Goal: Task Accomplishment & Management: Complete application form

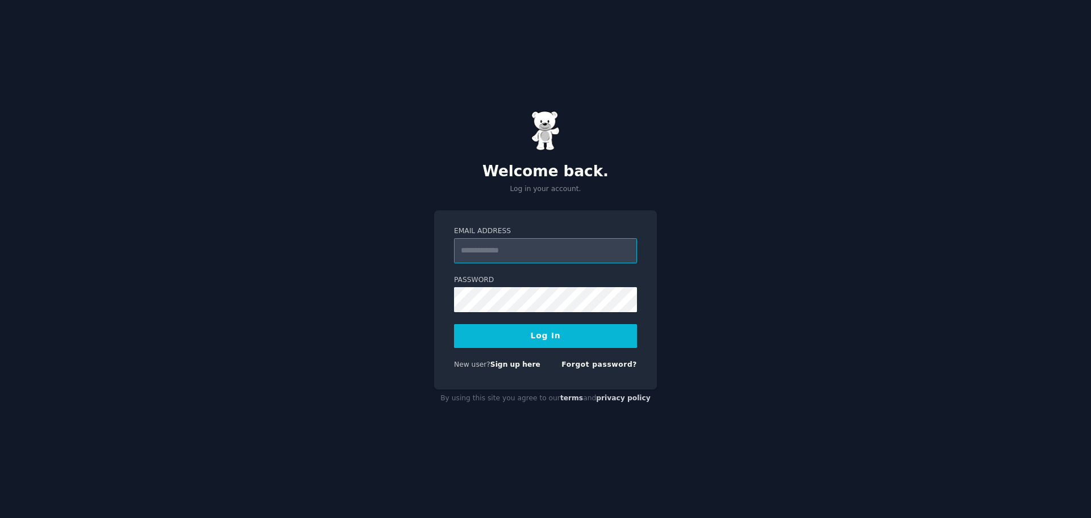
click at [490, 250] on input "Email Address" at bounding box center [545, 250] width 183 height 25
type input "**********"
click at [537, 348] on form "**********" at bounding box center [545, 300] width 183 height 148
drag, startPoint x: 534, startPoint y: 336, endPoint x: 528, endPoint y: 333, distance: 6.1
click at [533, 336] on button "Log In" at bounding box center [545, 336] width 183 height 24
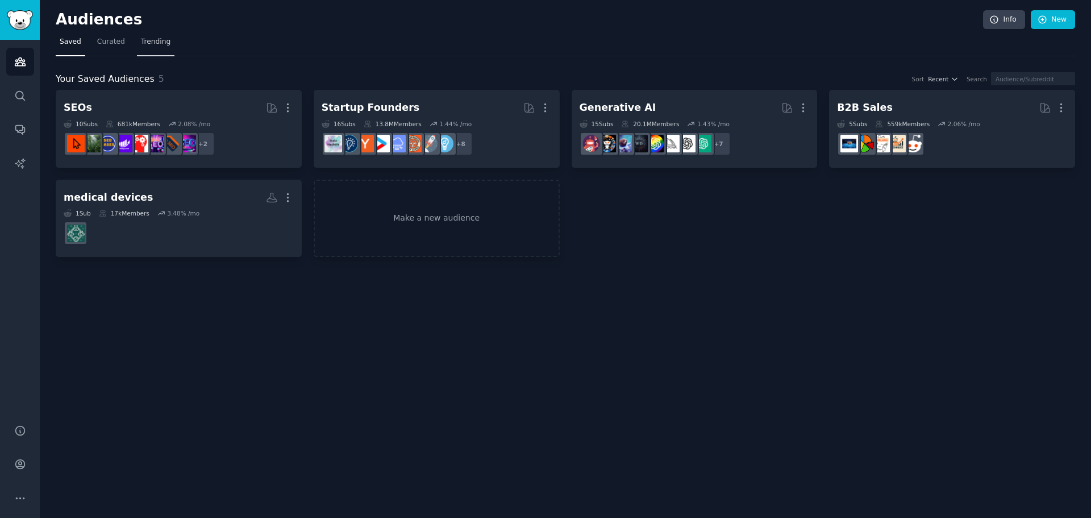
click at [156, 38] on span "Trending" at bounding box center [156, 42] width 30 height 10
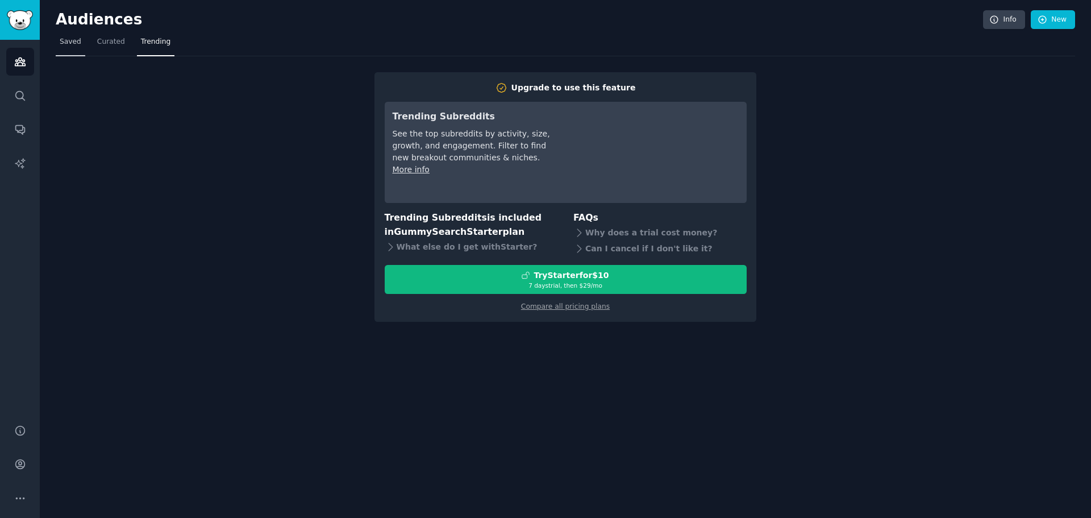
click at [72, 39] on span "Saved" at bounding box center [71, 42] width 22 height 10
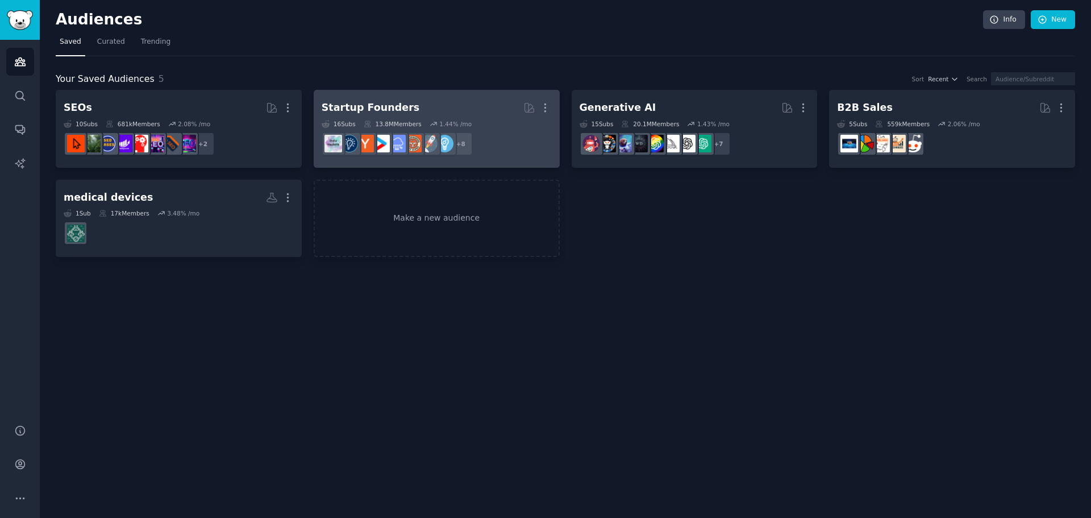
click at [371, 104] on div "Startup Founders" at bounding box center [371, 108] width 98 height 14
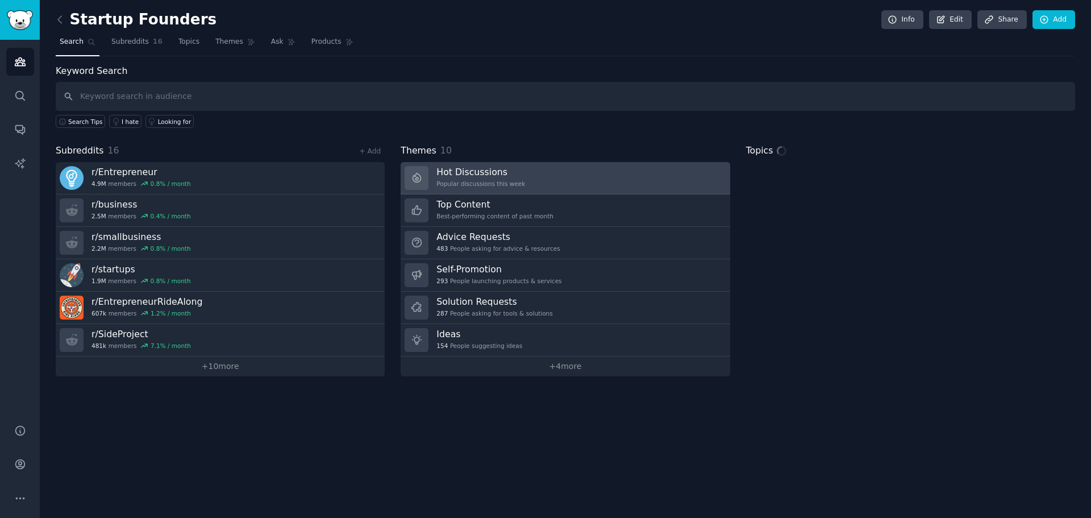
click at [473, 170] on h3 "Hot Discussions" at bounding box center [480, 172] width 89 height 12
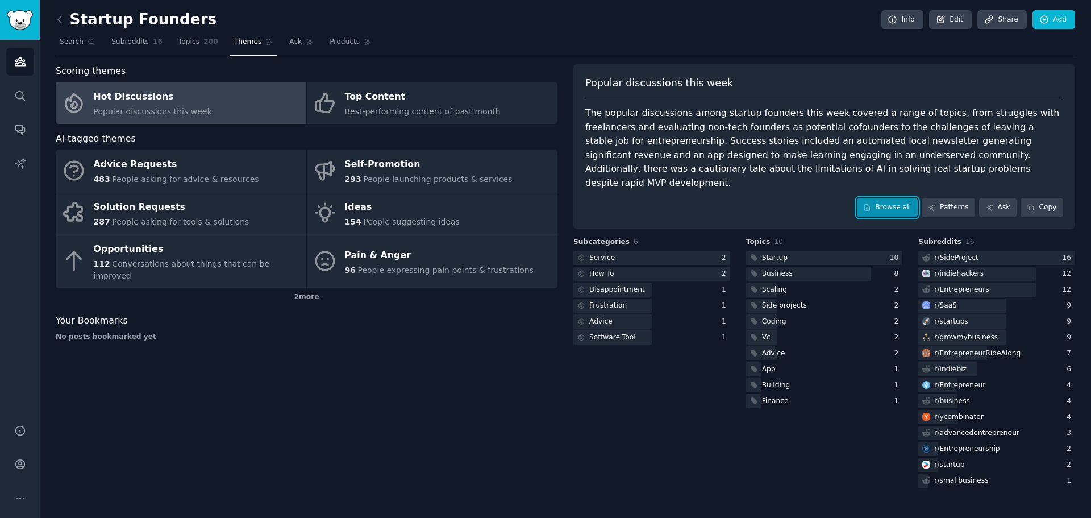
click at [892, 198] on link "Browse all" at bounding box center [887, 207] width 61 height 19
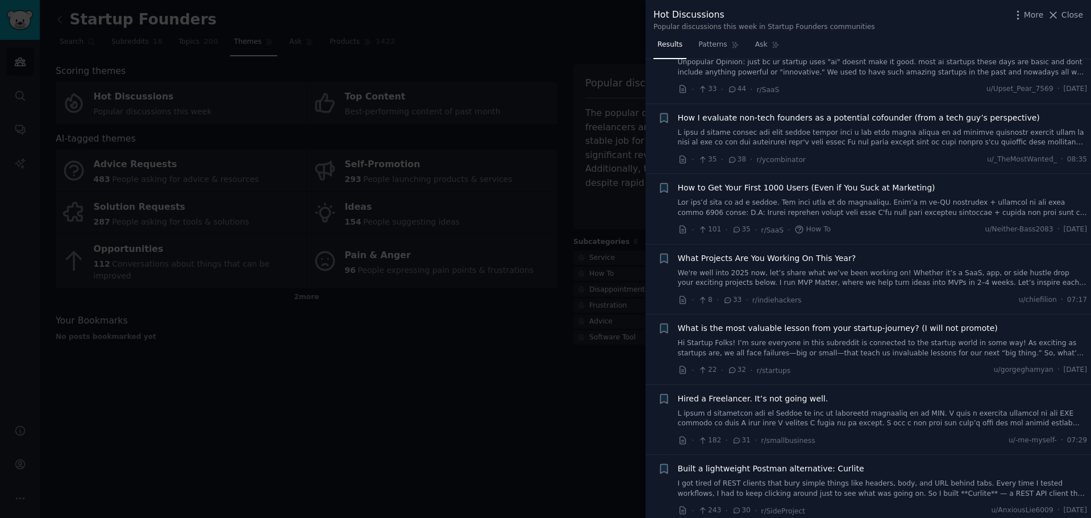
scroll to position [568, 0]
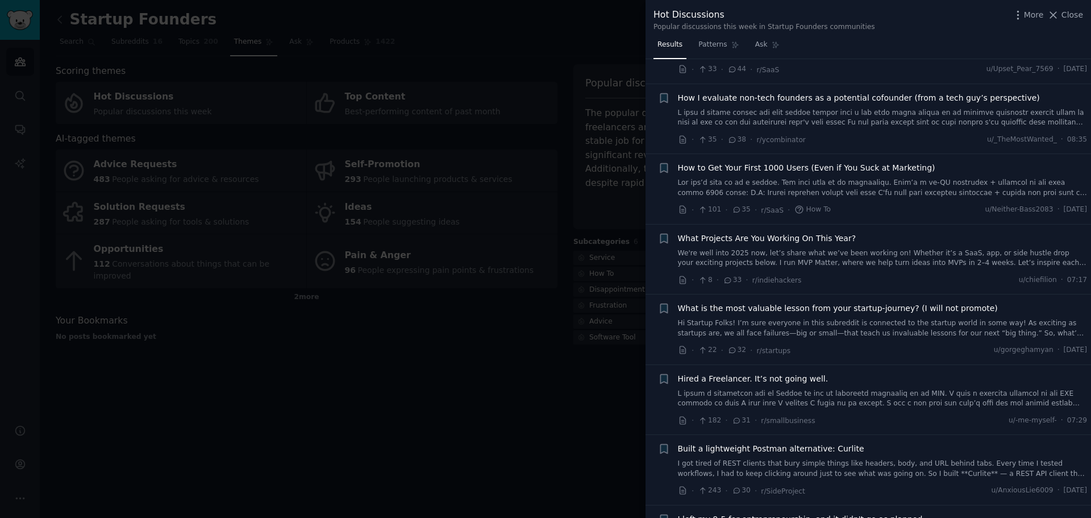
click at [841, 162] on div "How to Get Your First 1000 Users (Even if You Suck at Marketing)" at bounding box center [883, 180] width 410 height 36
click at [843, 162] on span "How to Get Your First 1000 Users (Even if You Suck at Marketing)" at bounding box center [806, 168] width 257 height 12
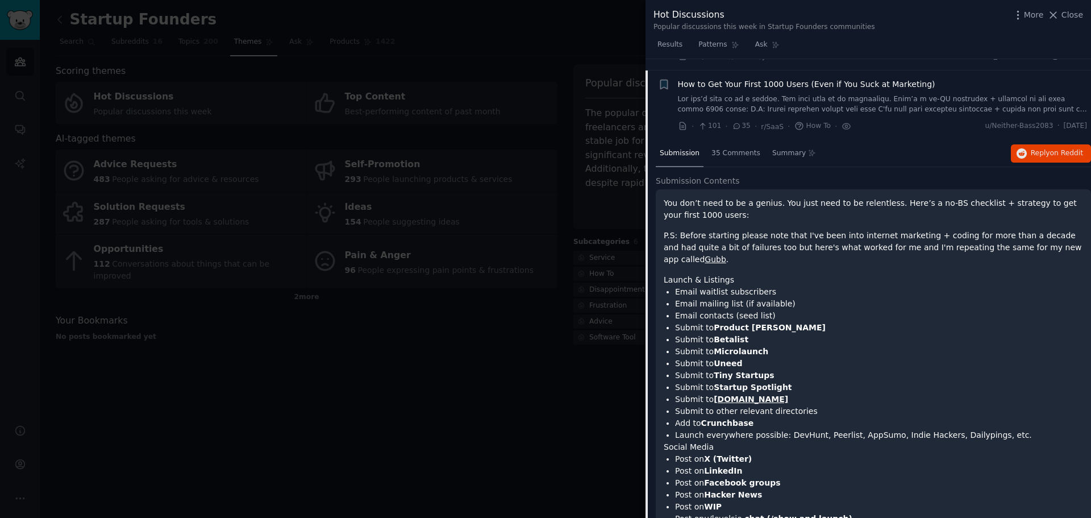
scroll to position [538, 0]
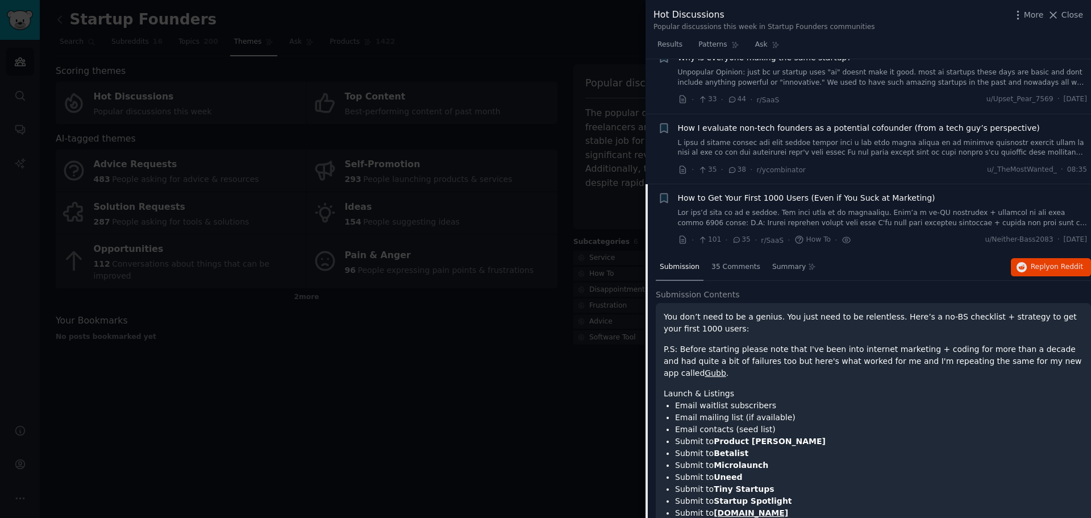
click at [835, 208] on link at bounding box center [883, 218] width 410 height 20
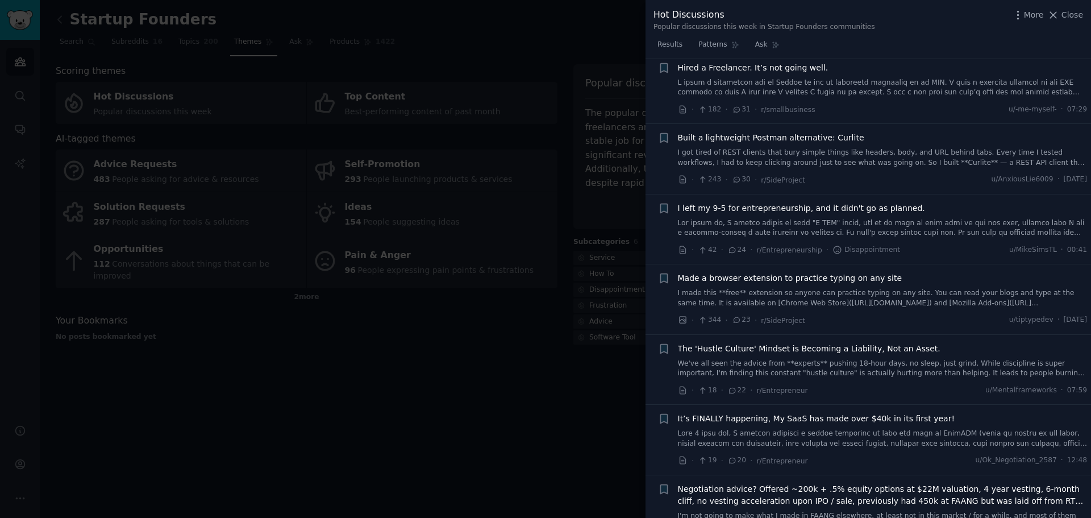
scroll to position [936, 0]
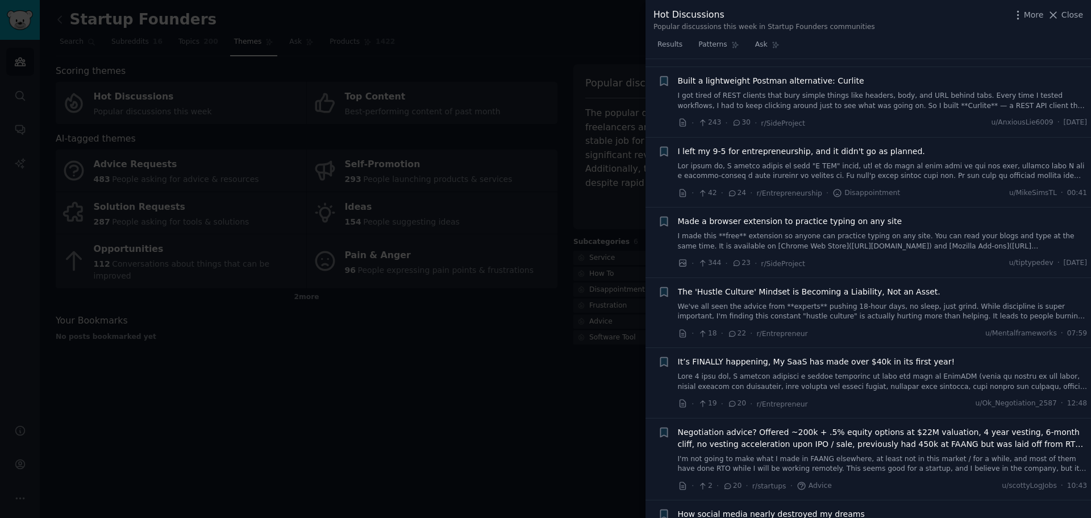
click at [865, 145] on span "I left my 9-5 for entrepreneurship, and it didn't go as planned." at bounding box center [801, 151] width 247 height 12
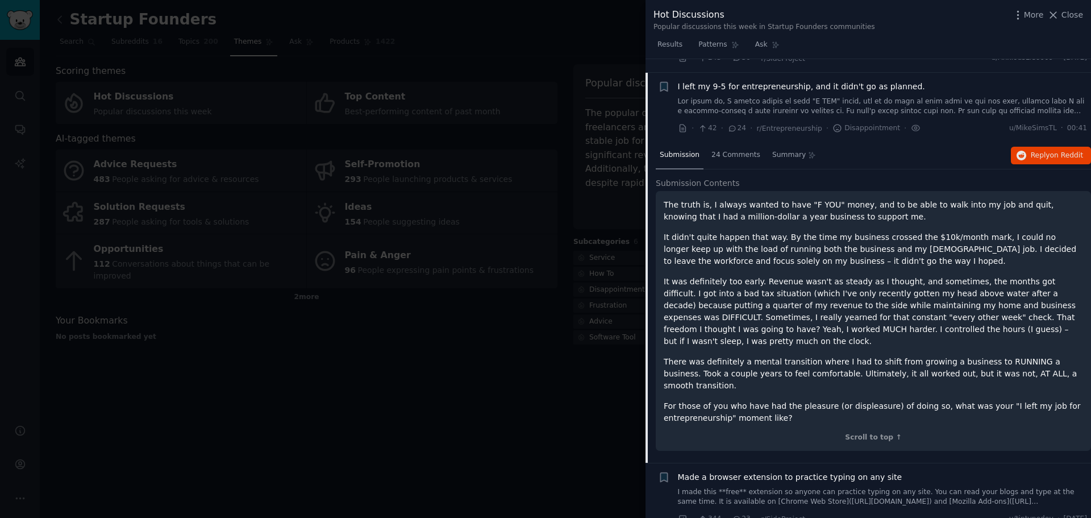
scroll to position [1002, 0]
click at [837, 95] on link at bounding box center [883, 105] width 410 height 20
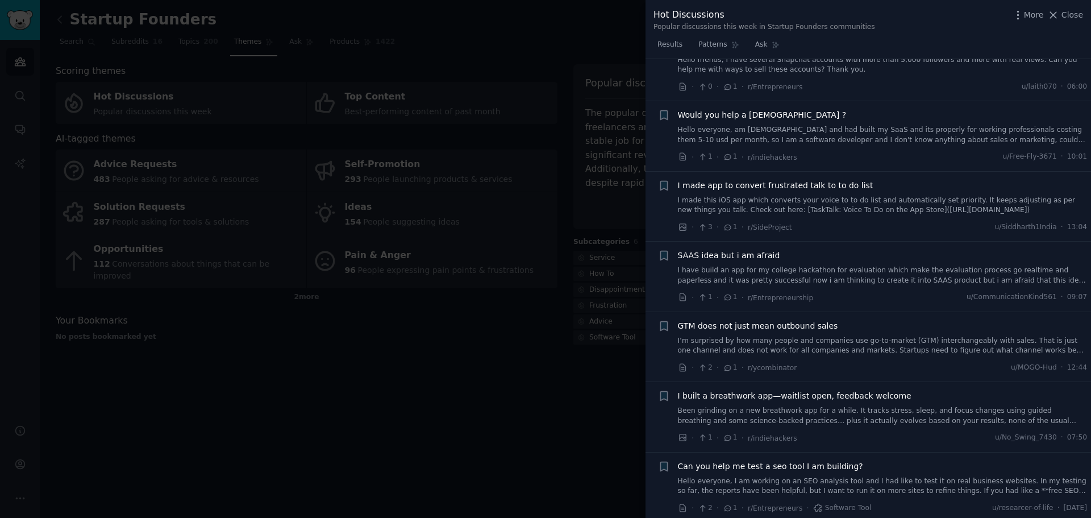
scroll to position [4751, 0]
click at [1072, 15] on span "Close" at bounding box center [1072, 15] width 22 height 12
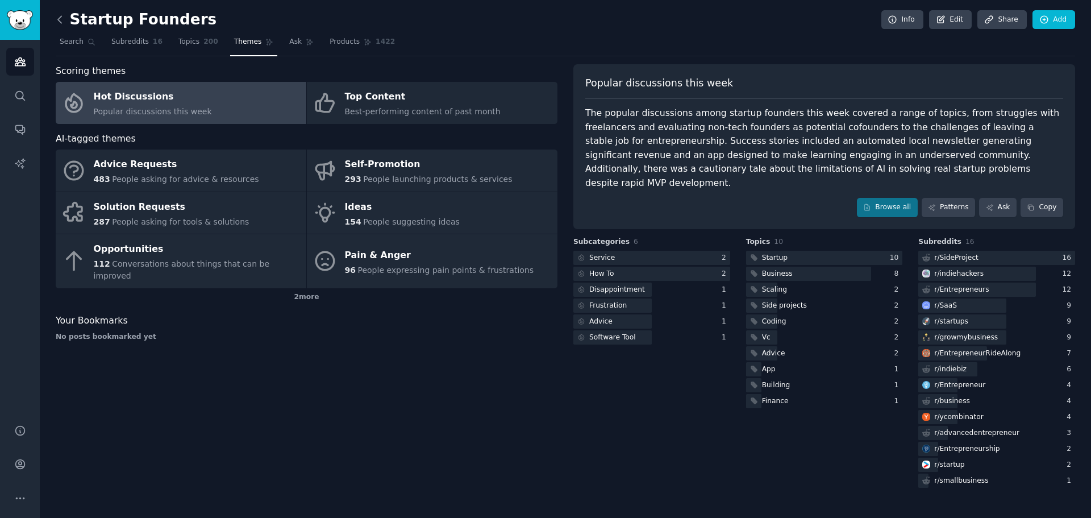
click at [59, 20] on icon at bounding box center [59, 19] width 3 height 7
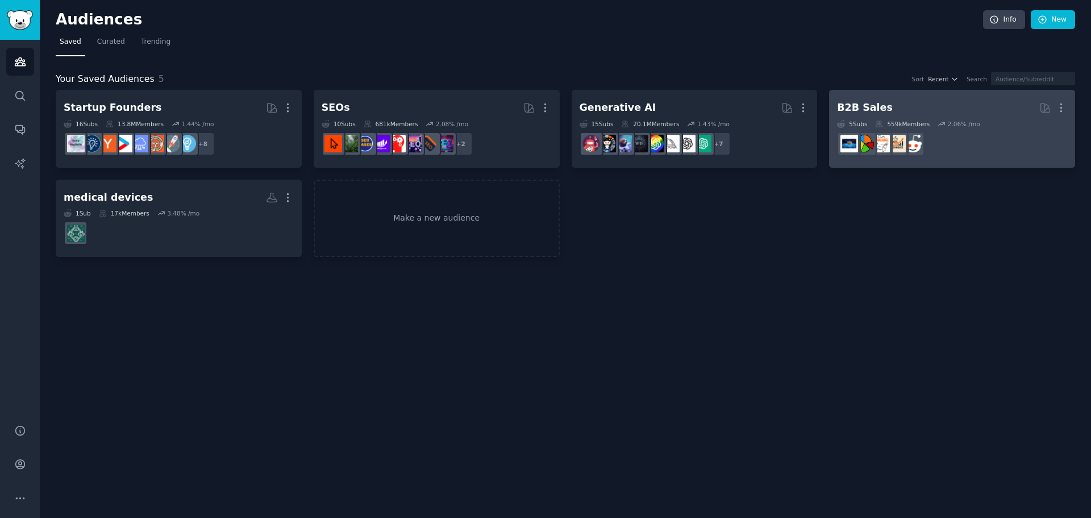
click at [869, 108] on div "B2B Sales" at bounding box center [865, 108] width 56 height 14
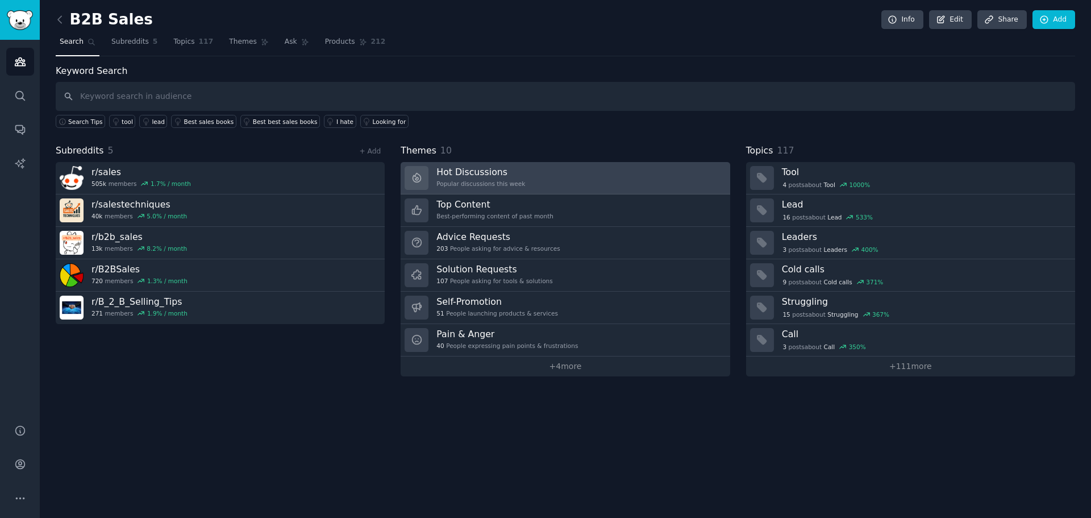
click at [458, 177] on h3 "Hot Discussions" at bounding box center [480, 172] width 89 height 12
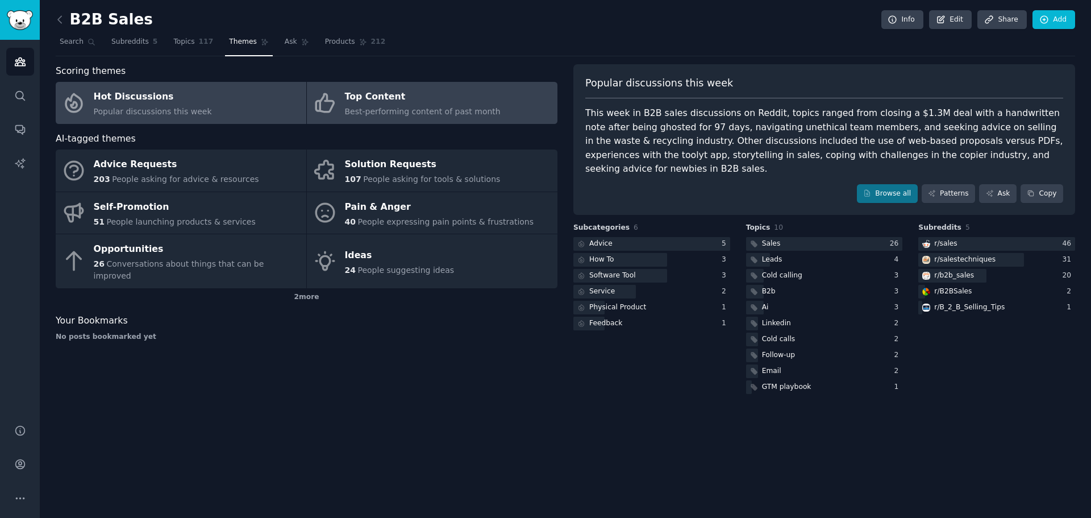
click at [483, 97] on link "Top Content Best-performing content of past month" at bounding box center [432, 103] width 251 height 42
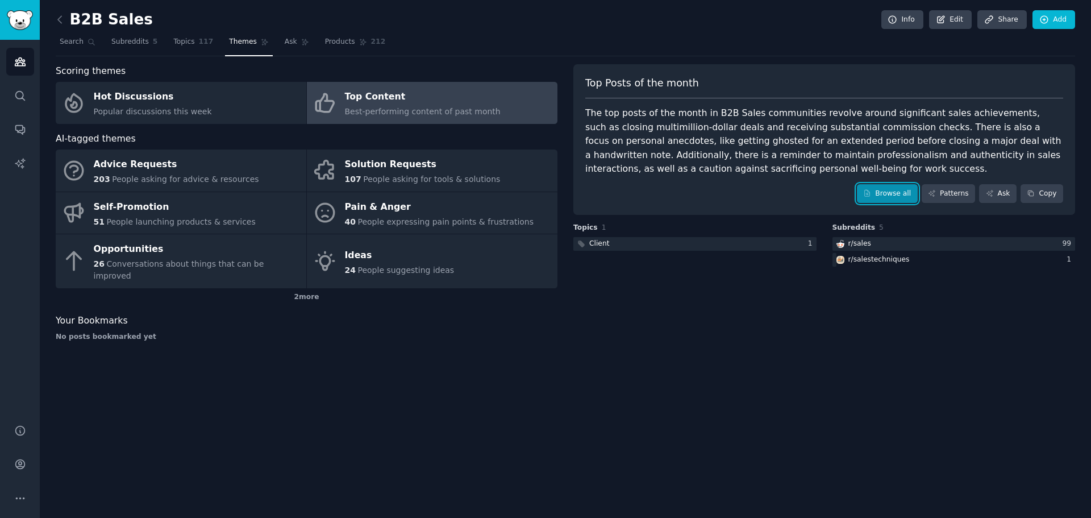
click at [904, 189] on link "Browse all" at bounding box center [887, 193] width 61 height 19
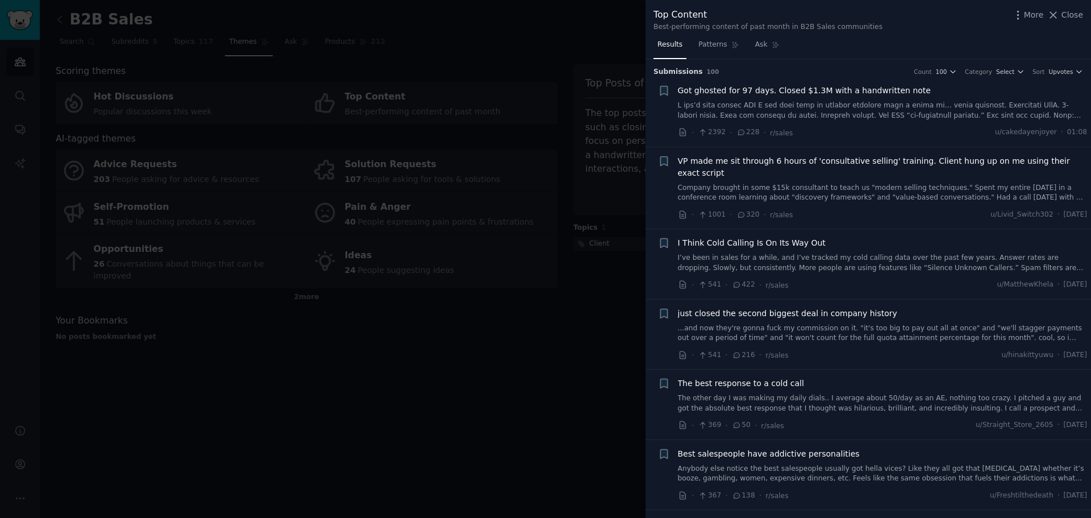
click at [857, 88] on span "Got ghosted for 97 days. Closed $1.3M with a handwritten note" at bounding box center [804, 91] width 253 height 12
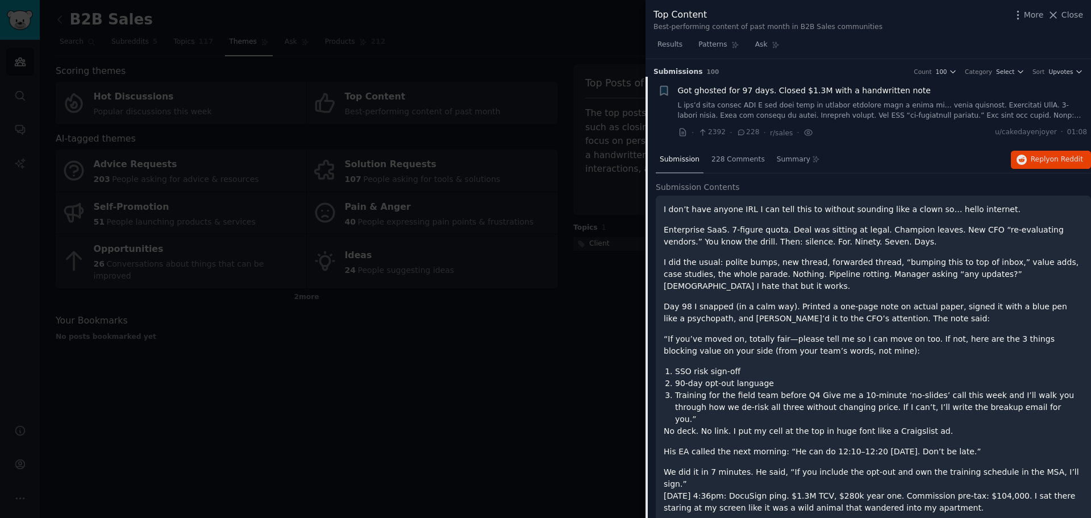
drag, startPoint x: 838, startPoint y: 90, endPoint x: 844, endPoint y: 116, distance: 26.9
click at [838, 90] on span "Got ghosted for 97 days. Closed $1.3M with a handwritten note" at bounding box center [804, 91] width 253 height 12
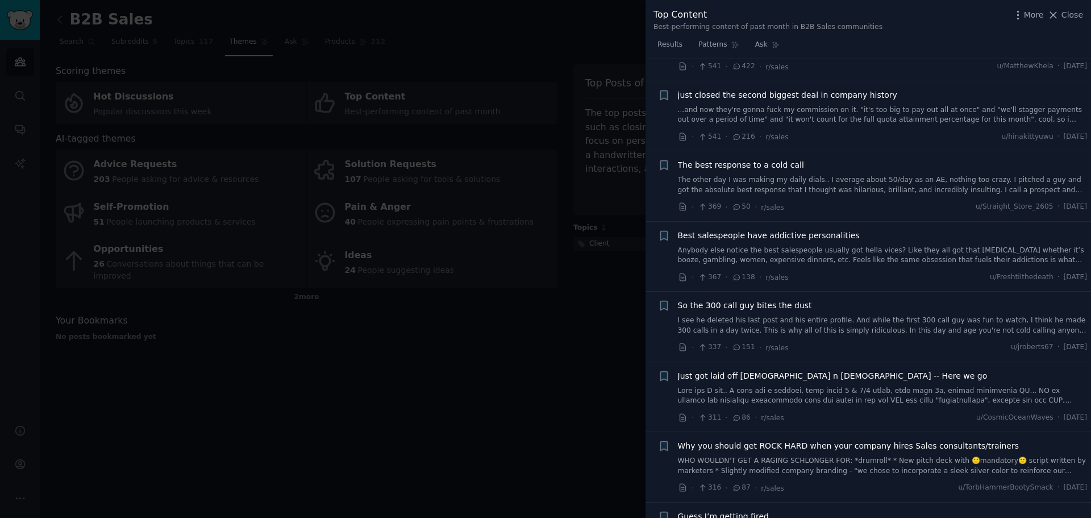
scroll to position [245, 0]
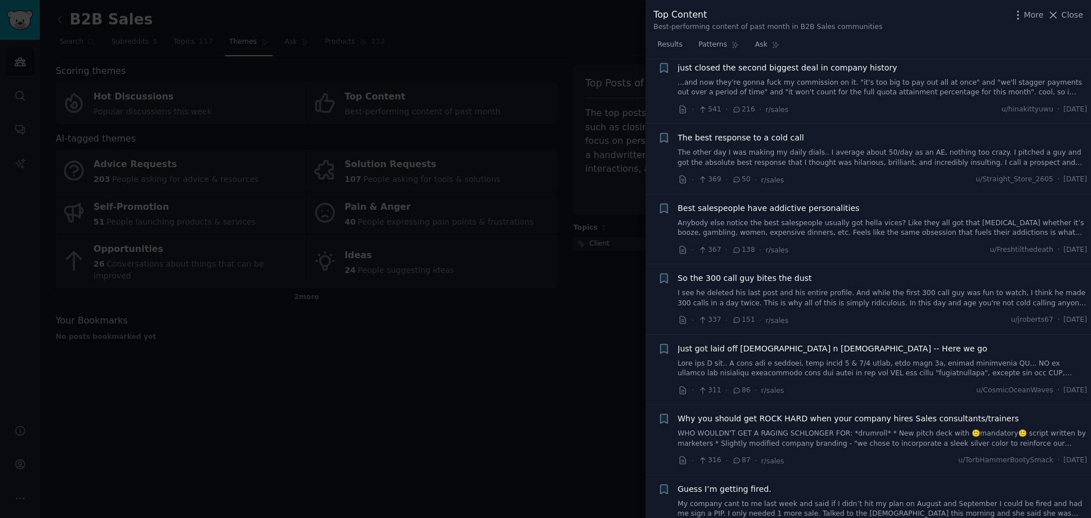
click at [789, 202] on span "Best salespeople have addictive personalities" at bounding box center [769, 208] width 182 height 12
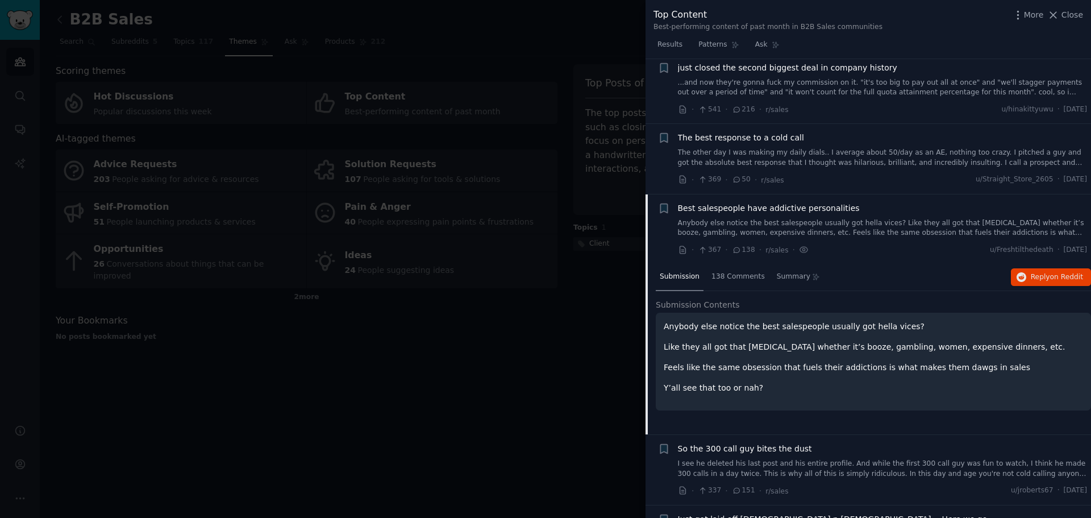
scroll to position [369, 0]
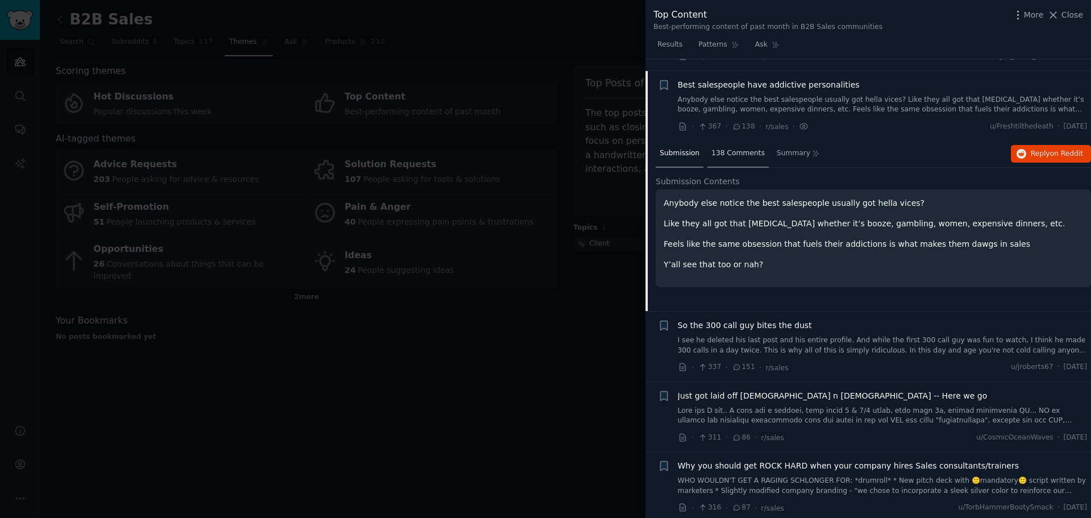
click at [739, 148] on span "138 Comments" at bounding box center [737, 153] width 53 height 10
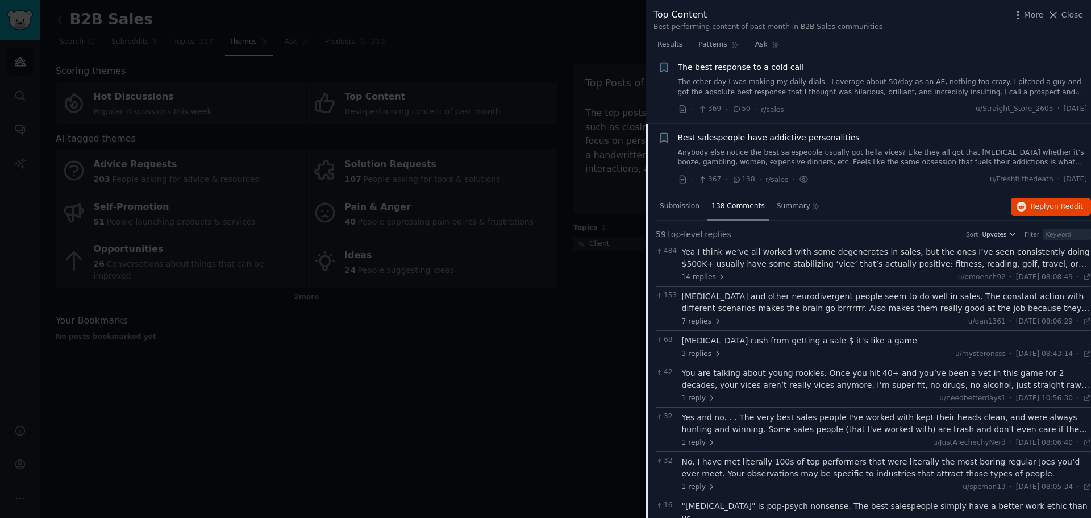
scroll to position [312, 0]
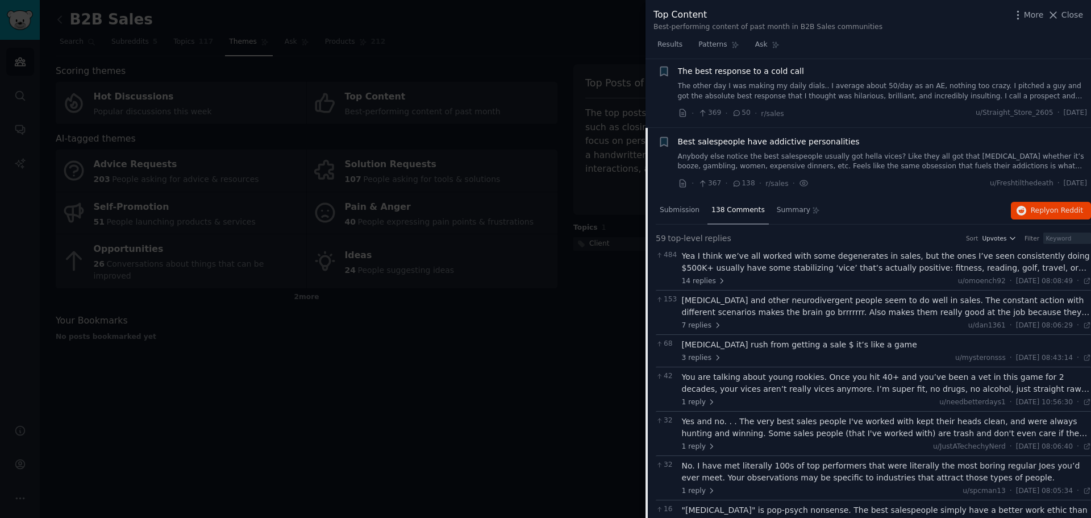
click at [788, 136] on span "Best salespeople have addictive personalities" at bounding box center [769, 142] width 182 height 12
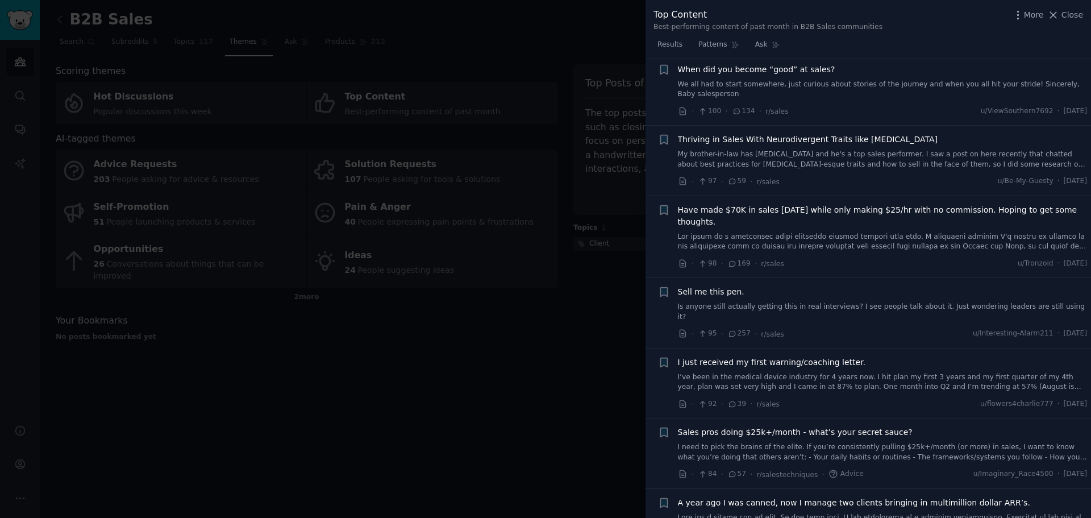
scroll to position [3152, 0]
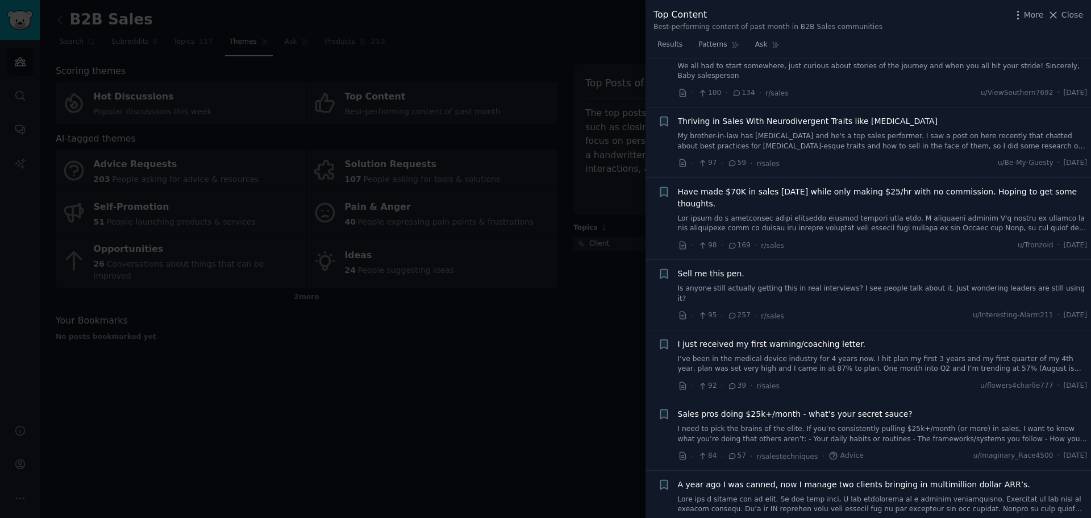
drag, startPoint x: 1077, startPoint y: 16, endPoint x: 686, endPoint y: 76, distance: 395.3
click at [1077, 16] on span "Close" at bounding box center [1072, 15] width 22 height 12
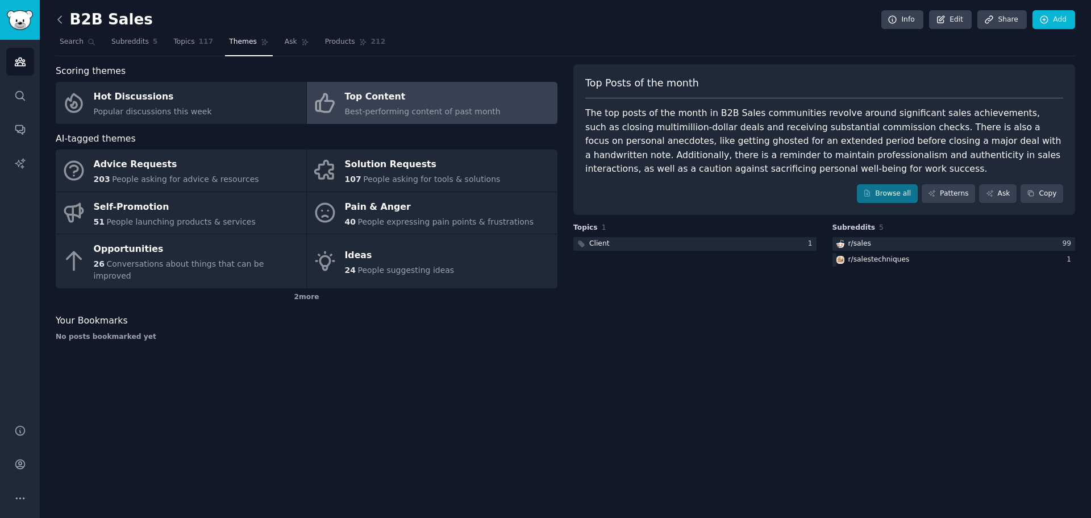
click at [60, 16] on icon at bounding box center [60, 20] width 12 height 12
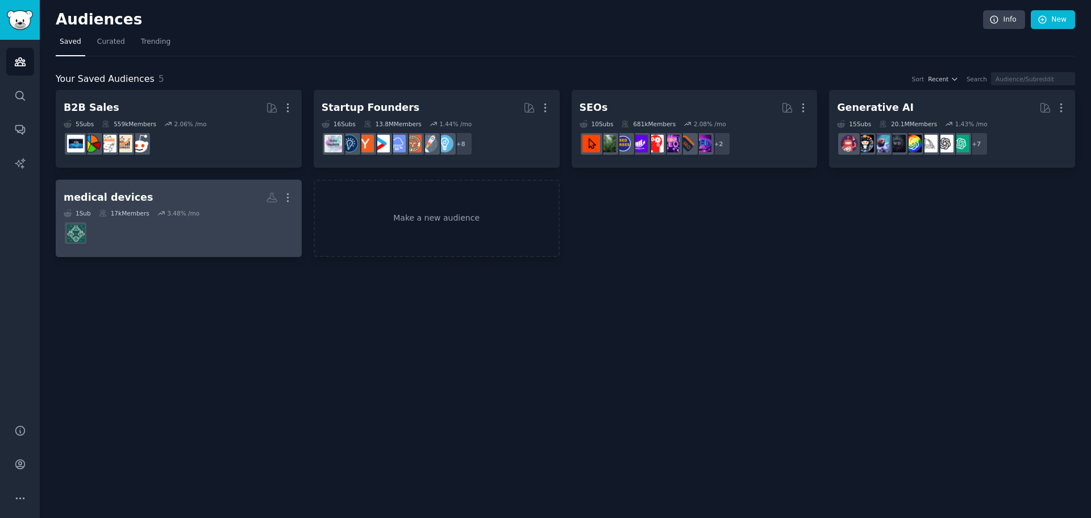
click at [172, 191] on h2 "medical devices More" at bounding box center [179, 197] width 230 height 20
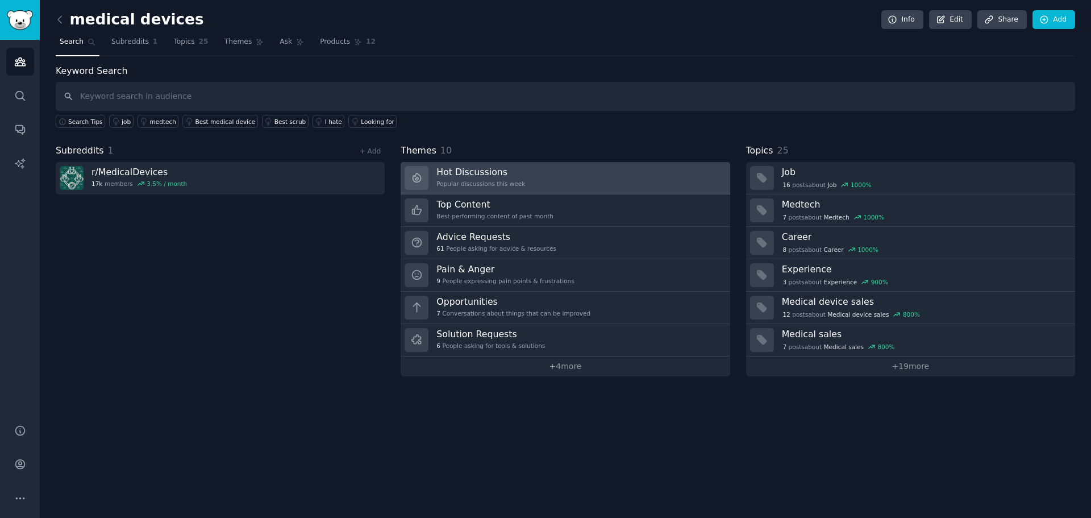
click at [481, 172] on h3 "Hot Discussions" at bounding box center [480, 172] width 89 height 12
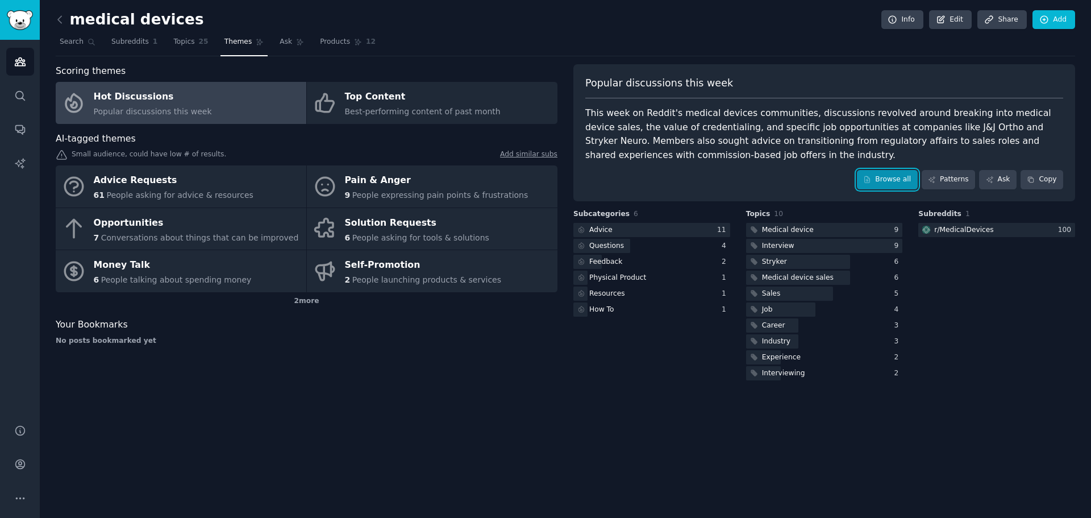
click at [899, 178] on link "Browse all" at bounding box center [887, 179] width 61 height 19
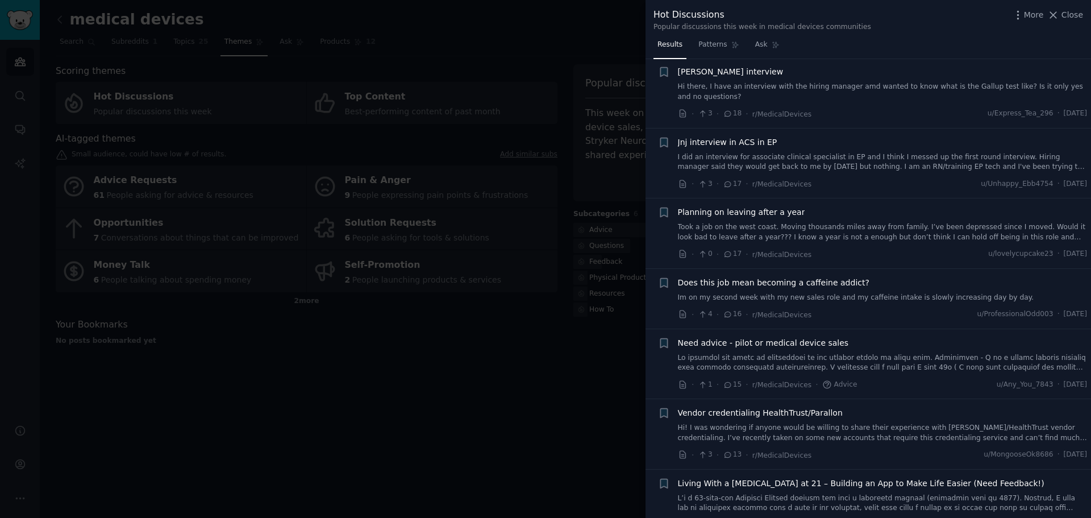
scroll to position [1136, 0]
click at [487, 354] on div at bounding box center [545, 259] width 1091 height 518
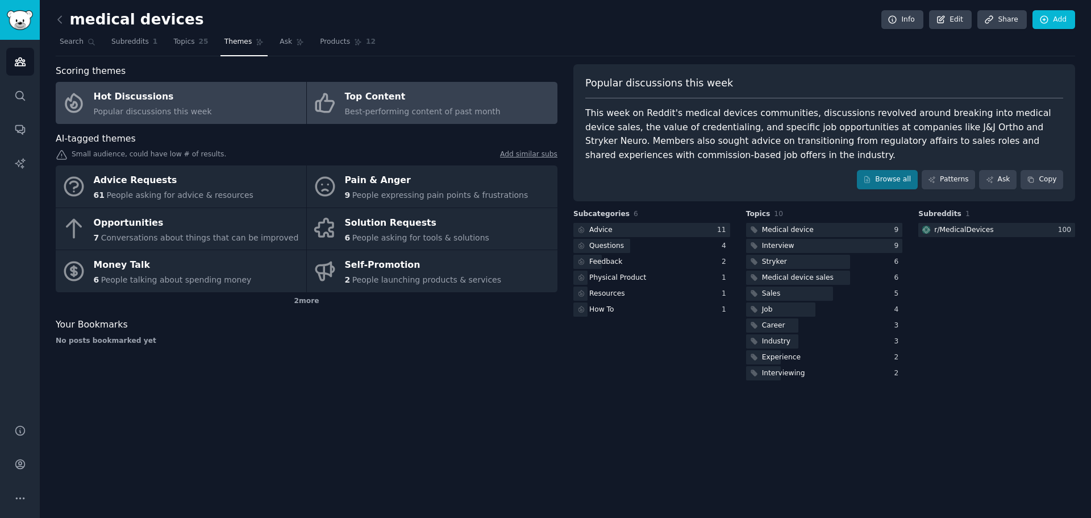
click at [396, 104] on div "Top Content" at bounding box center [423, 97] width 156 height 18
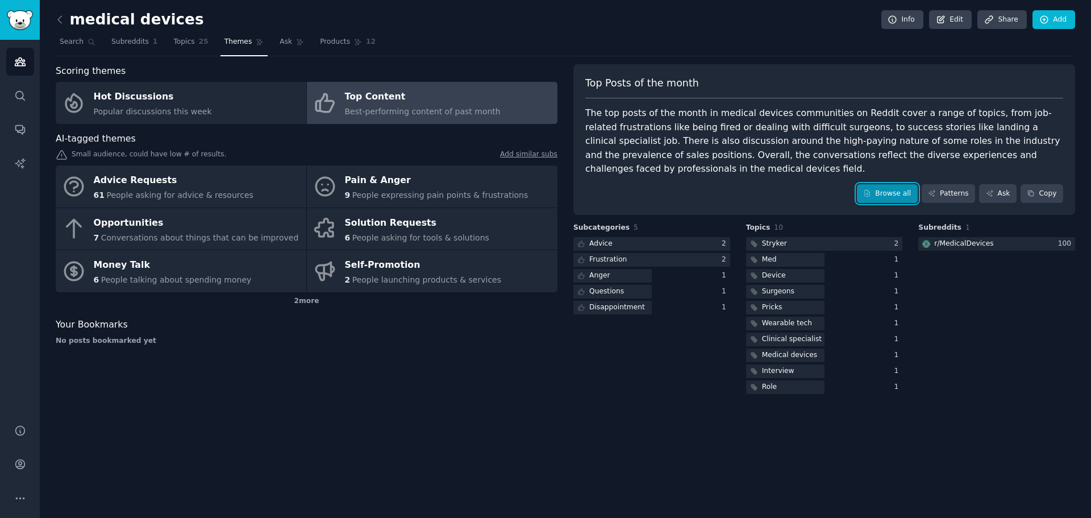
click at [909, 189] on link "Browse all" at bounding box center [887, 193] width 61 height 19
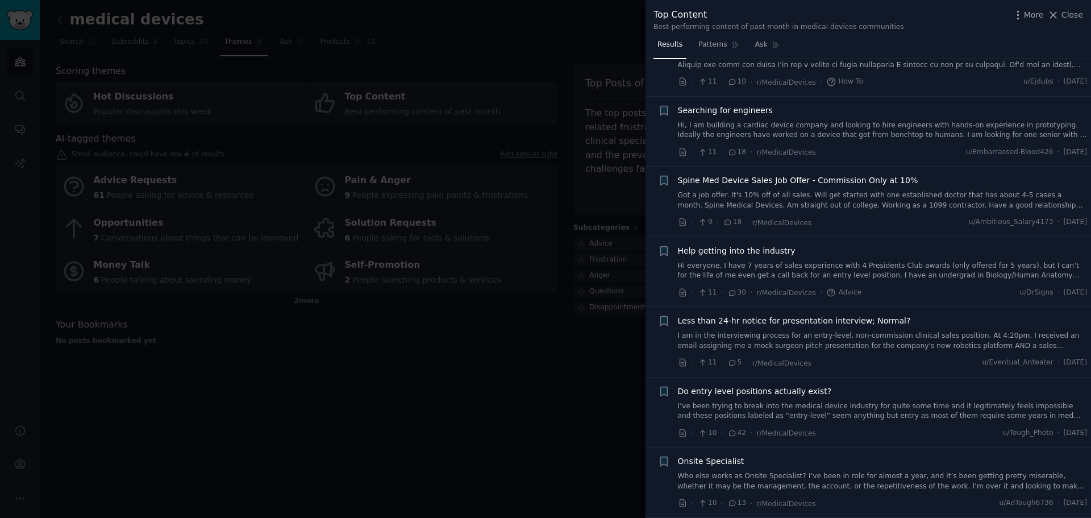
scroll to position [909, 0]
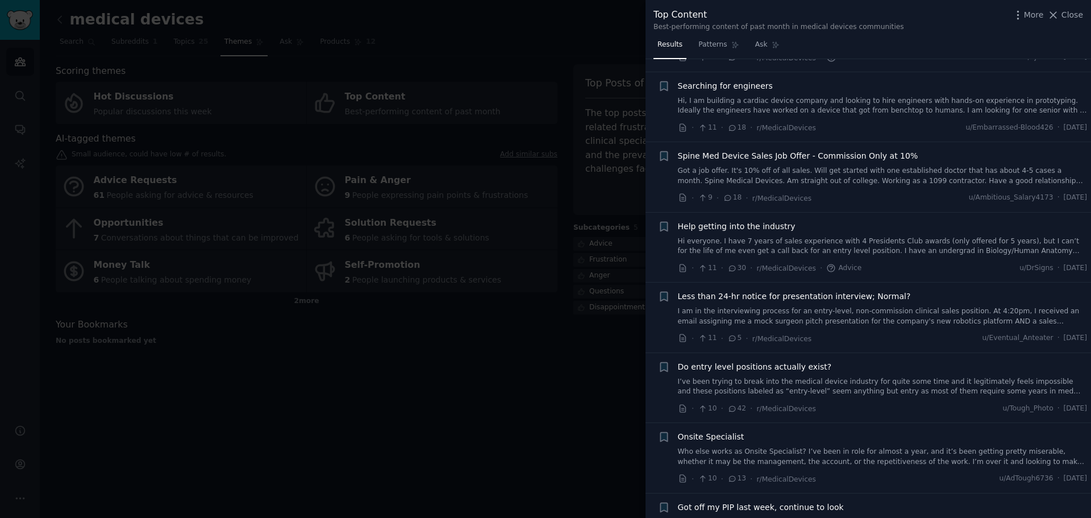
drag, startPoint x: 1071, startPoint y: 17, endPoint x: 326, endPoint y: 76, distance: 747.0
click at [1070, 17] on span "Close" at bounding box center [1072, 15] width 22 height 12
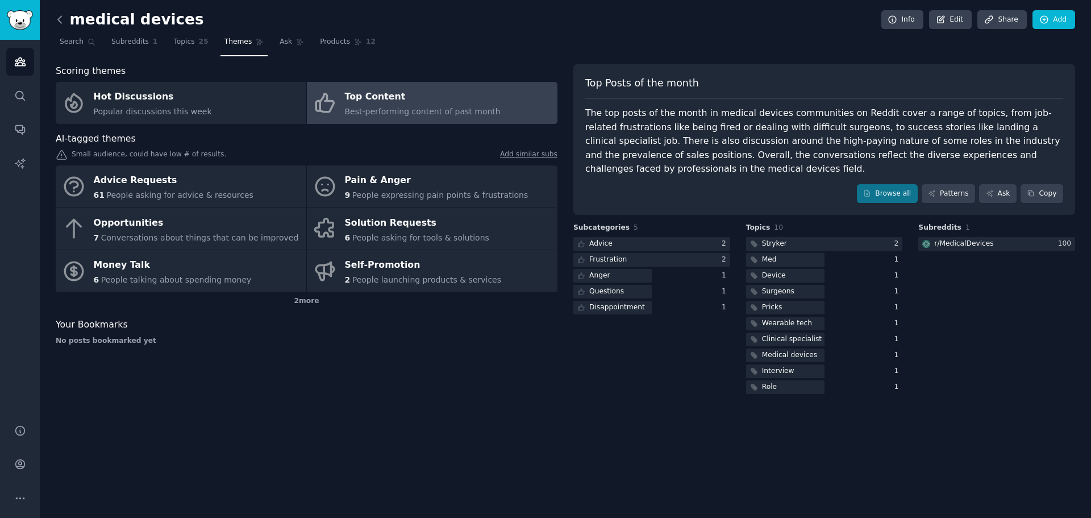
click at [65, 23] on icon at bounding box center [60, 20] width 12 height 12
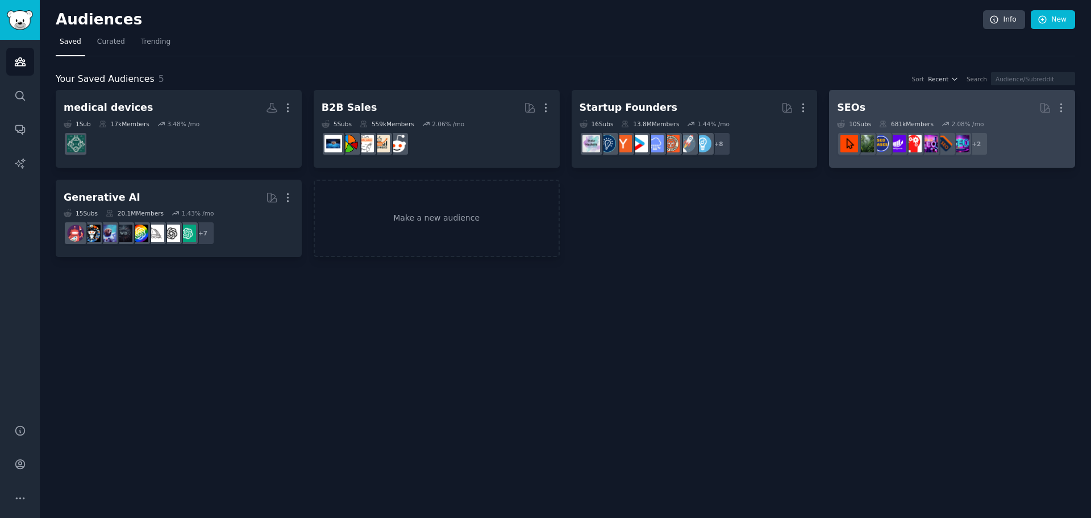
click at [899, 103] on h2 "SEOs More" at bounding box center [952, 108] width 230 height 20
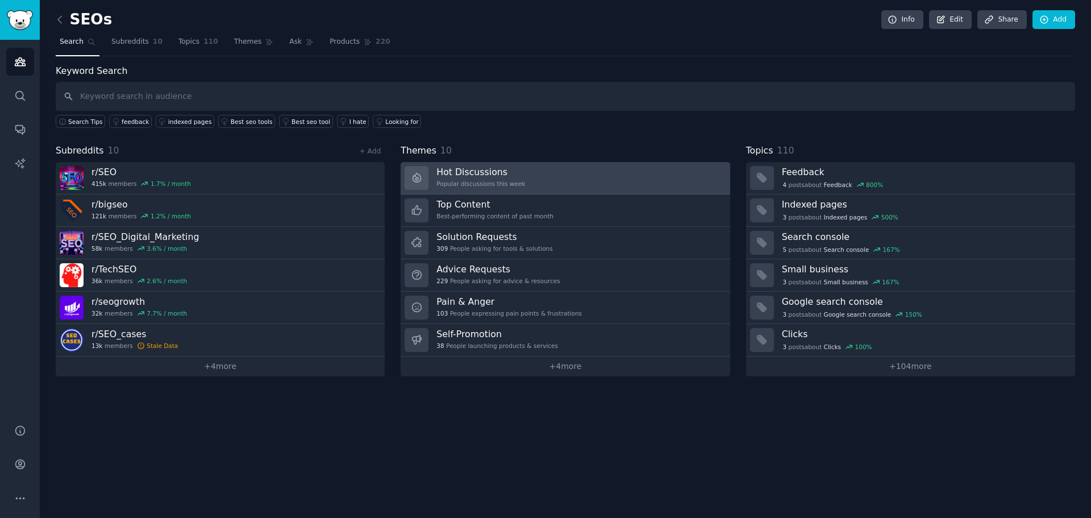
click at [594, 177] on link "Hot Discussions Popular discussions this week" at bounding box center [564, 178] width 329 height 32
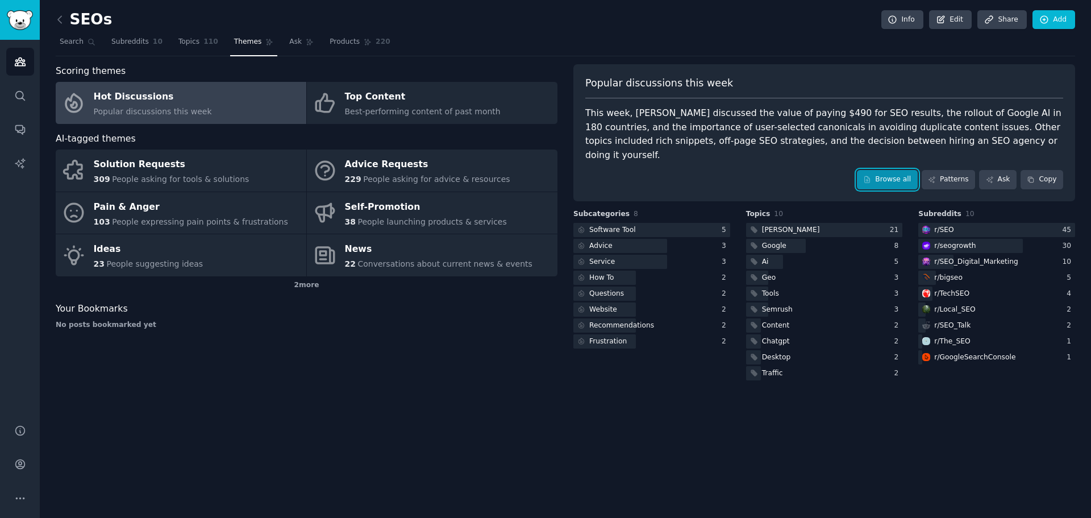
click at [899, 170] on link "Browse all" at bounding box center [887, 179] width 61 height 19
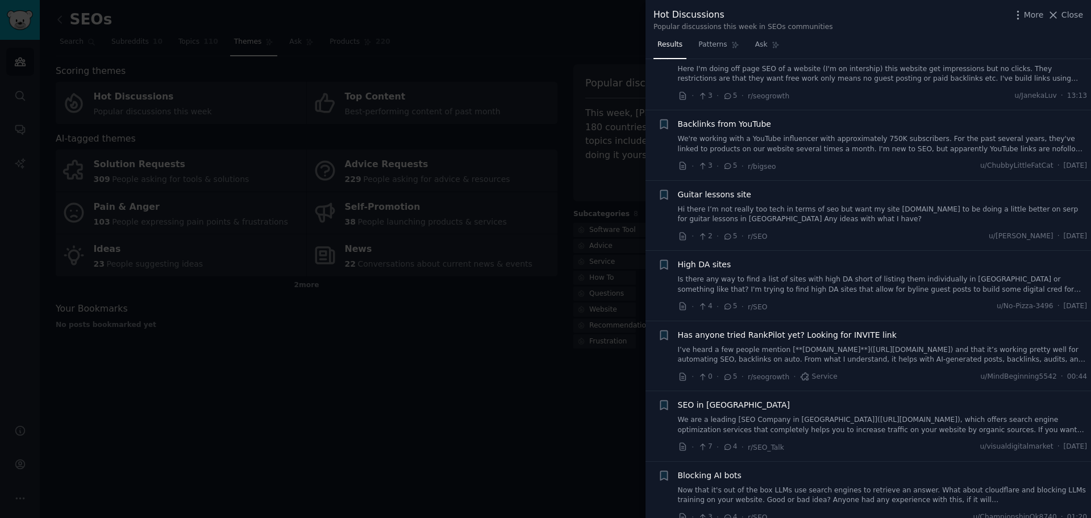
scroll to position [2783, 0]
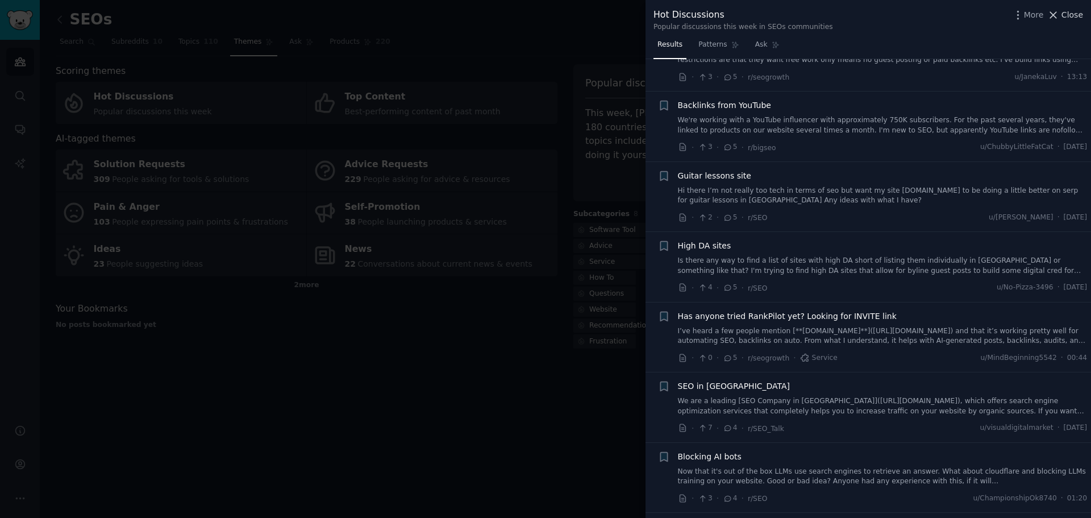
click at [1076, 16] on span "Close" at bounding box center [1072, 15] width 22 height 12
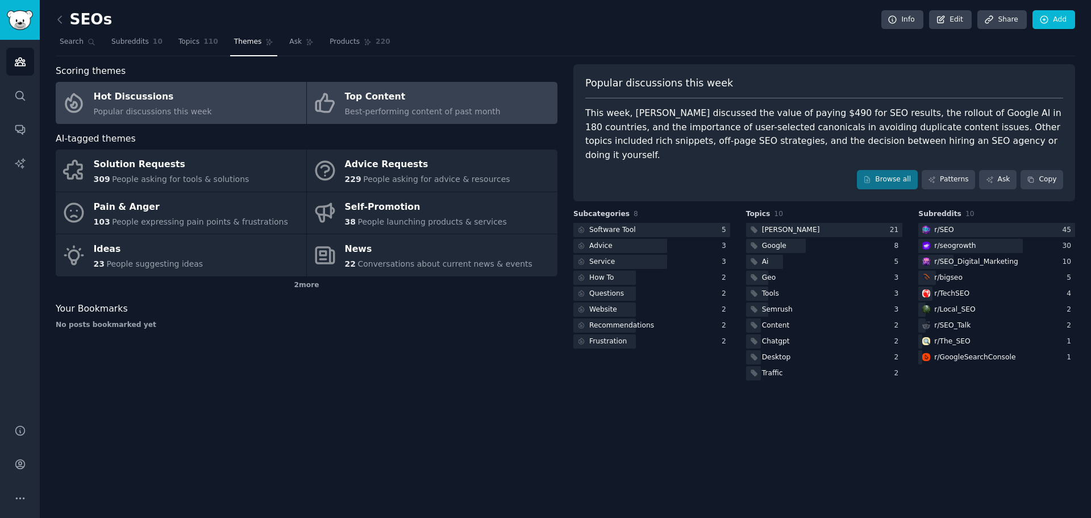
click at [450, 101] on div "Top Content" at bounding box center [423, 97] width 156 height 18
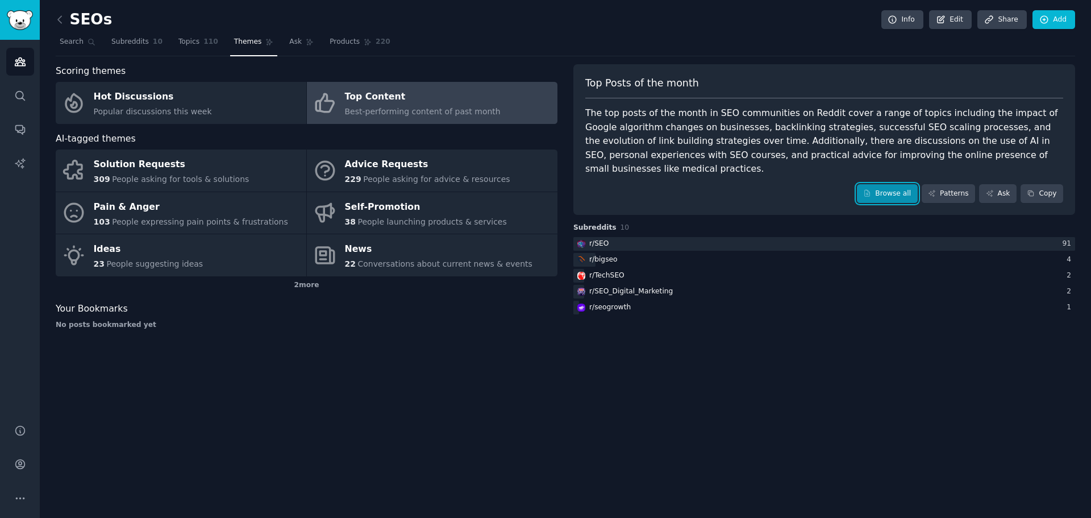
click at [891, 184] on link "Browse all" at bounding box center [887, 193] width 61 height 19
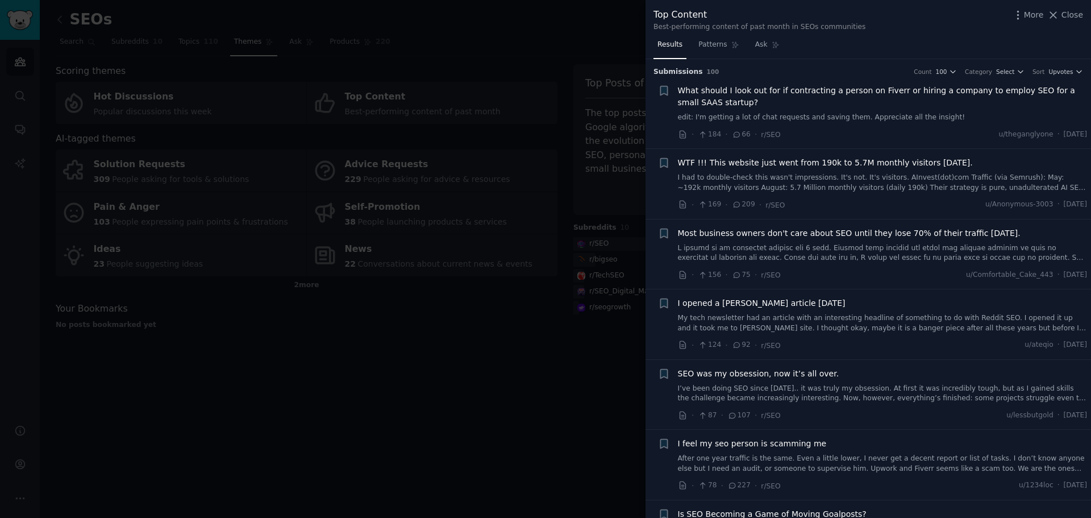
click at [855, 86] on span "What should I look out for if contracting a person on Fiverr or hiring a compan…" at bounding box center [883, 97] width 410 height 24
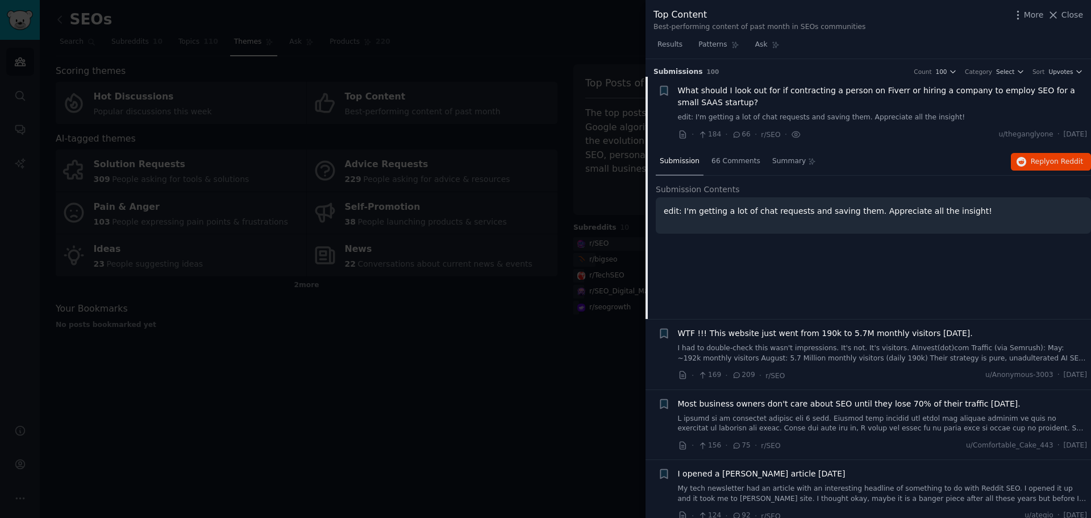
scroll to position [18, 0]
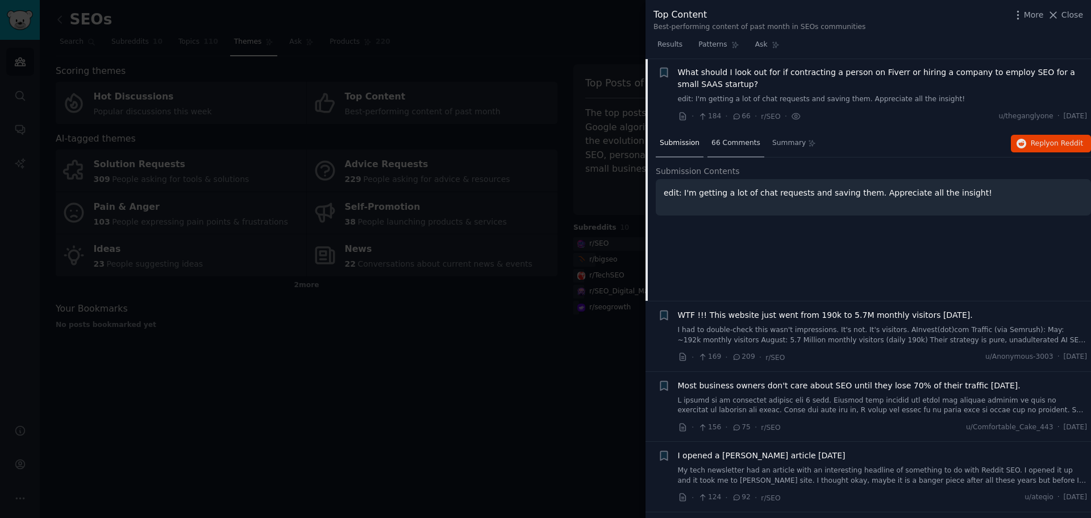
click at [744, 135] on div "66 Comments" at bounding box center [735, 143] width 57 height 27
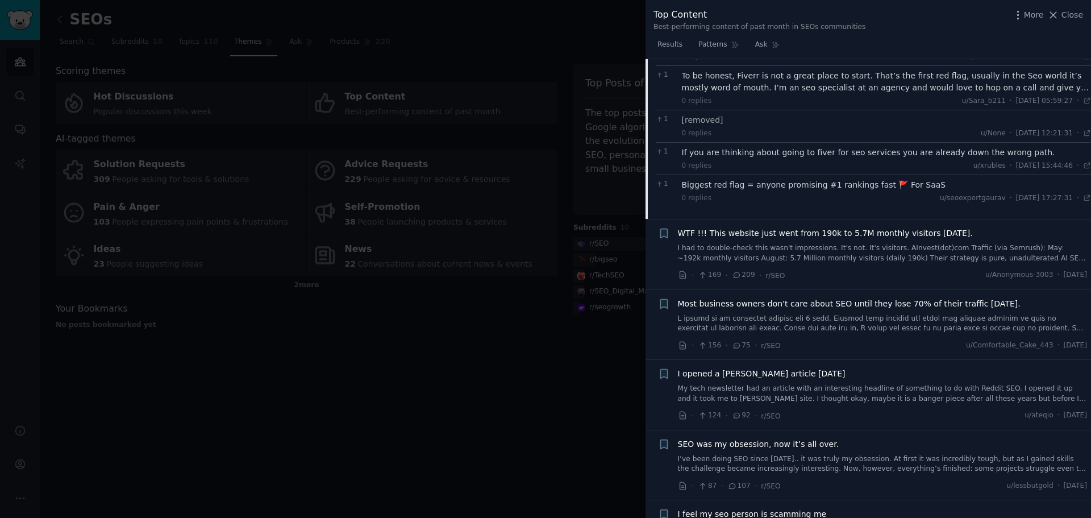
scroll to position [870, 0]
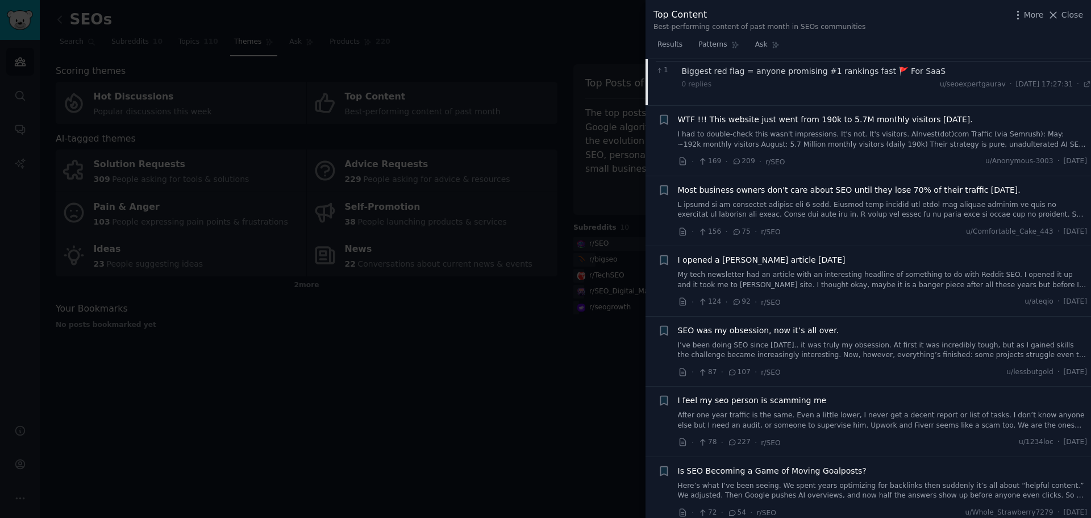
click at [712, 330] on span "SEO was my obsession, now it’s all over." at bounding box center [758, 330] width 161 height 12
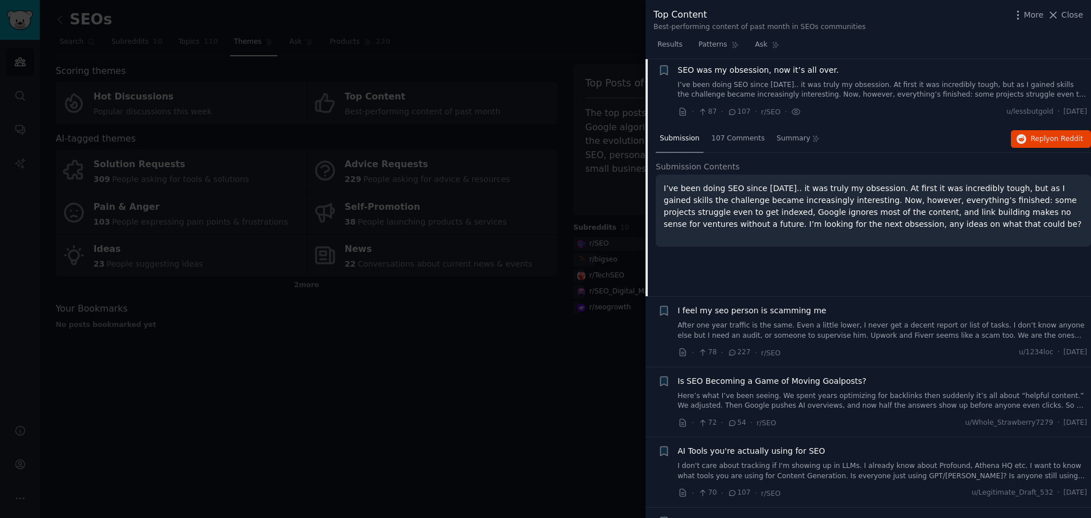
scroll to position [301, 0]
click at [738, 145] on span "107 Comments" at bounding box center [737, 141] width 53 height 10
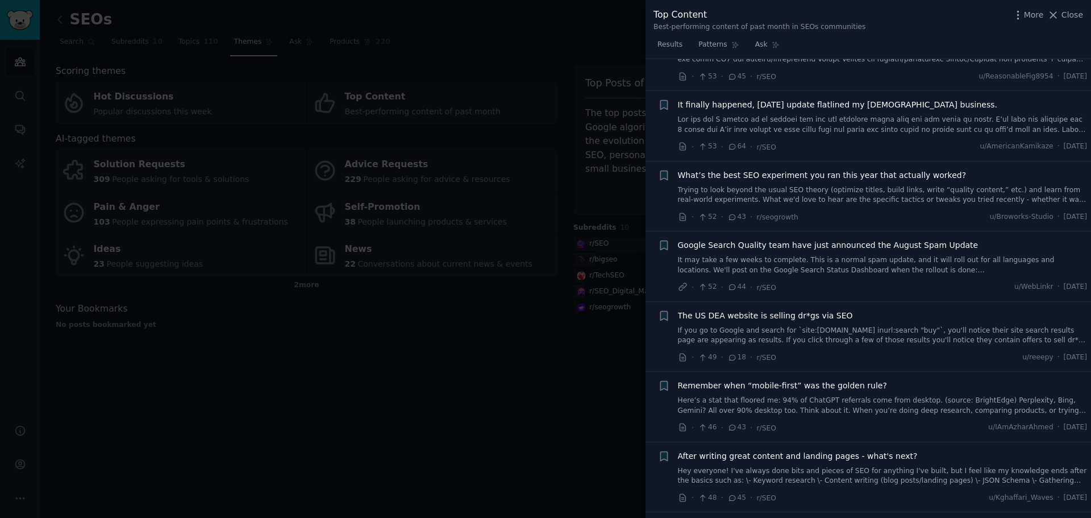
scroll to position [2005, 0]
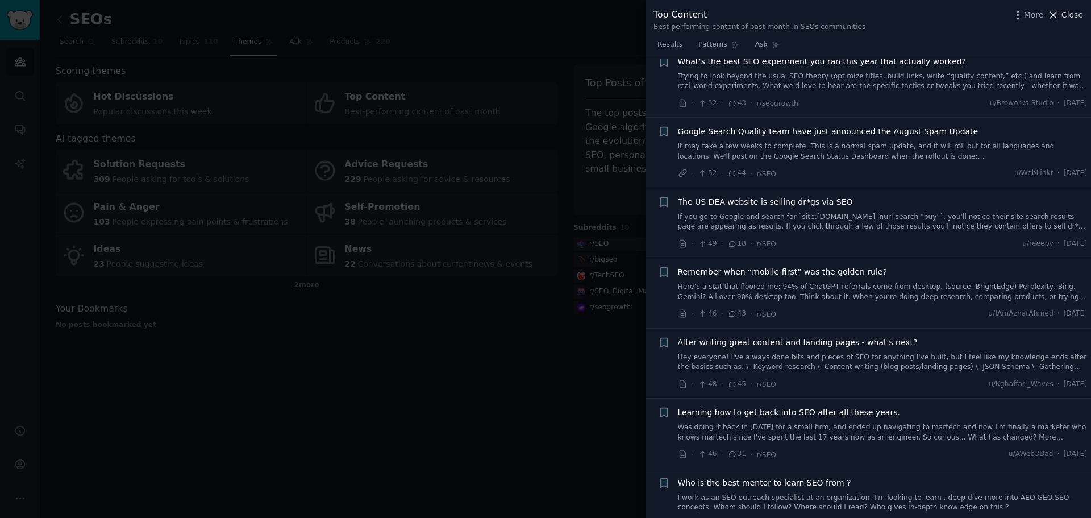
click at [1071, 18] on span "Close" at bounding box center [1072, 15] width 22 height 12
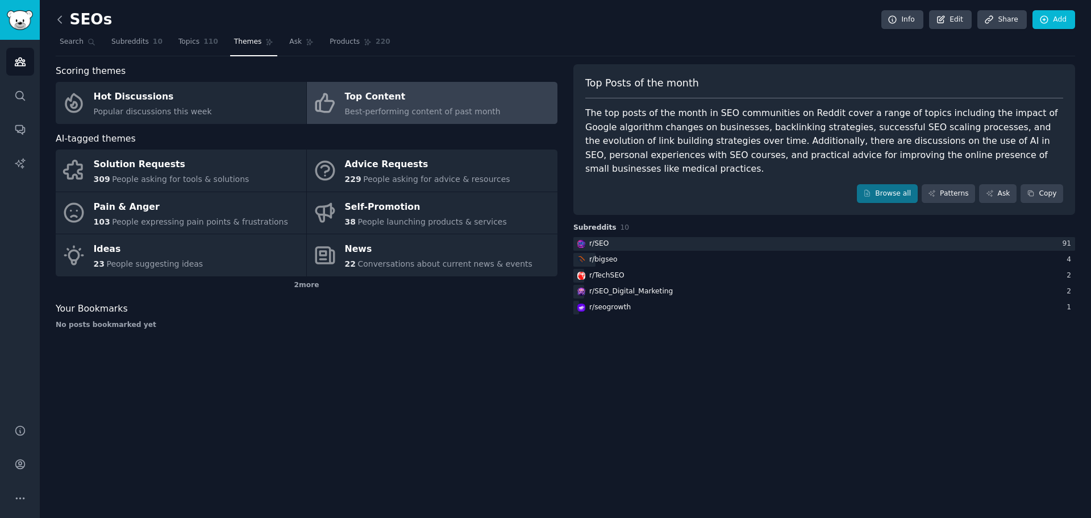
click at [57, 17] on icon at bounding box center [60, 20] width 12 height 12
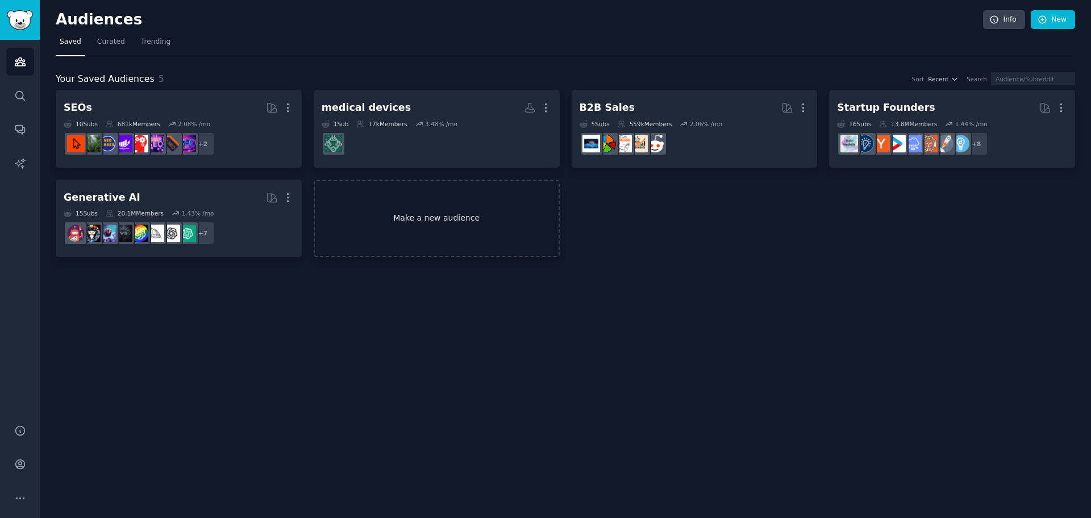
click at [450, 223] on link "Make a new audience" at bounding box center [437, 219] width 246 height 78
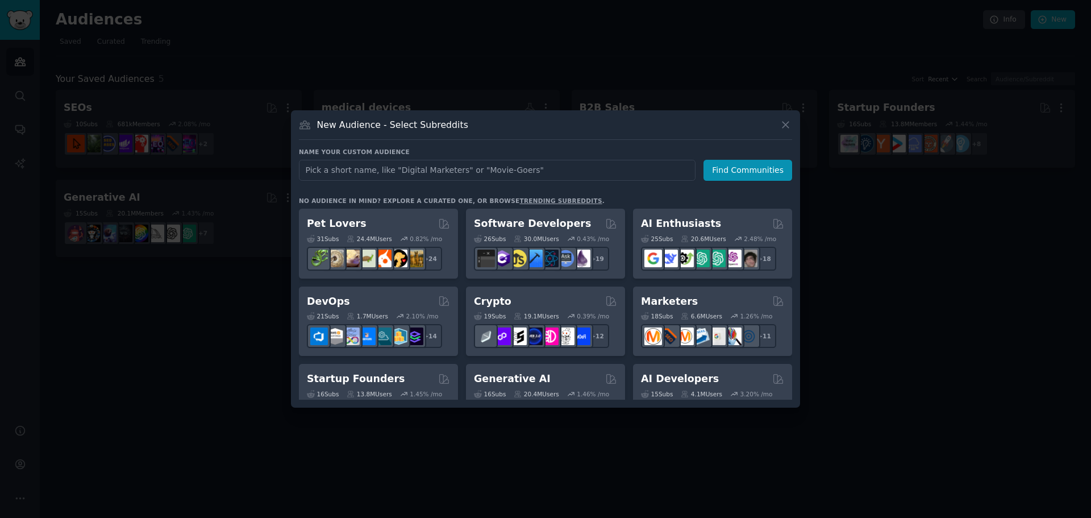
click at [466, 169] on input "text" at bounding box center [497, 170] width 397 height 21
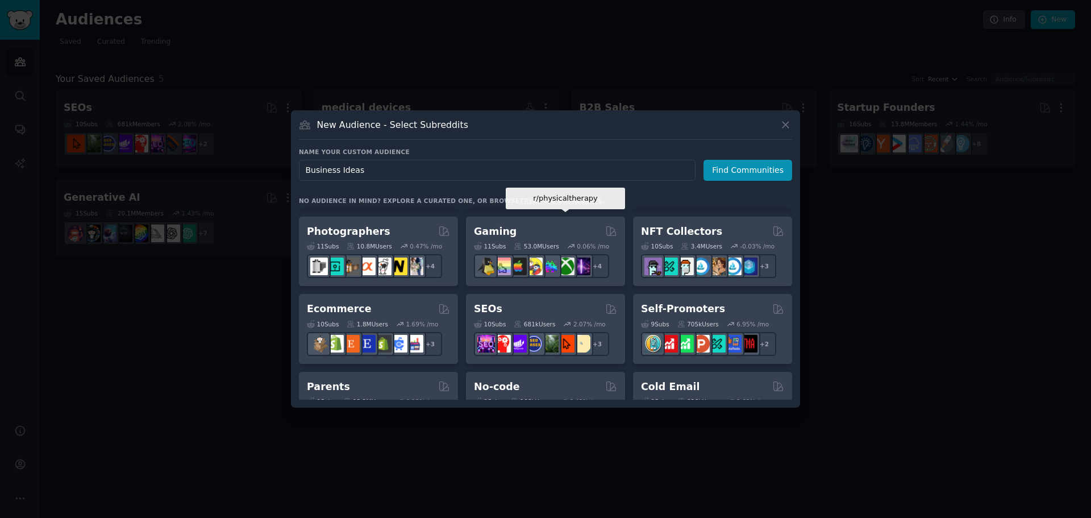
scroll to position [398, 0]
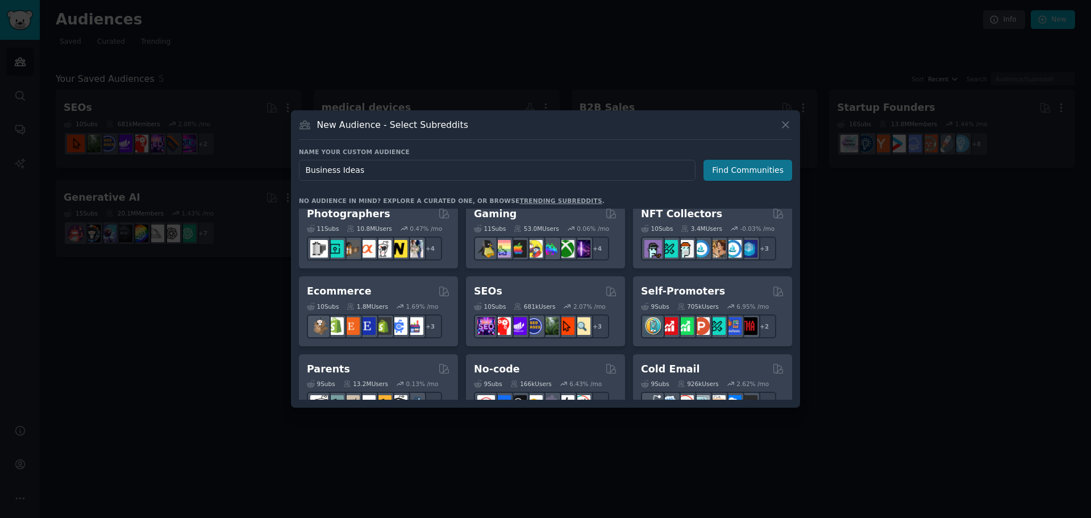
type input "Business Ideas"
click at [749, 174] on button "Find Communities" at bounding box center [747, 170] width 89 height 21
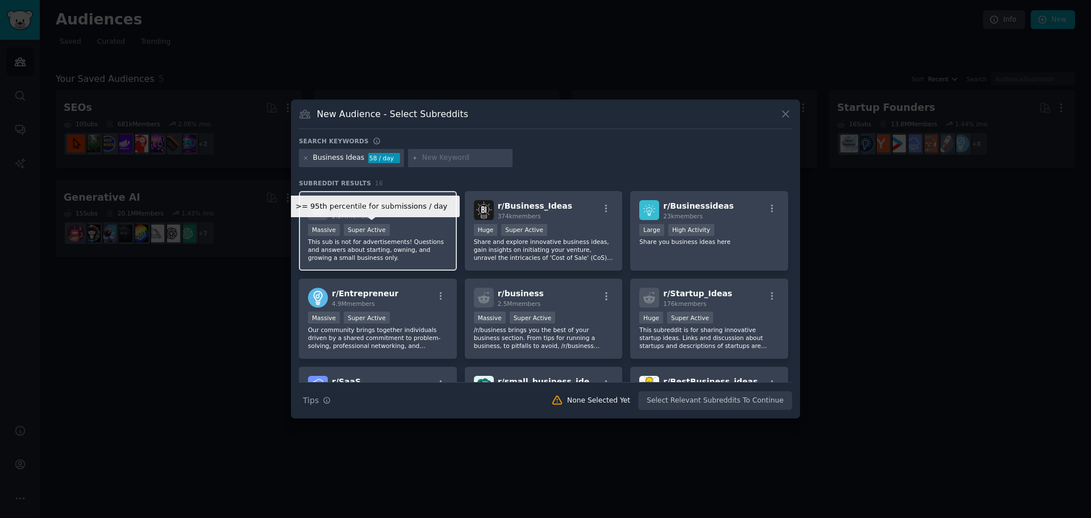
click at [377, 231] on div "Super Active" at bounding box center [367, 230] width 46 height 12
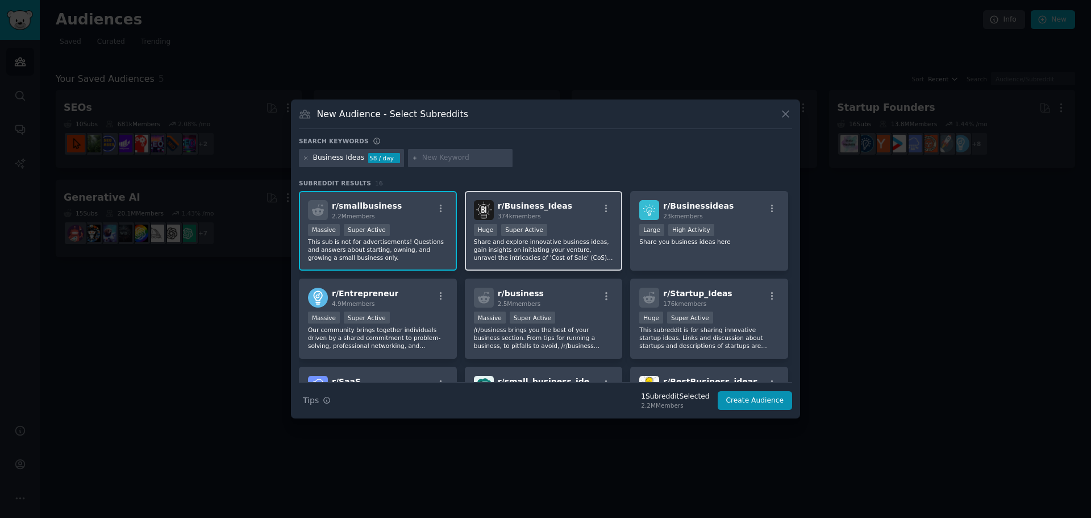
click at [541, 228] on div ">= 95th percentile for submissions / day Huge Super Active" at bounding box center [544, 231] width 140 height 14
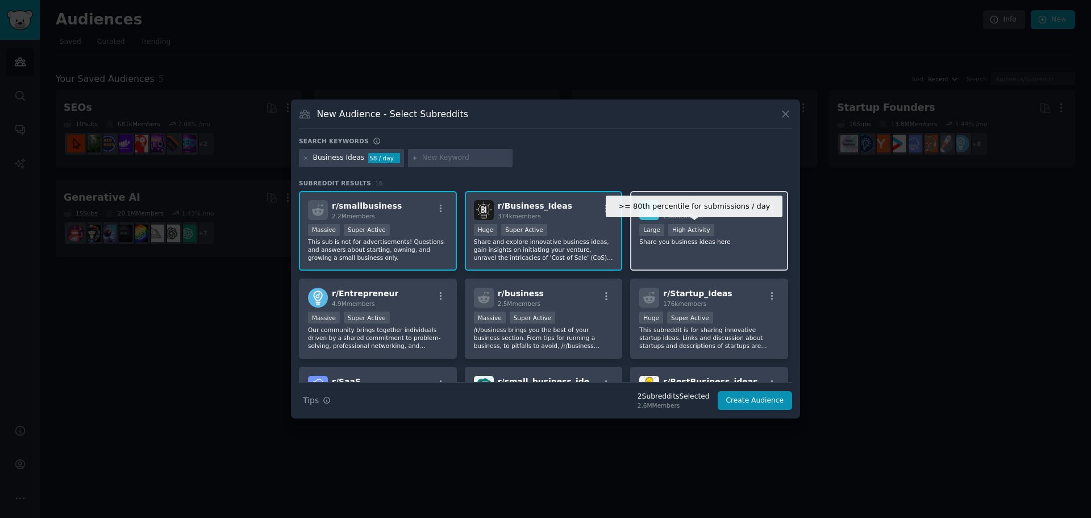
click at [694, 236] on div ">= 80th percentile for submissions / day Large High Activity" at bounding box center [709, 231] width 140 height 14
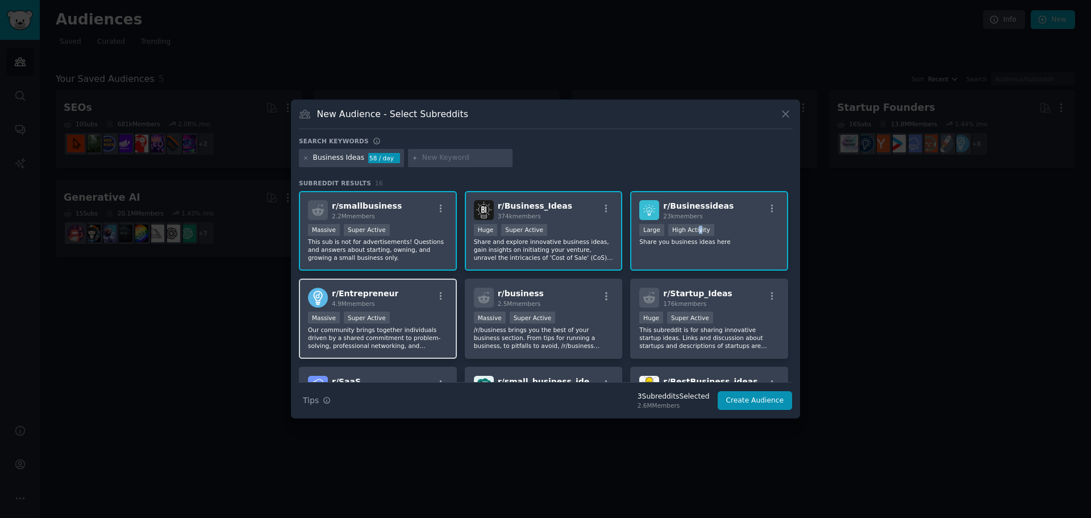
scroll to position [57, 0]
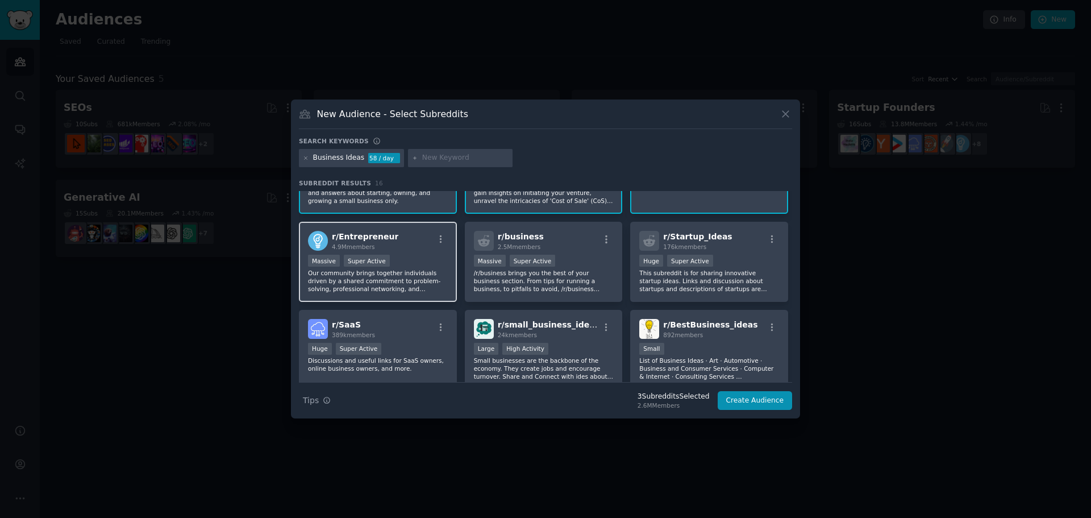
click at [385, 278] on p "Our community brings together individuals driven by a shared commitment to prob…" at bounding box center [378, 281] width 140 height 24
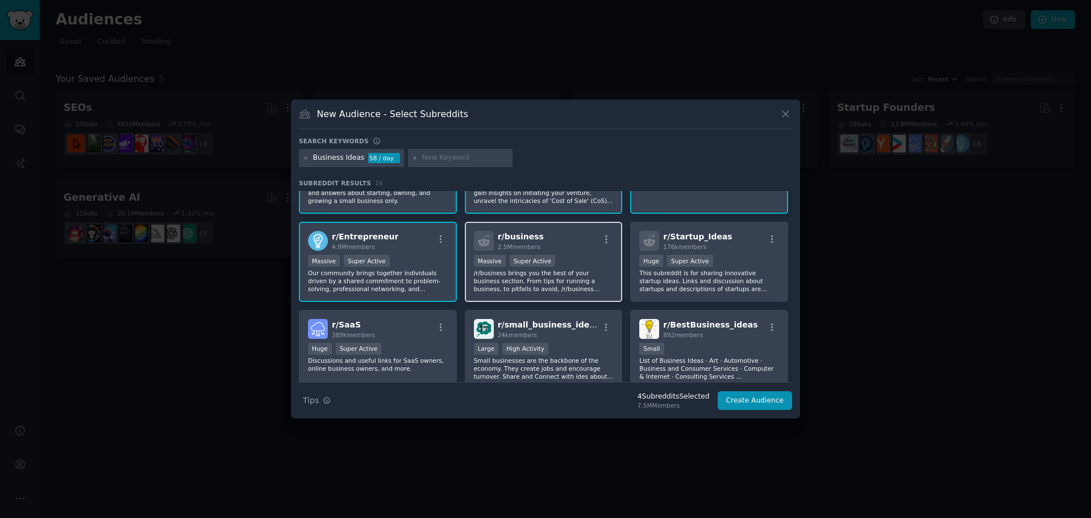
click at [545, 277] on p "/r/business brings you the best of your business section. From tips for running…" at bounding box center [544, 281] width 140 height 24
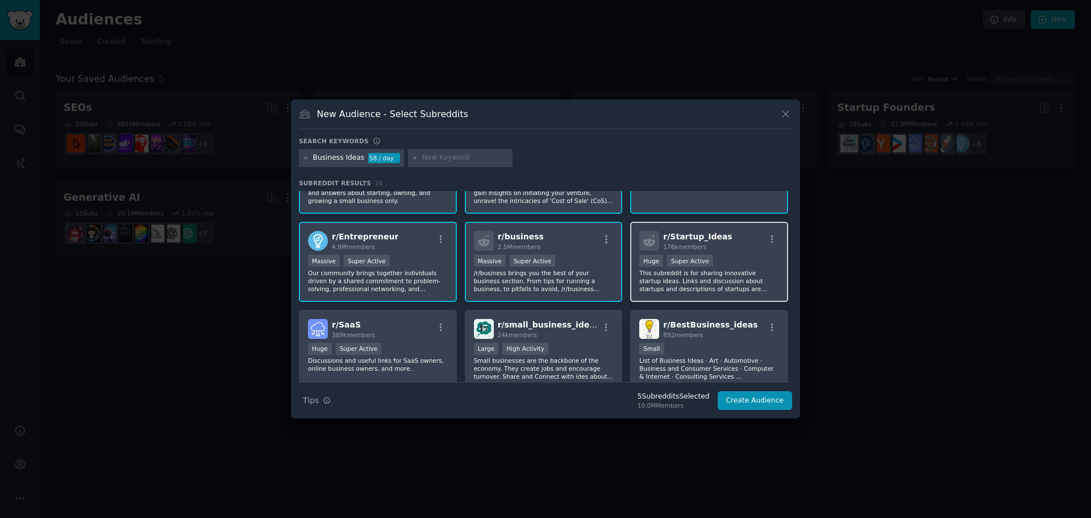
click at [719, 263] on div "Huge Super Active" at bounding box center [709, 261] width 140 height 14
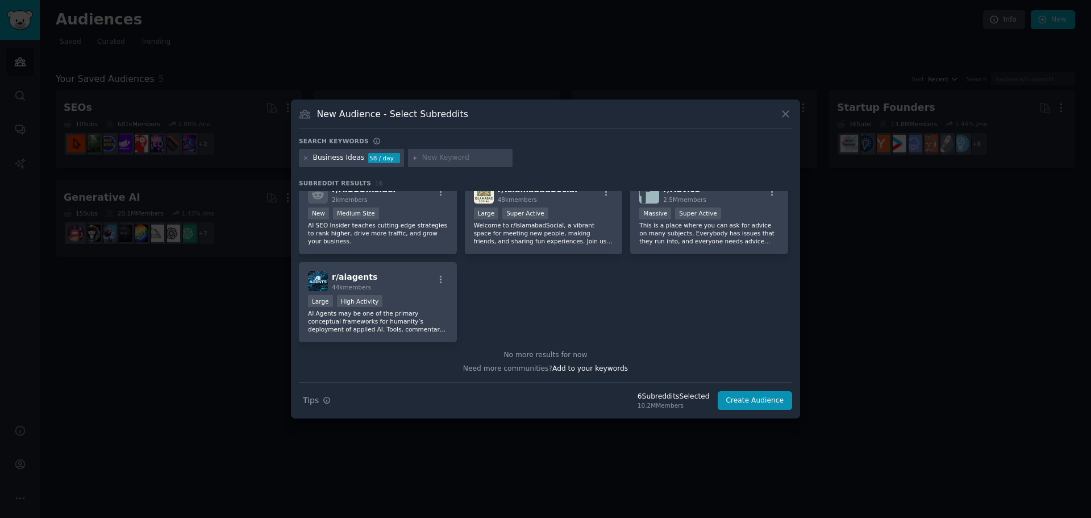
scroll to position [311, 0]
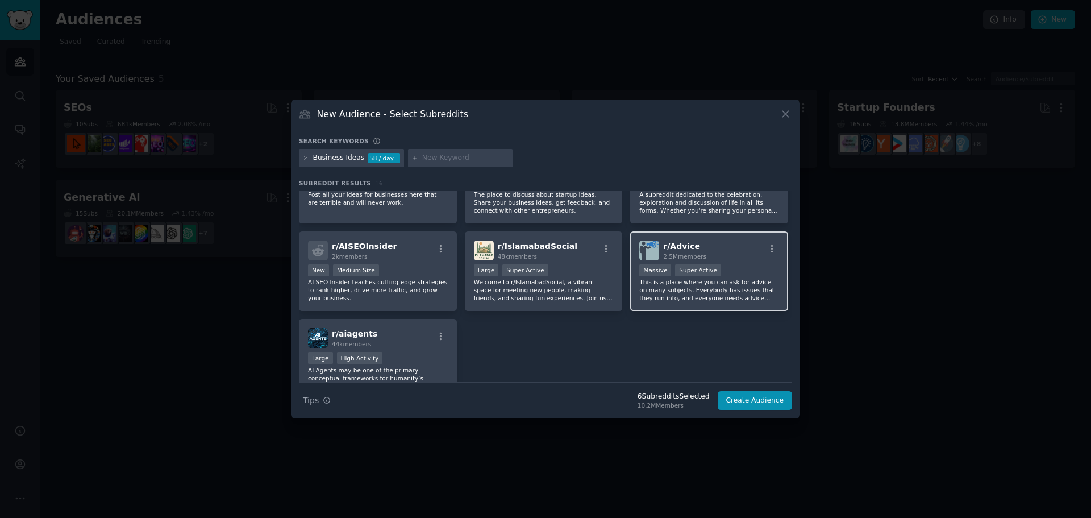
click at [759, 260] on div "r/ Advice 2.5M members >= 95th percentile for submissions / day Massive Super A…" at bounding box center [709, 271] width 158 height 80
click at [763, 399] on button "Create Audience" at bounding box center [754, 400] width 75 height 19
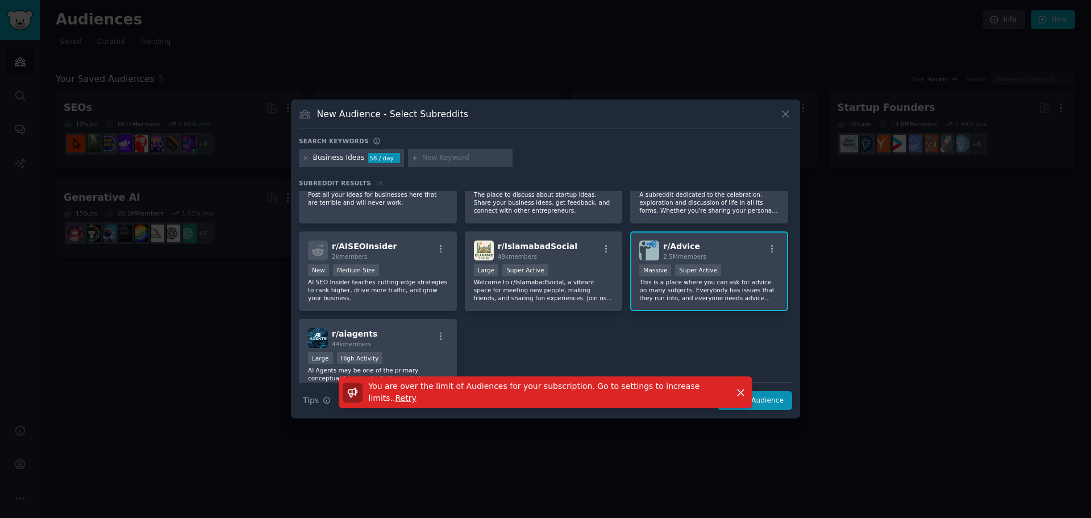
click at [753, 278] on p "This is a place where you can ask for advice on many subjects. Everybody has is…" at bounding box center [709, 290] width 140 height 24
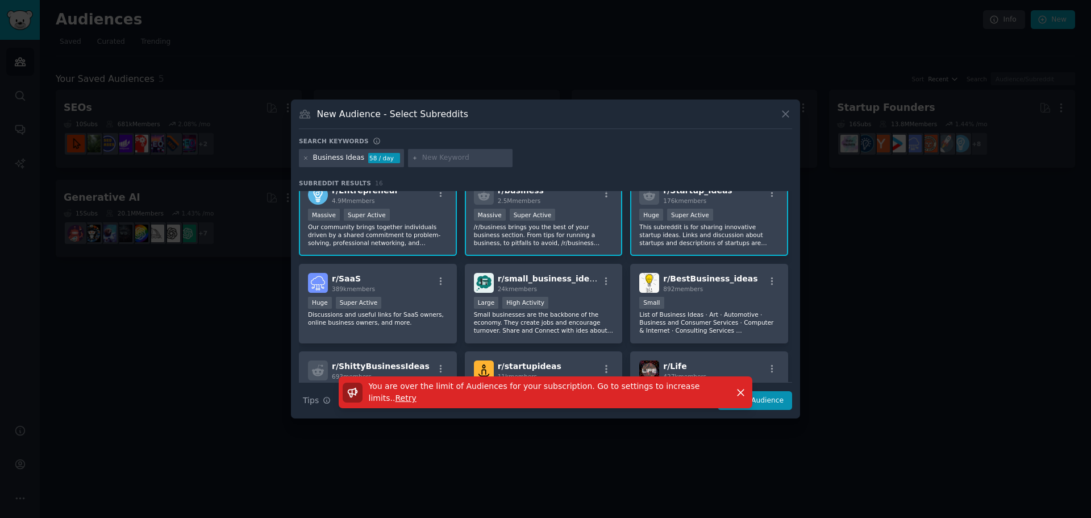
scroll to position [27, 0]
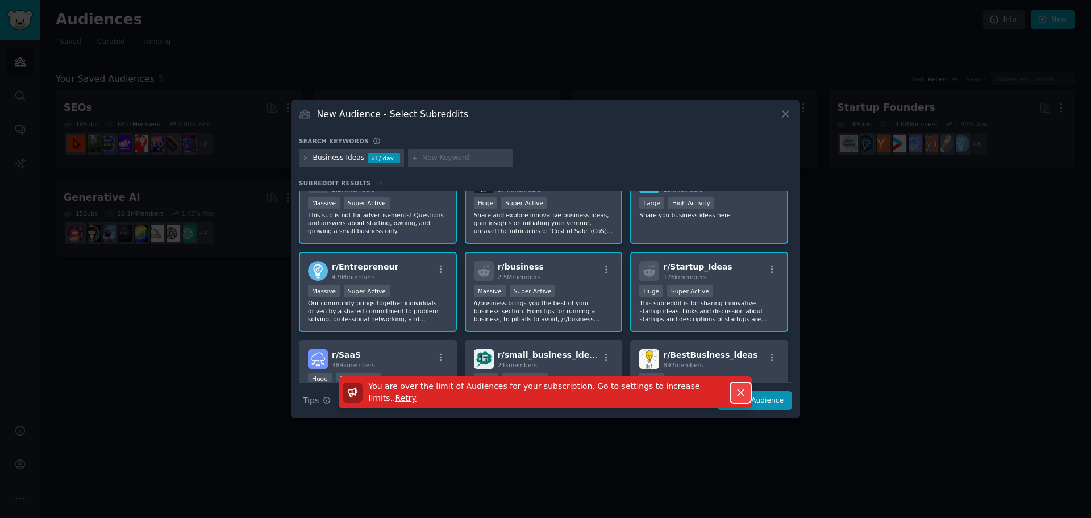
click at [736, 395] on icon "button" at bounding box center [740, 392] width 12 height 12
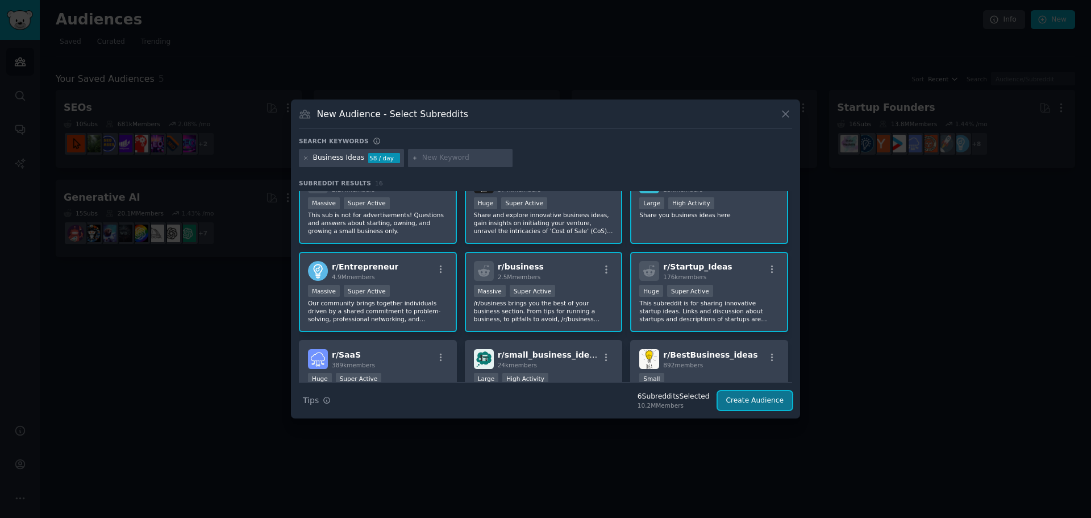
click at [749, 402] on button "Create Audience" at bounding box center [754, 400] width 75 height 19
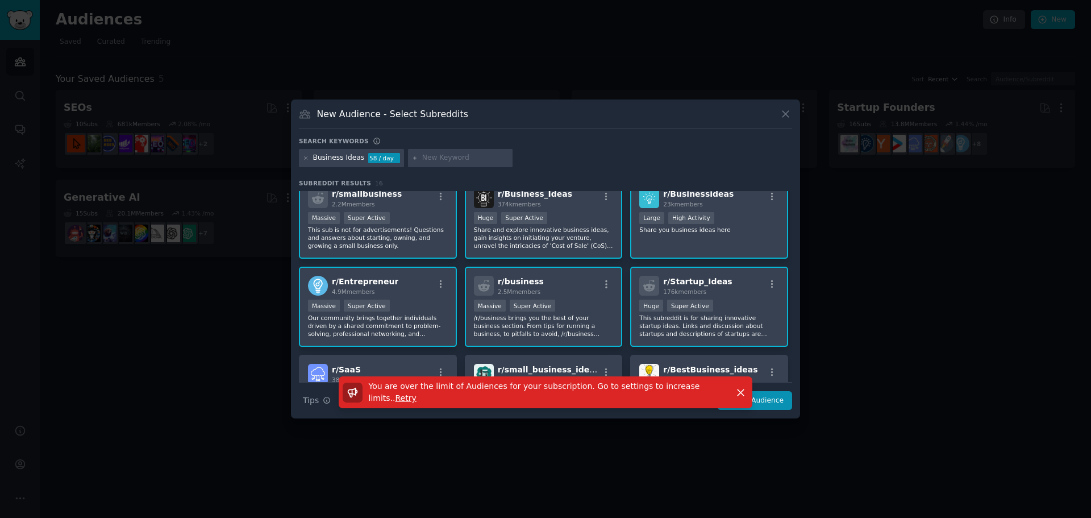
scroll to position [0, 0]
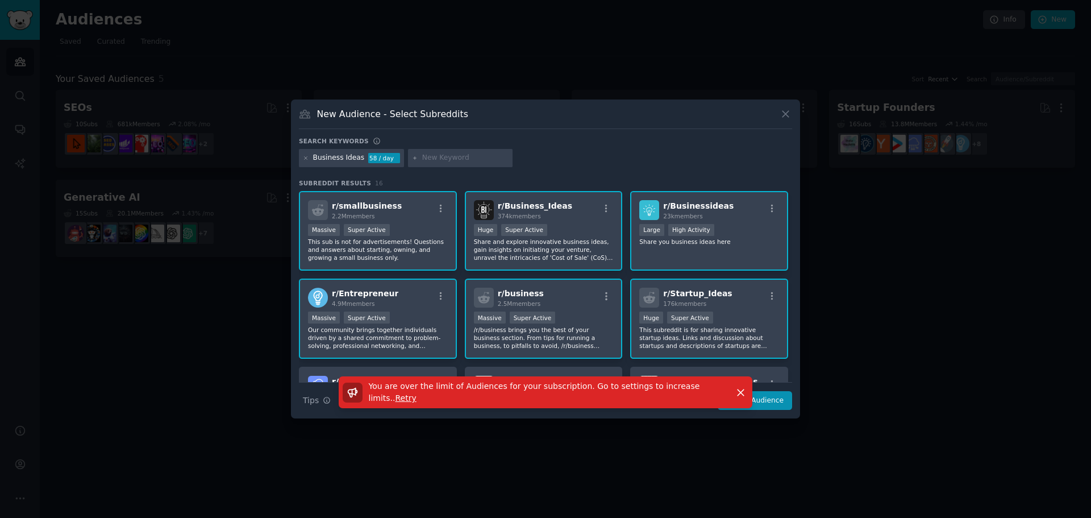
click at [403, 235] on div ">= 95th percentile for submissions / day Massive Super Active" at bounding box center [378, 231] width 140 height 14
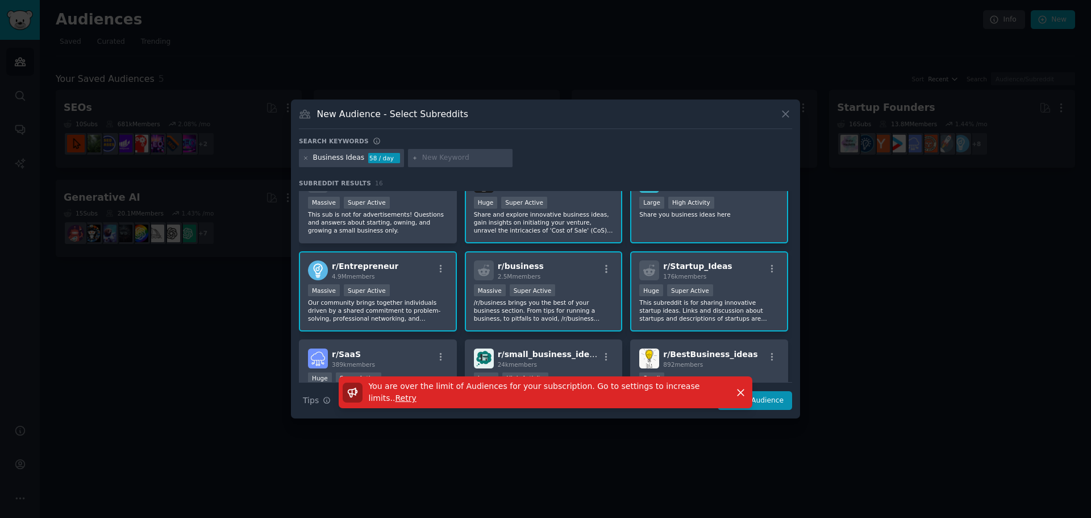
scroll to position [27, 0]
drag, startPoint x: 734, startPoint y: 301, endPoint x: 713, endPoint y: 302, distance: 21.0
click at [734, 301] on p "This subreddit is for sharing innovative startup ideas. Links and discussion ab…" at bounding box center [709, 311] width 140 height 24
click at [581, 291] on div "Massive Super Active" at bounding box center [544, 292] width 140 height 14
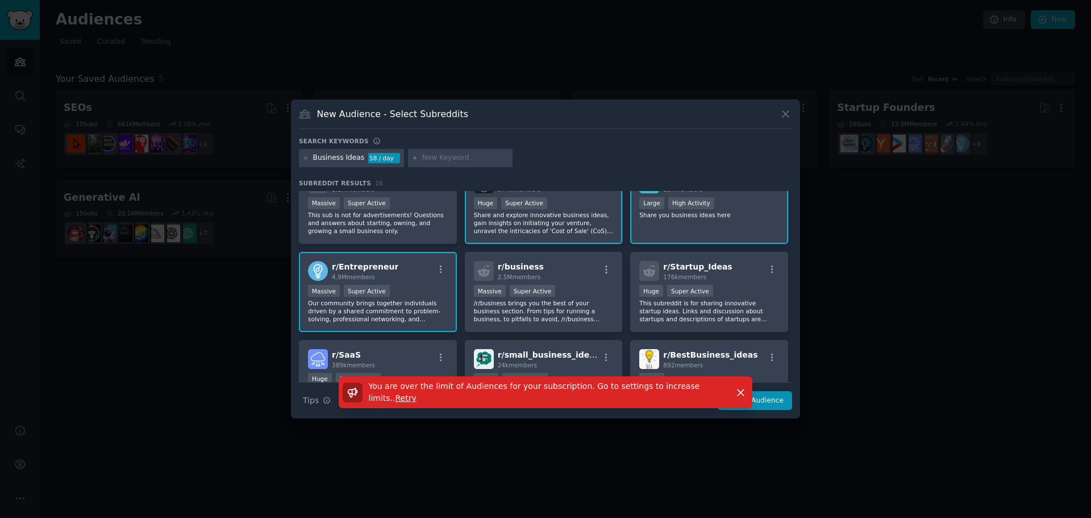
click at [780, 402] on div "You are over the limit of Audiences for your subscription. Go to settings to in…" at bounding box center [545, 397] width 509 height 42
drag, startPoint x: 743, startPoint y: 390, endPoint x: 764, endPoint y: 393, distance: 21.3
click at [745, 390] on icon "button" at bounding box center [740, 392] width 12 height 12
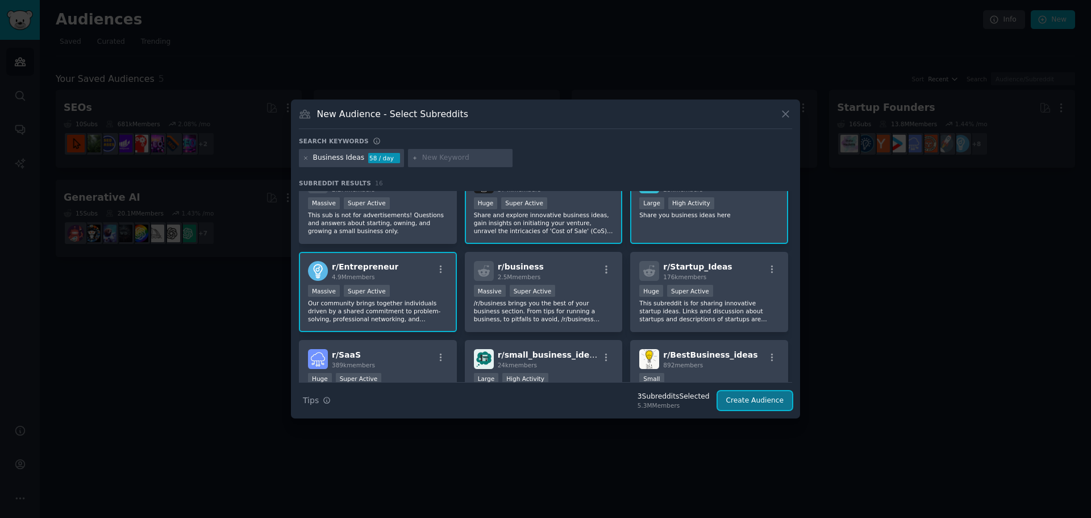
click at [776, 399] on button "Create Audience" at bounding box center [754, 400] width 75 height 19
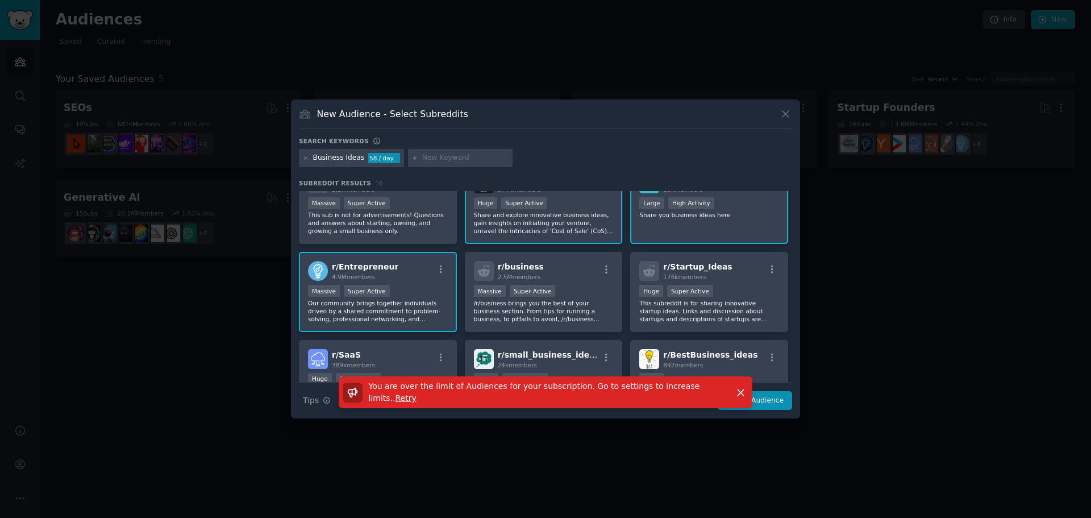
click at [427, 275] on div "r/ Entrepreneur 4.9M members" at bounding box center [378, 271] width 140 height 20
click at [775, 394] on div "You are over the limit of Audiences for your subscription. Go to settings to in…" at bounding box center [545, 397] width 509 height 42
click at [774, 402] on div "You are over the limit of Audiences for your subscription. Go to settings to in…" at bounding box center [545, 397] width 509 height 42
click at [741, 393] on icon "button" at bounding box center [740, 392] width 12 height 12
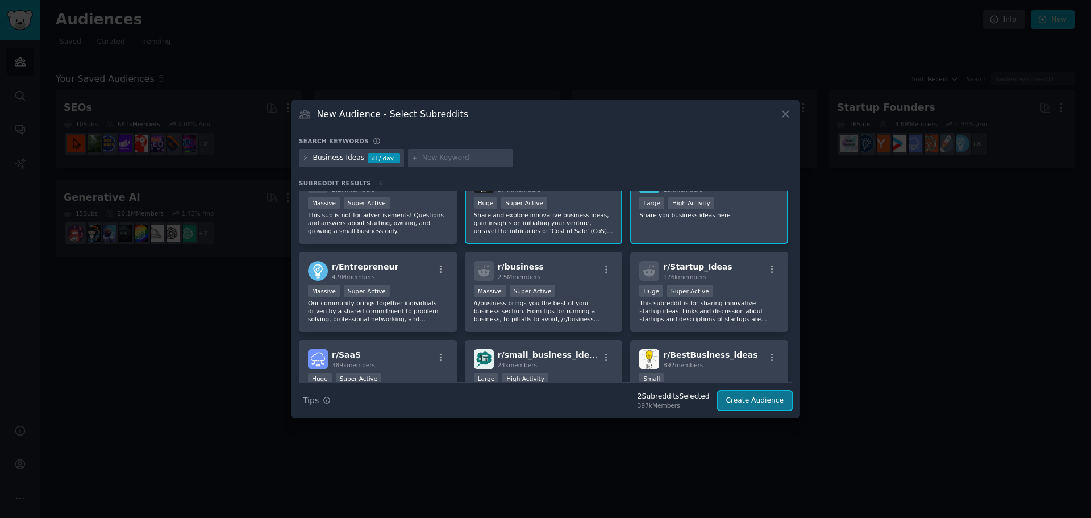
click at [754, 400] on button "Create Audience" at bounding box center [754, 400] width 75 height 19
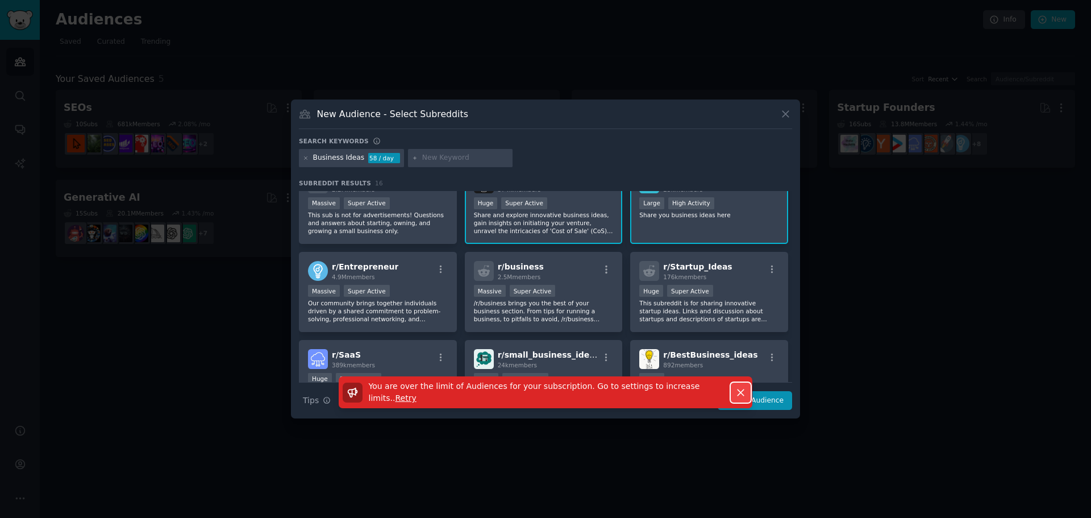
click at [738, 390] on icon "button" at bounding box center [740, 392] width 12 height 12
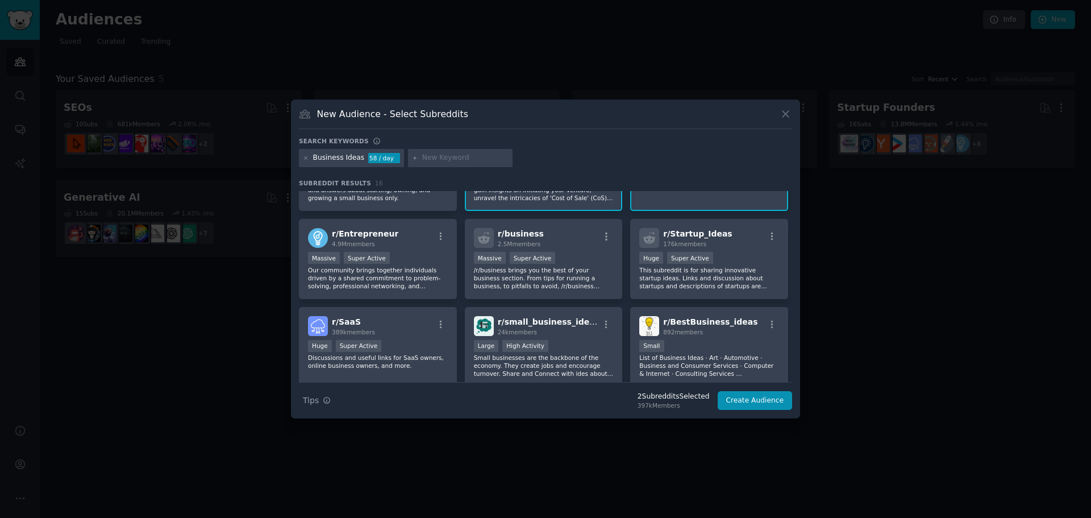
scroll to position [0, 0]
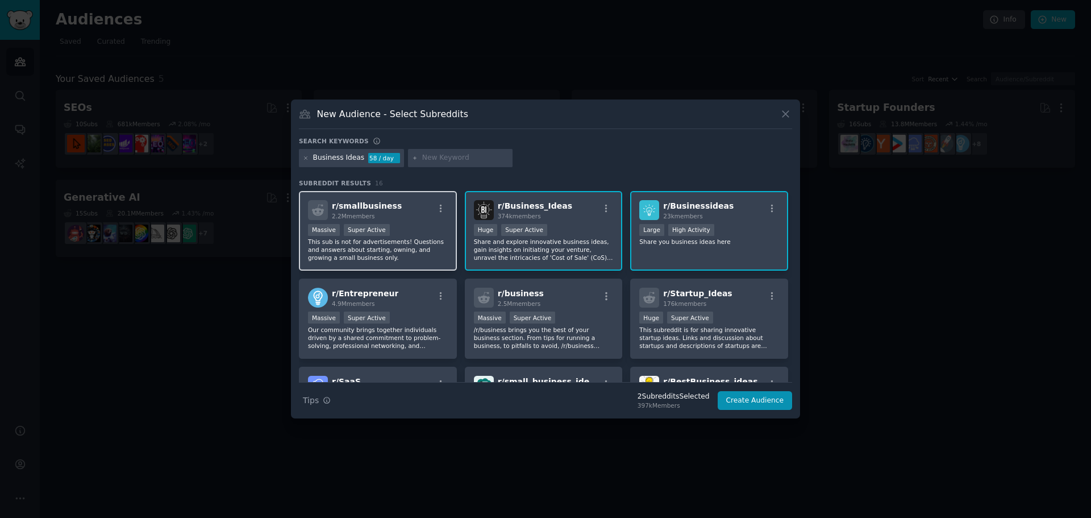
click at [391, 223] on div "r/ smallbusiness 2.2M members >= 95th percentile for submissions / day Massive …" at bounding box center [378, 231] width 158 height 80
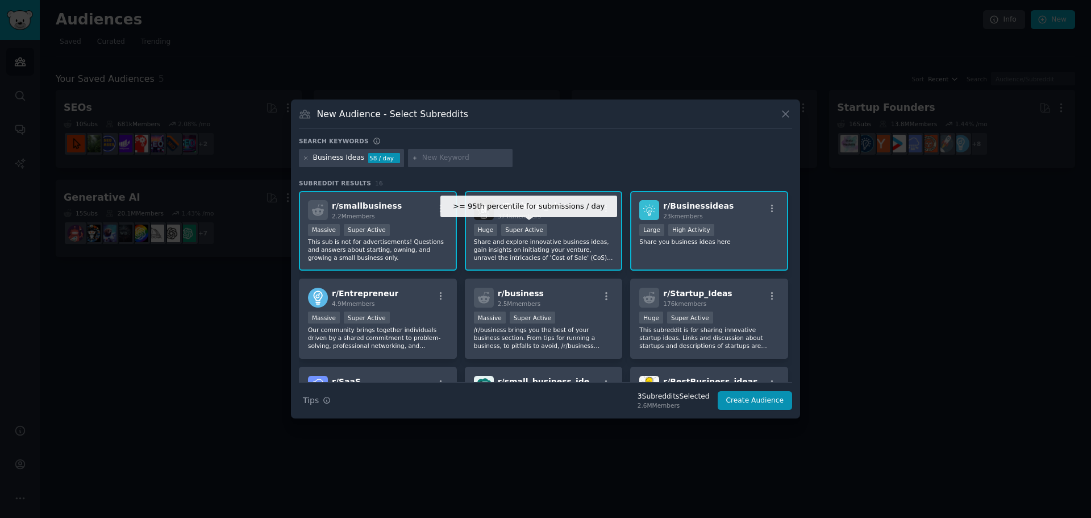
click at [531, 227] on div "Super Active" at bounding box center [524, 230] width 46 height 12
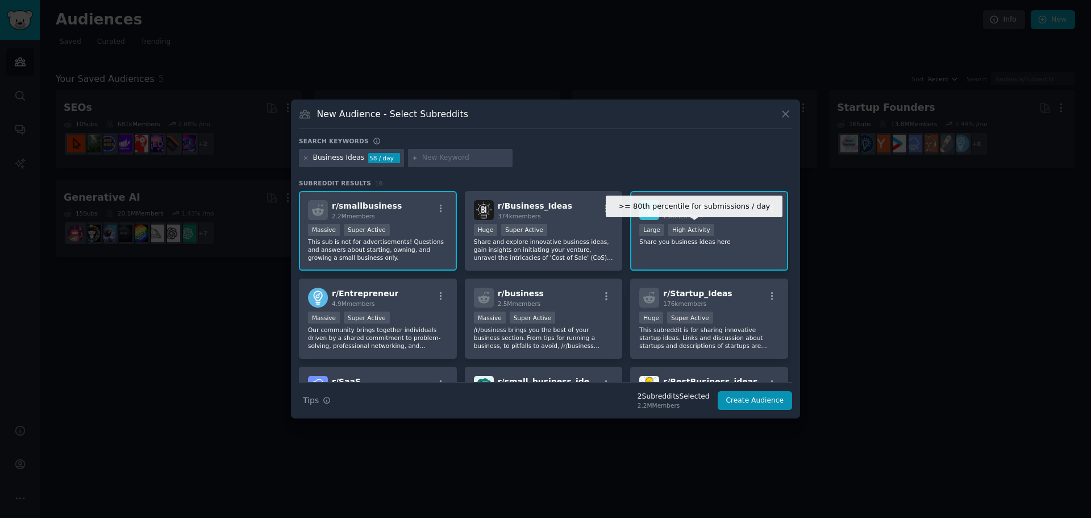
click at [689, 235] on div "High Activity" at bounding box center [691, 230] width 46 height 12
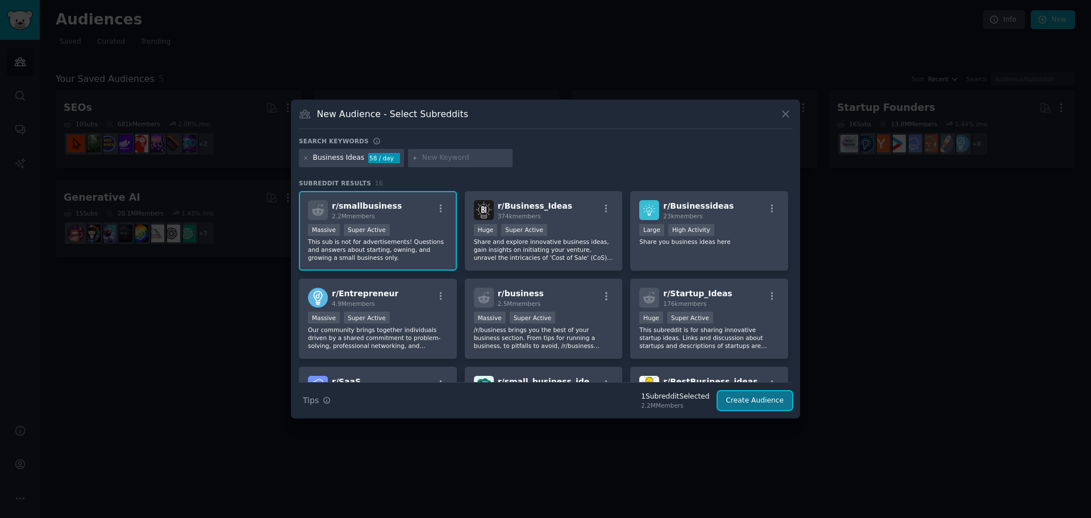
click at [763, 397] on button "Create Audience" at bounding box center [754, 400] width 75 height 19
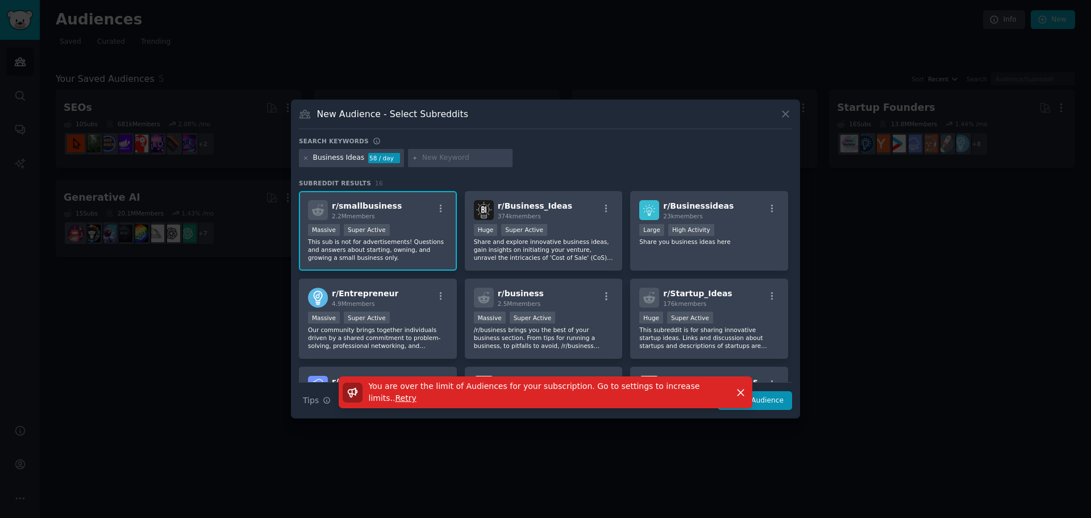
click at [416, 393] on span "Retry" at bounding box center [405, 397] width 21 height 9
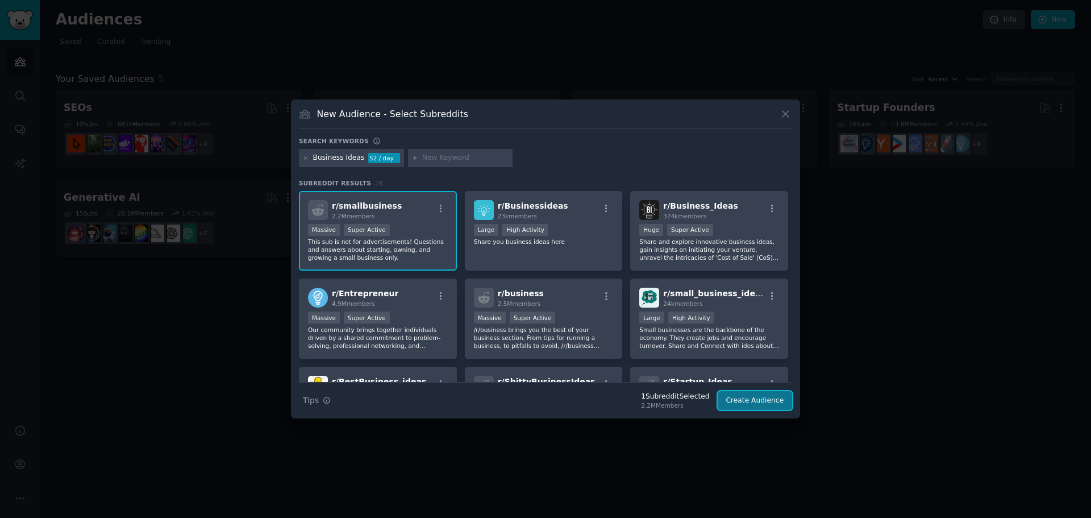
click at [752, 403] on button "Create Audience" at bounding box center [754, 400] width 75 height 19
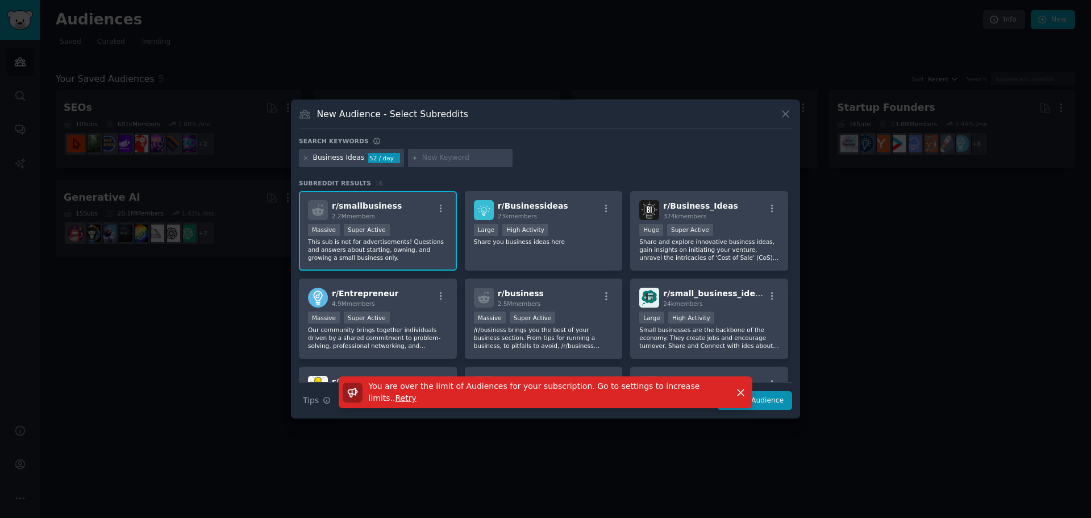
drag, startPoint x: 444, startPoint y: 240, endPoint x: 451, endPoint y: 240, distance: 7.4
click at [444, 240] on p "This sub is not for advertisements! Questions and answers about starting, ownin…" at bounding box center [378, 249] width 140 height 24
click at [562, 235] on div ">= 80th percentile for submissions / day Large High Activity" at bounding box center [544, 231] width 140 height 14
click at [783, 400] on div "You are over the limit of Audiences for your subscription. Go to settings to in…" at bounding box center [545, 397] width 509 height 42
drag, startPoint x: 742, startPoint y: 392, endPoint x: 750, endPoint y: 394, distance: 8.1
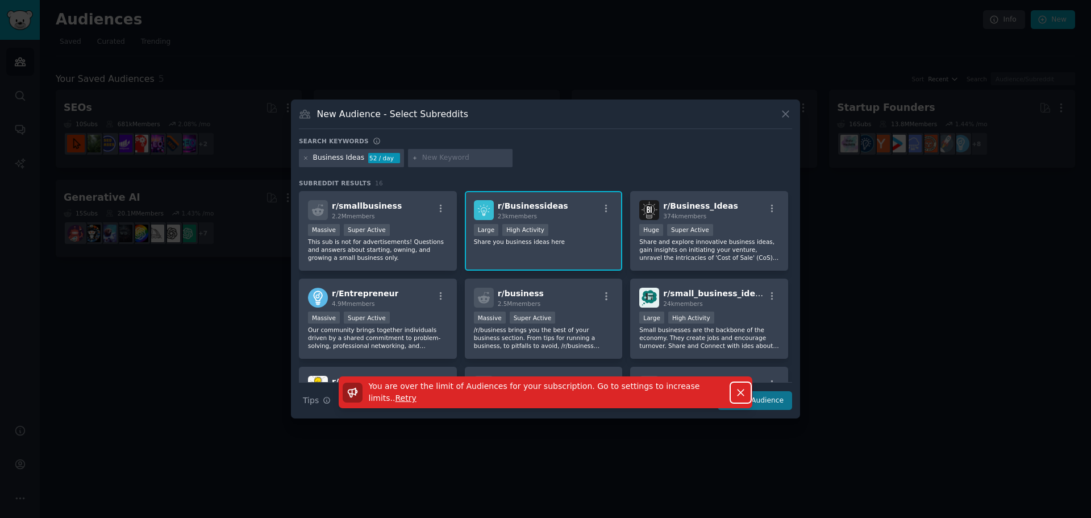
click at [744, 392] on icon "button" at bounding box center [740, 392] width 12 height 12
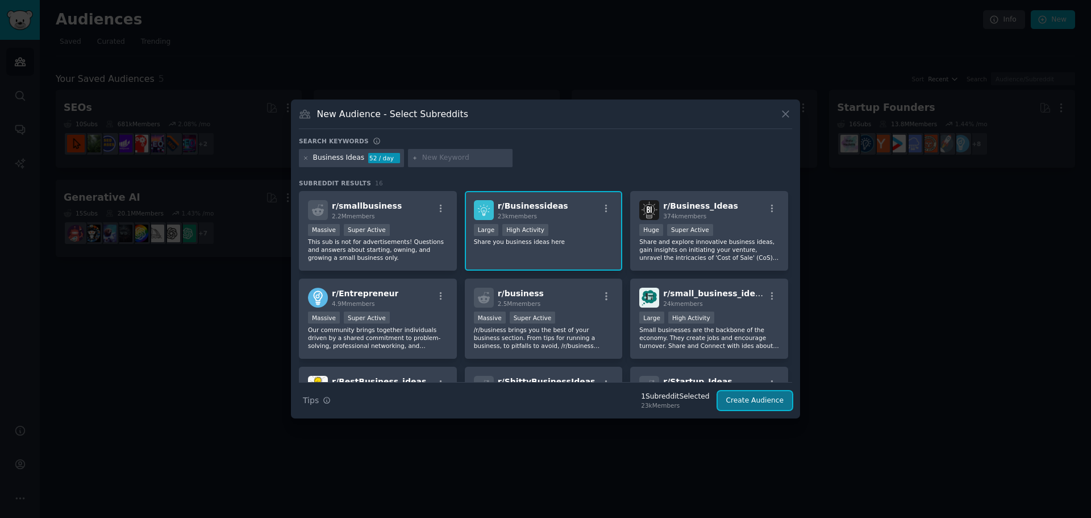
click at [769, 398] on button "Create Audience" at bounding box center [754, 400] width 75 height 19
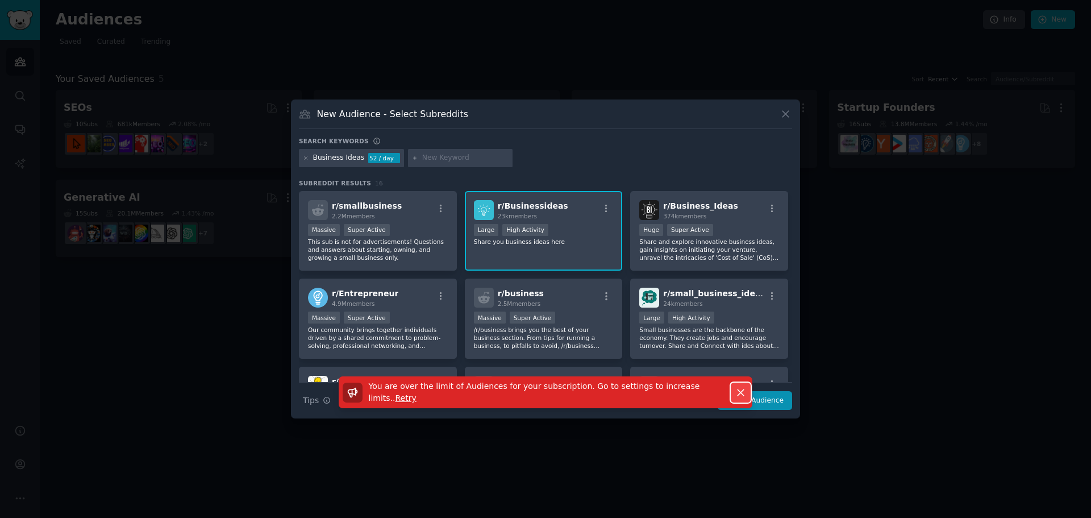
drag, startPoint x: 741, startPoint y: 395, endPoint x: 716, endPoint y: 371, distance: 35.4
click at [741, 395] on icon "button" at bounding box center [740, 392] width 6 height 6
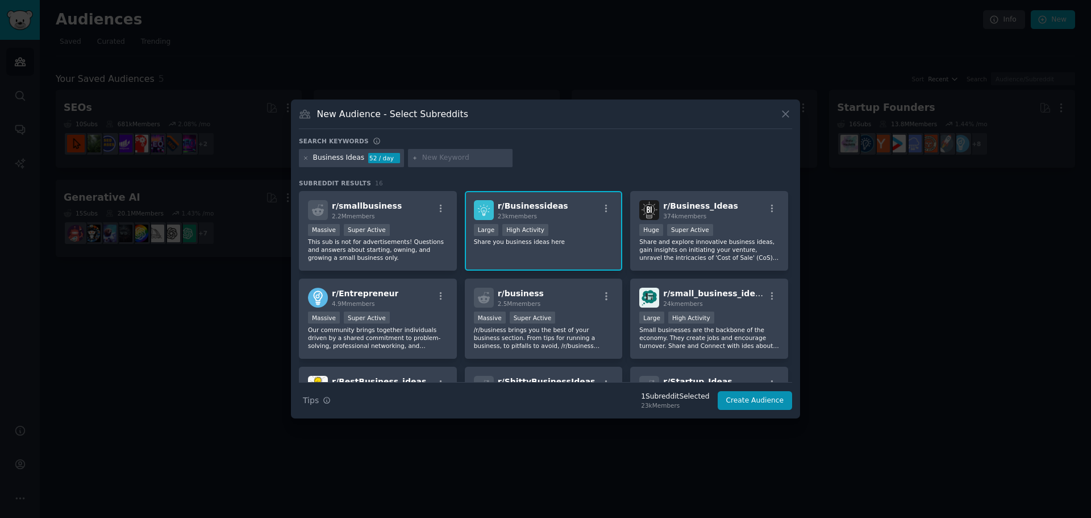
click at [543, 230] on div ">= 80th percentile for submissions / day Large High Activity" at bounding box center [544, 231] width 140 height 14
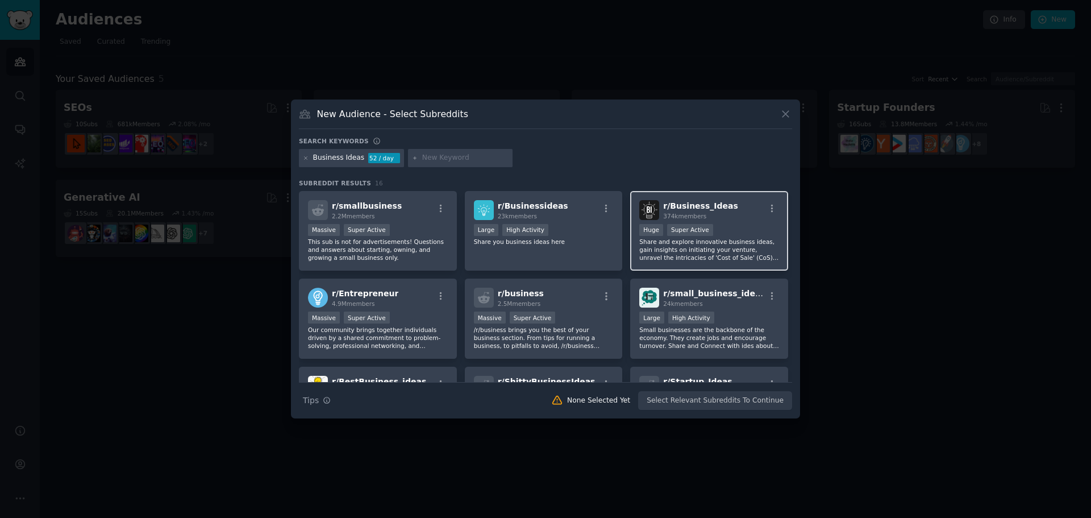
click at [670, 238] on p "Share and explore innovative business ideas, gain insights on initiating your v…" at bounding box center [709, 249] width 140 height 24
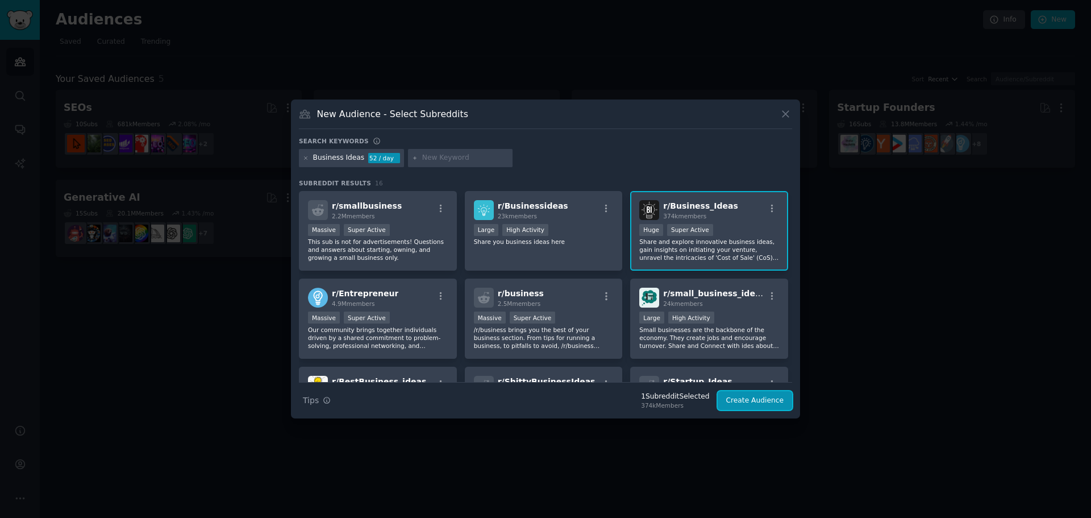
click at [755, 395] on button "Create Audience" at bounding box center [754, 400] width 75 height 19
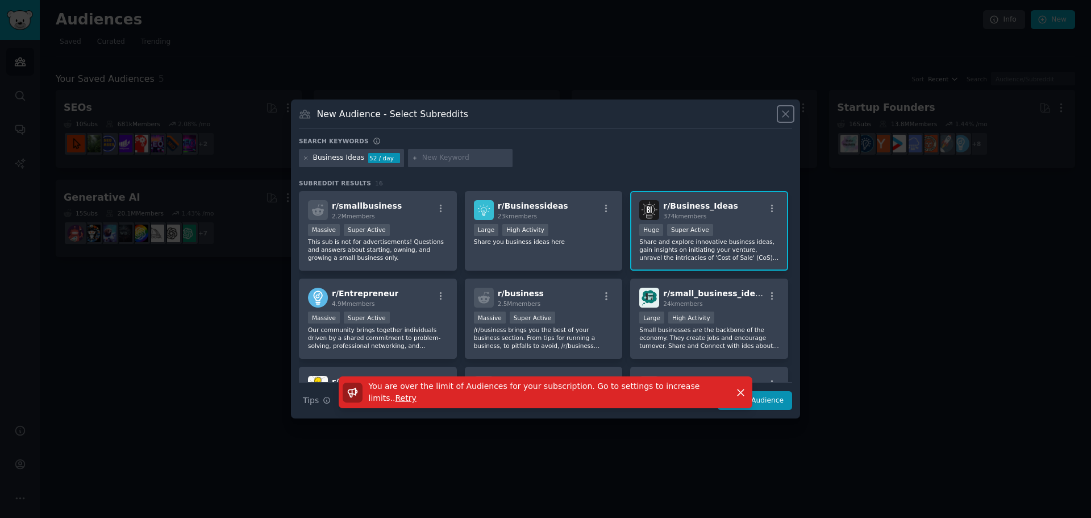
click at [786, 110] on icon at bounding box center [785, 114] width 12 height 12
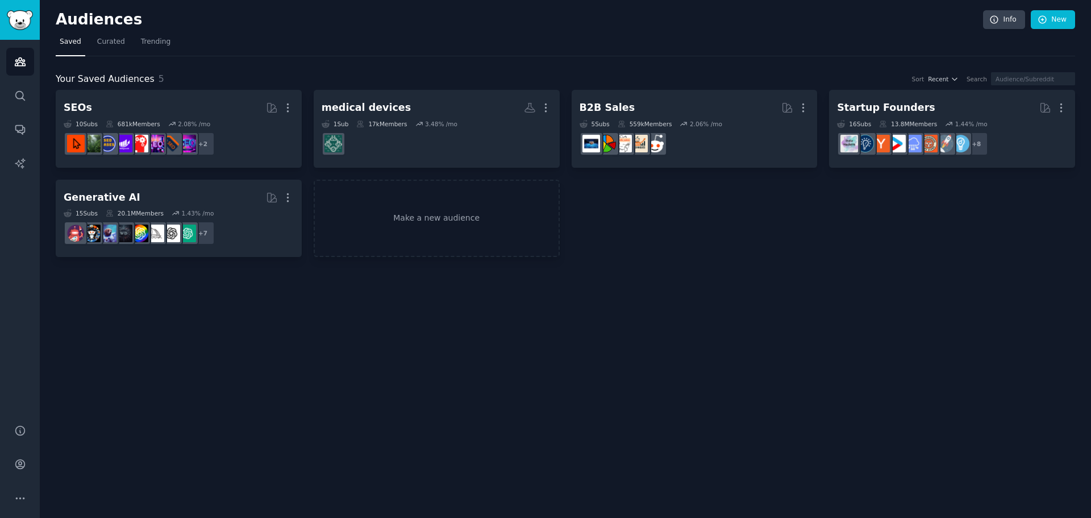
click at [392, 370] on div "Audiences Info New Saved Curated Trending Your Saved Audiences 5 Sort Recent Se…" at bounding box center [565, 259] width 1051 height 518
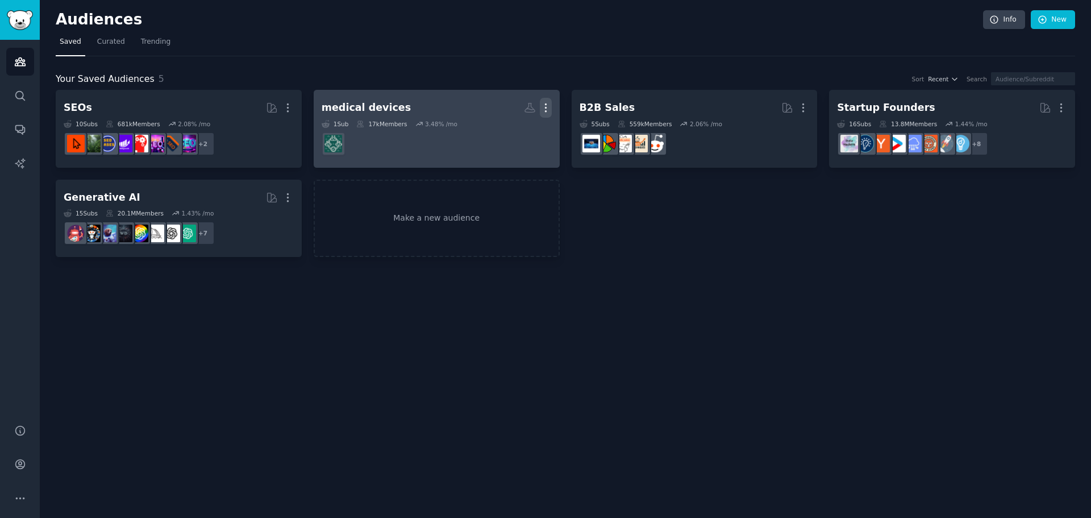
click at [549, 105] on icon "button" at bounding box center [546, 108] width 12 height 12
click at [511, 135] on p "Delete" at bounding box center [515, 132] width 26 height 12
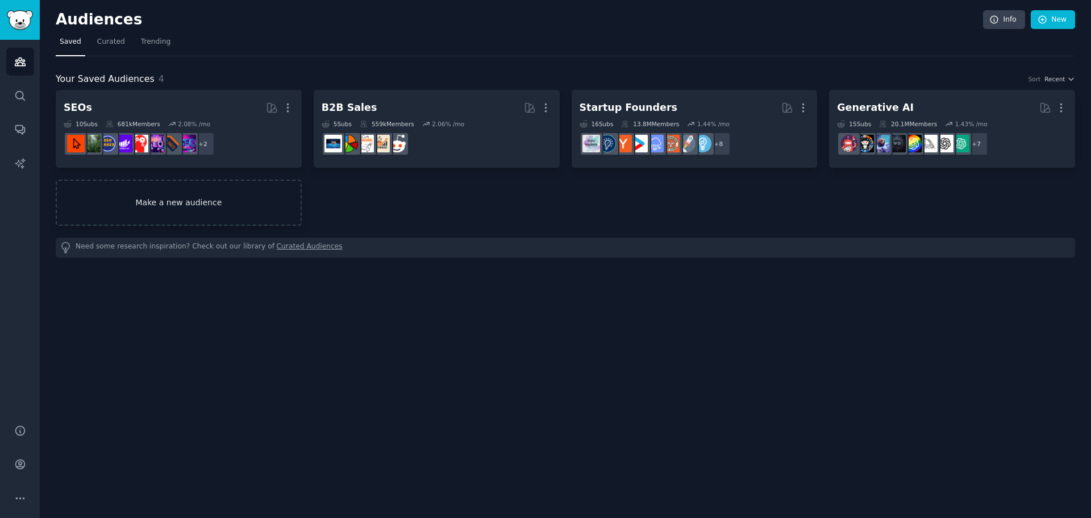
click at [191, 202] on link "Make a new audience" at bounding box center [179, 203] width 246 height 46
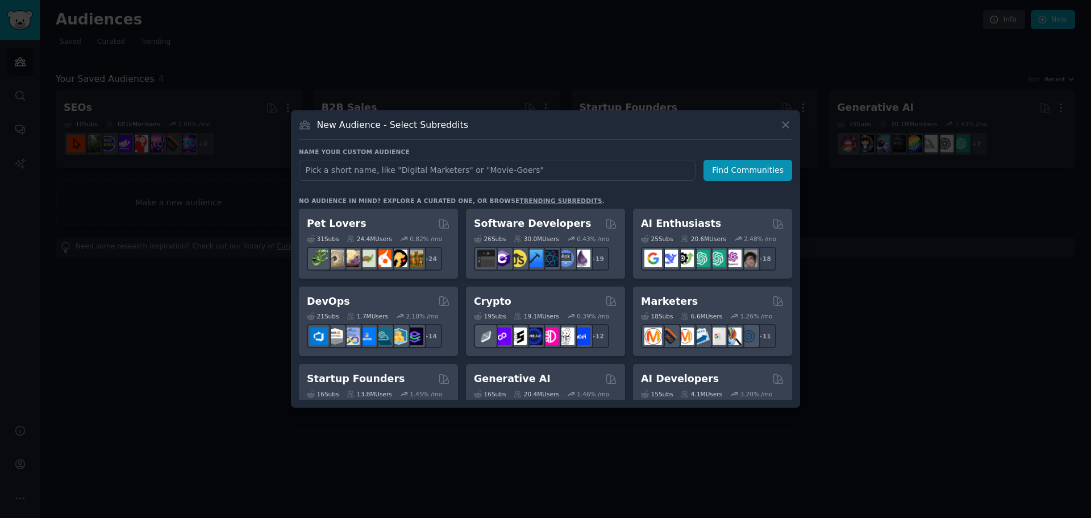
click at [406, 162] on input "text" at bounding box center [497, 170] width 397 height 21
type input "N"
type input "Business Ideas"
click at [749, 163] on button "Find Communities" at bounding box center [747, 170] width 89 height 21
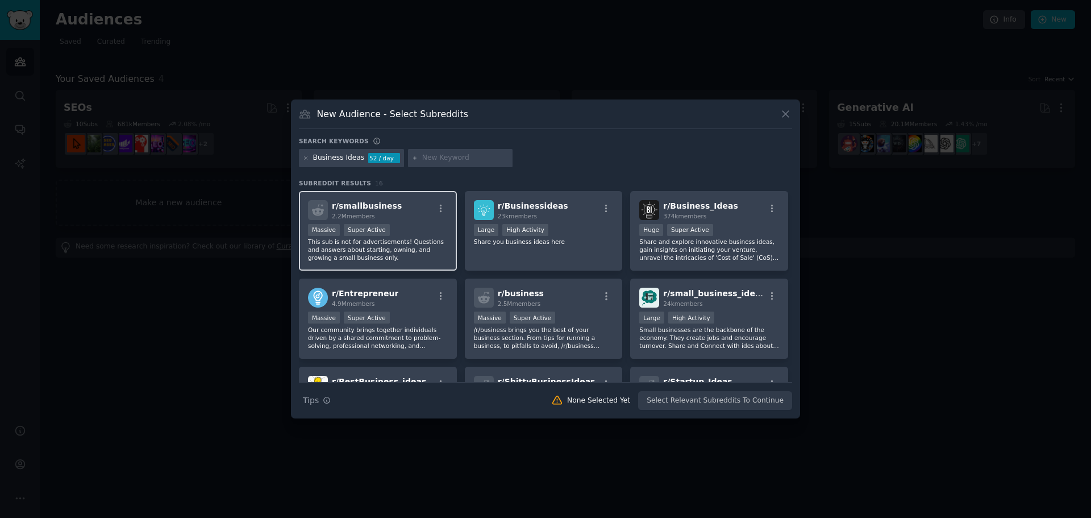
click at [384, 222] on div "r/ smallbusiness 2.2M members Massive Super Active This sub is not for advertis…" at bounding box center [378, 231] width 158 height 80
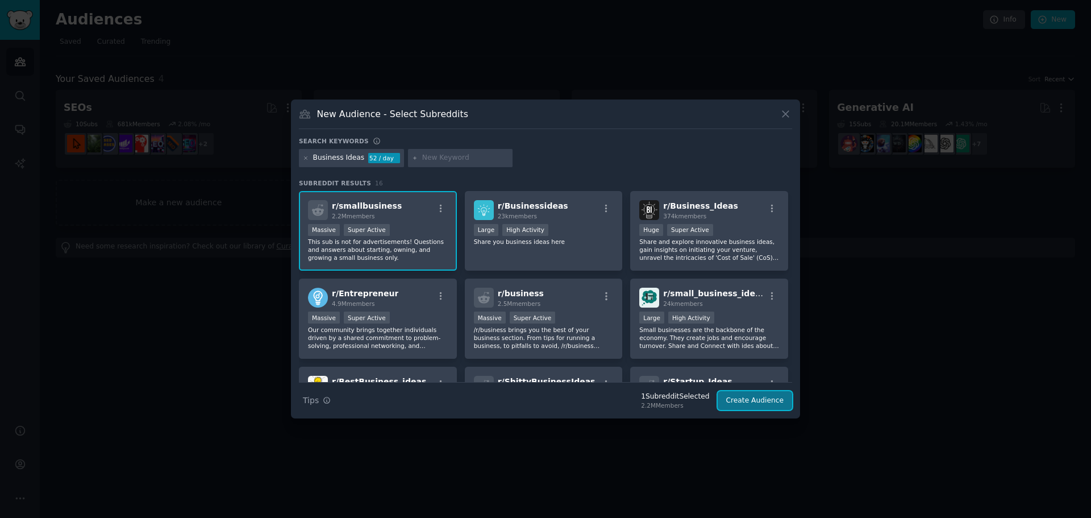
click at [750, 400] on button "Create Audience" at bounding box center [754, 400] width 75 height 19
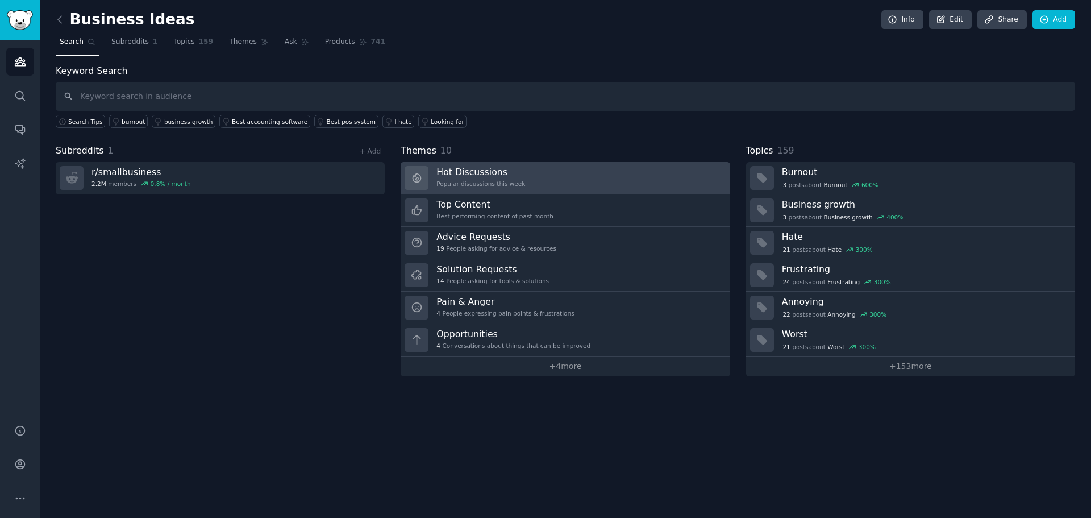
click at [631, 191] on link "Hot Discussions Popular discussions this week" at bounding box center [564, 178] width 329 height 32
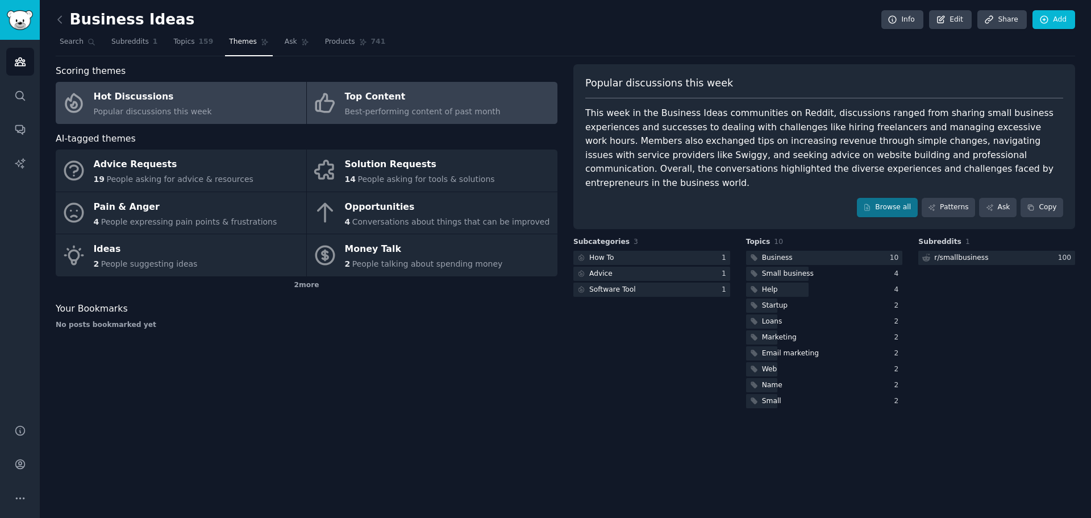
click at [453, 111] on span "Best-performing content of past month" at bounding box center [423, 111] width 156 height 9
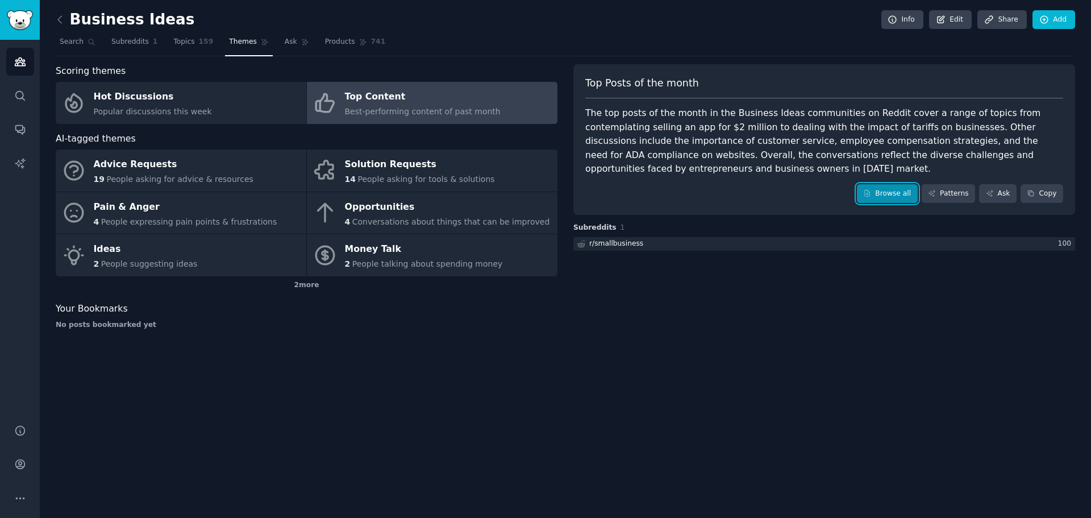
click at [902, 189] on link "Browse all" at bounding box center [887, 193] width 61 height 19
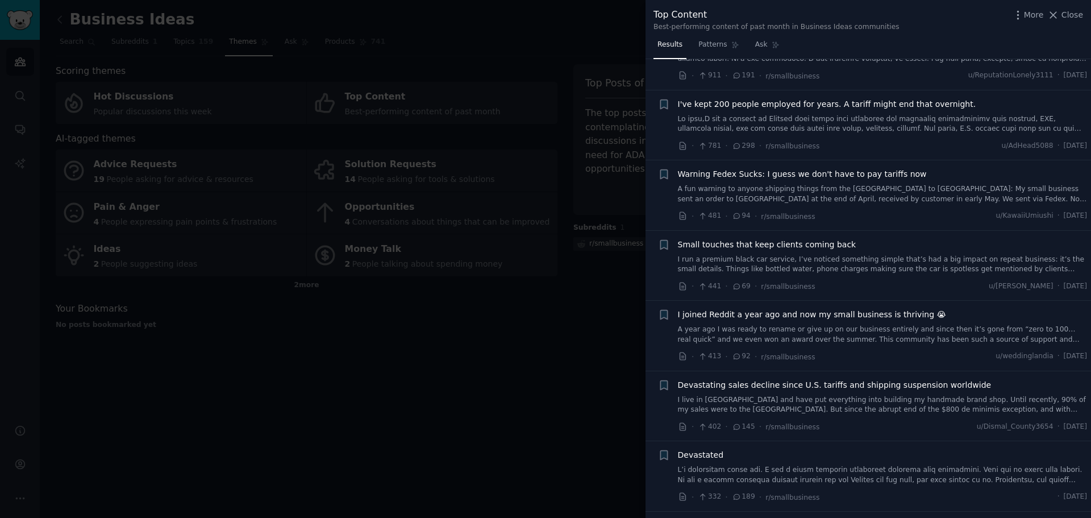
scroll to position [114, 0]
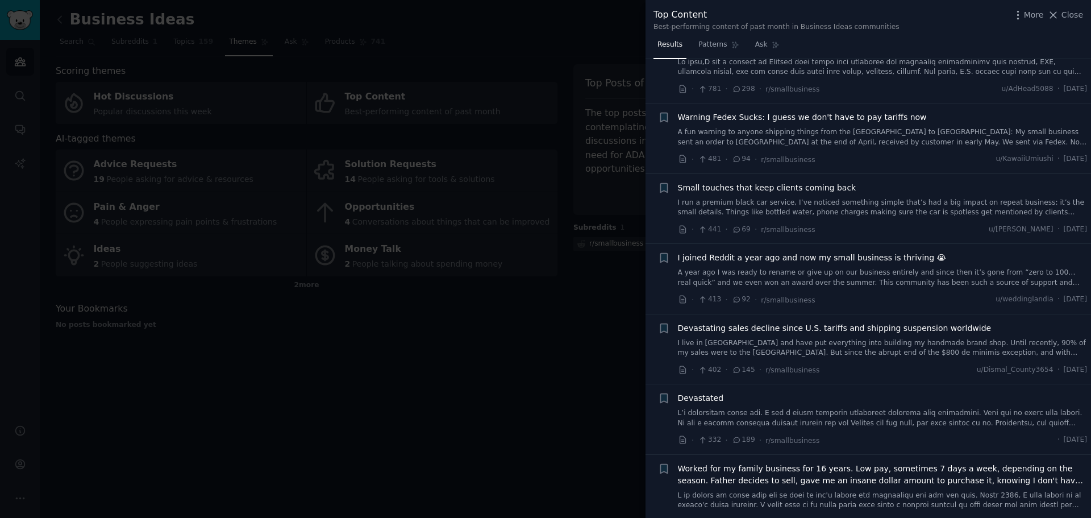
click at [791, 183] on span "Small touches that keep clients coming back" at bounding box center [767, 188] width 178 height 12
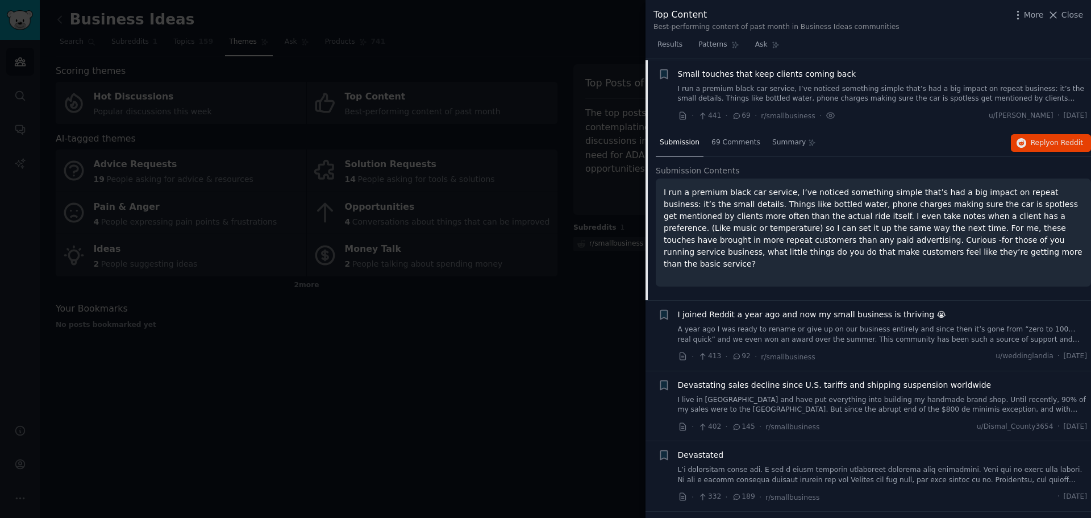
scroll to position [228, 0]
click at [817, 76] on span "Small touches that keep clients coming back" at bounding box center [767, 73] width 178 height 12
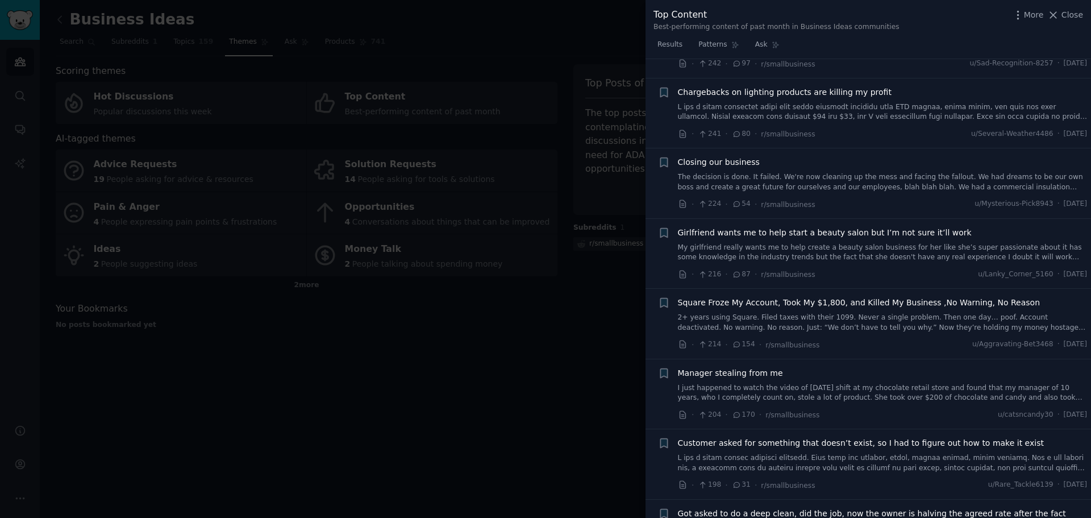
scroll to position [1080, 0]
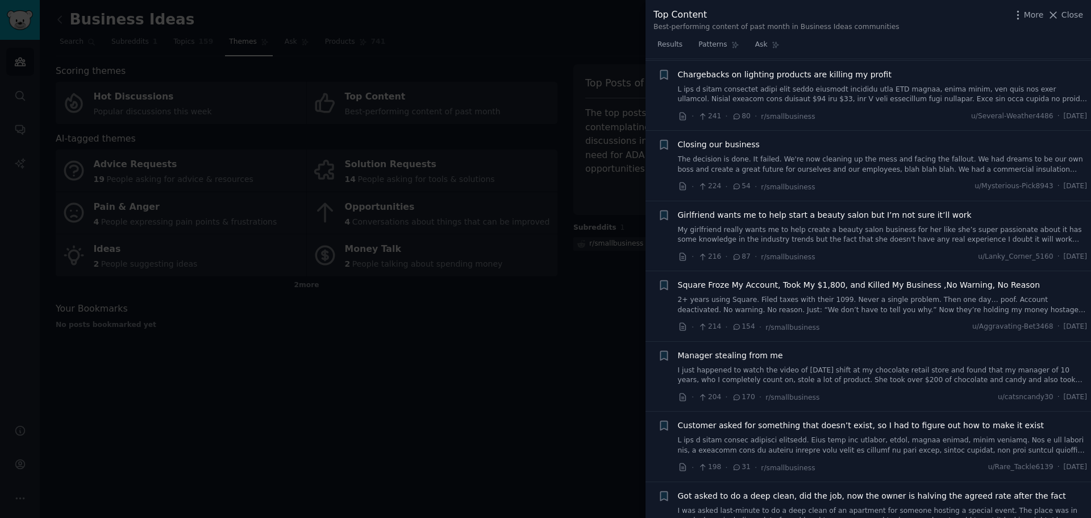
click at [825, 280] on span "Square Froze My Account, Took My $1,800, and Killed My Business ,No Warning, No…" at bounding box center [859, 285] width 362 height 12
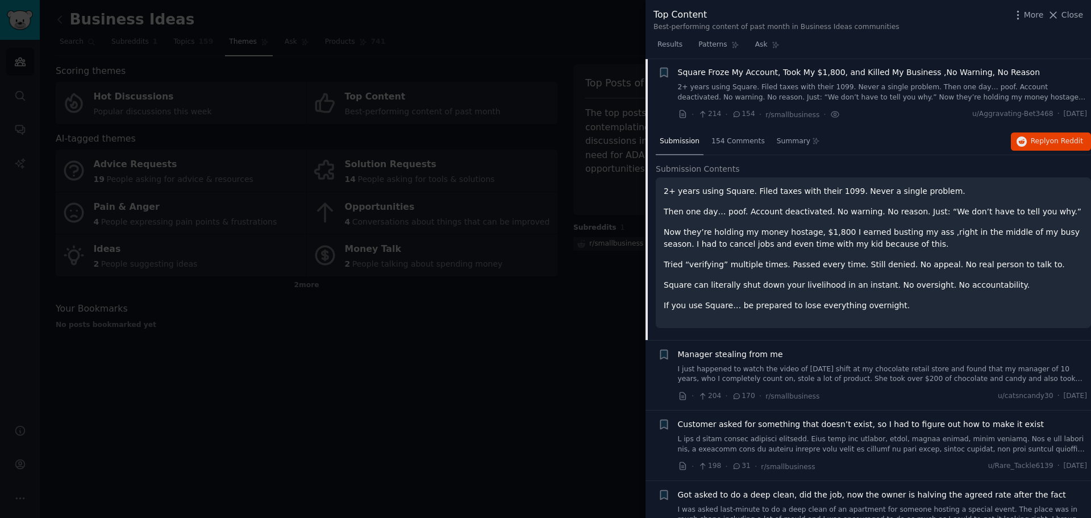
scroll to position [1236, 0]
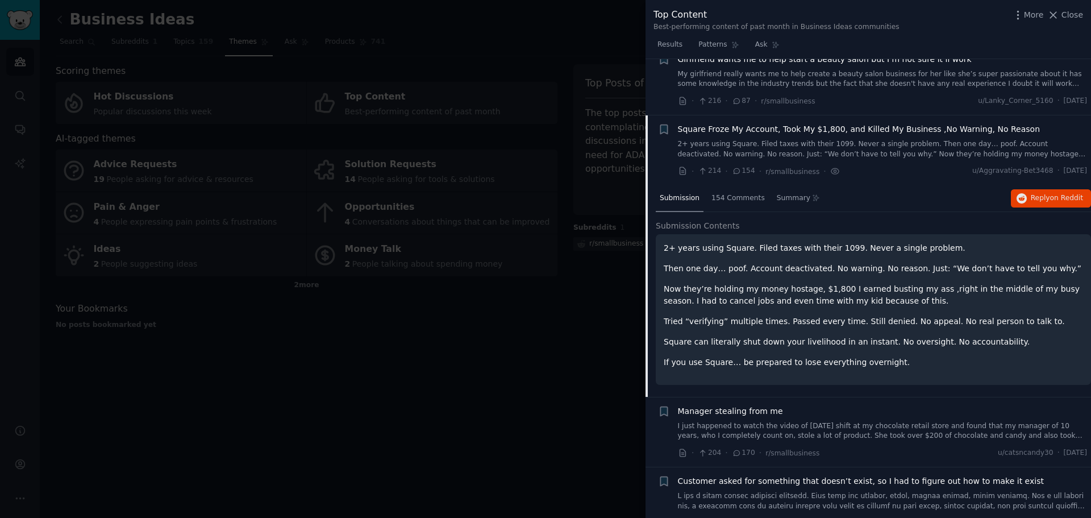
click at [832, 131] on span "Square Froze My Account, Took My $1,800, and Killed My Business ,No Warning, No…" at bounding box center [859, 129] width 362 height 12
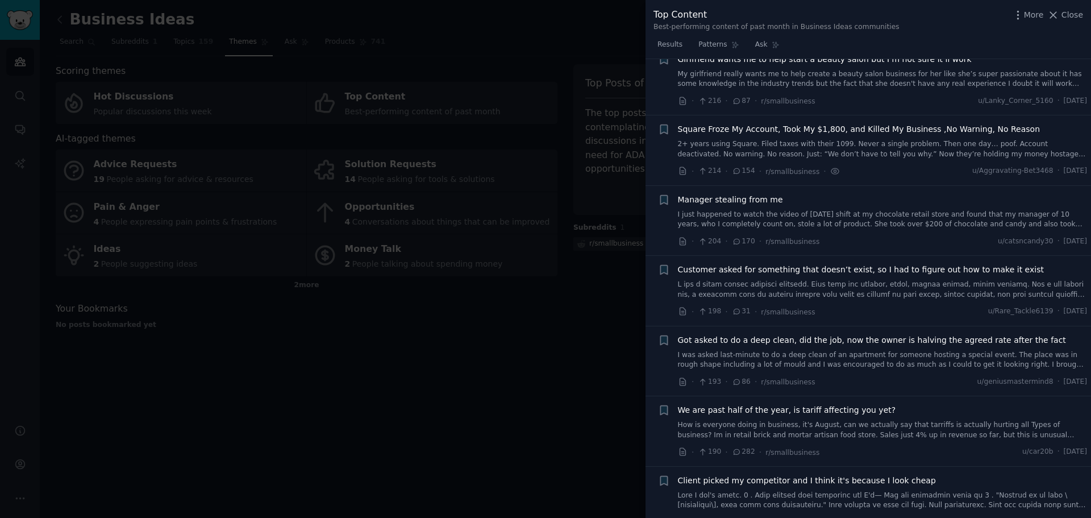
scroll to position [1293, 0]
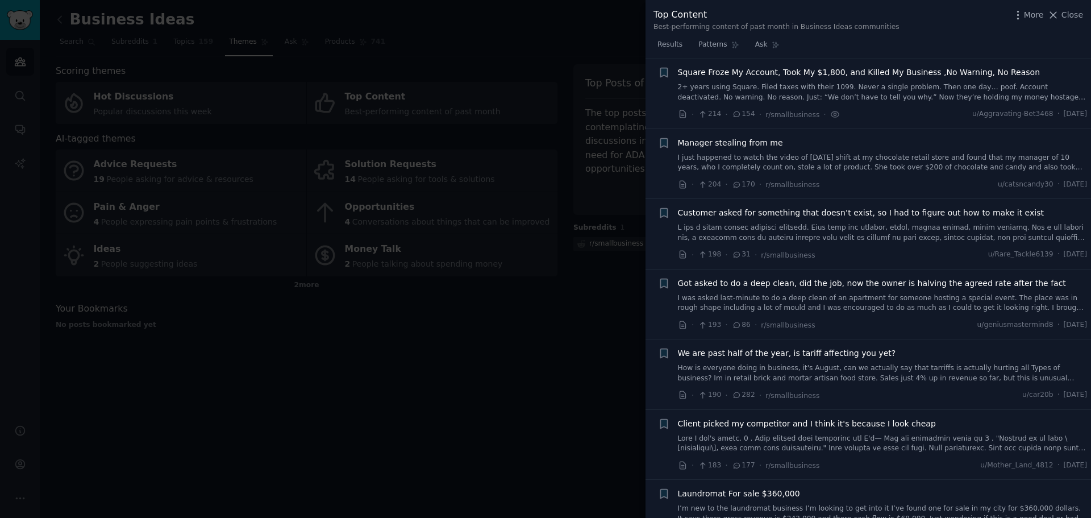
click at [865, 155] on link "I just happened to watch the video of [DATE] shift at my chocolate retail store…" at bounding box center [883, 163] width 410 height 20
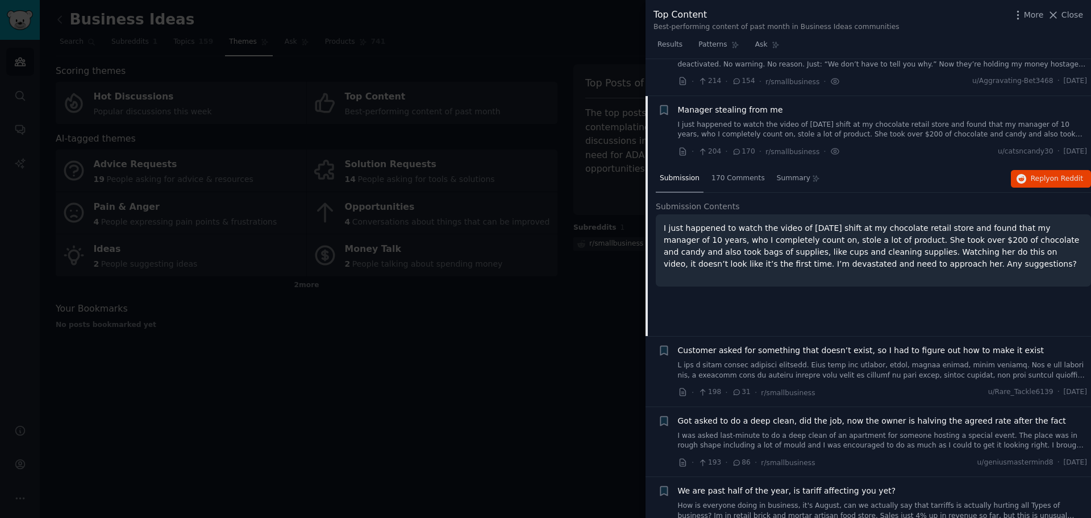
scroll to position [1306, 0]
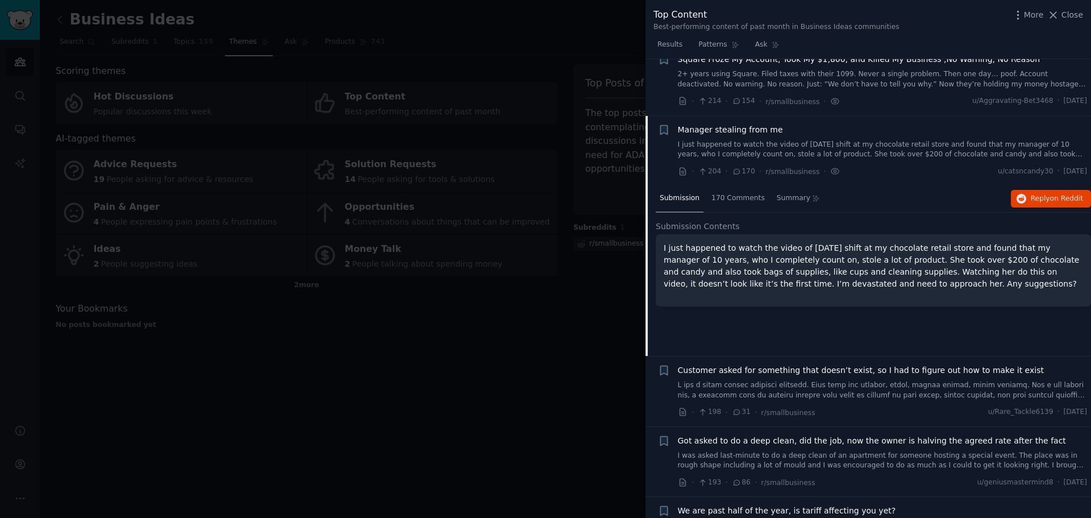
click at [863, 137] on div "Manager stealing from me I just happened to watch the video of [DATE] shift at …" at bounding box center [883, 142] width 410 height 36
click at [775, 135] on div "Manager stealing from me" at bounding box center [883, 130] width 410 height 12
click at [834, 128] on div "Manager stealing from me" at bounding box center [883, 130] width 410 height 12
click at [746, 129] on span "Manager stealing from me" at bounding box center [730, 130] width 105 height 12
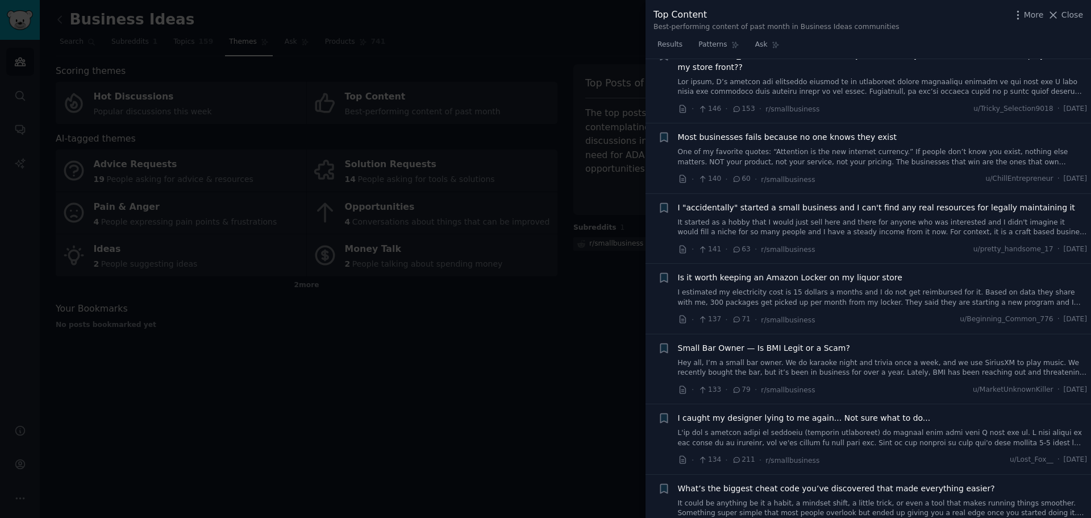
scroll to position [2101, 0]
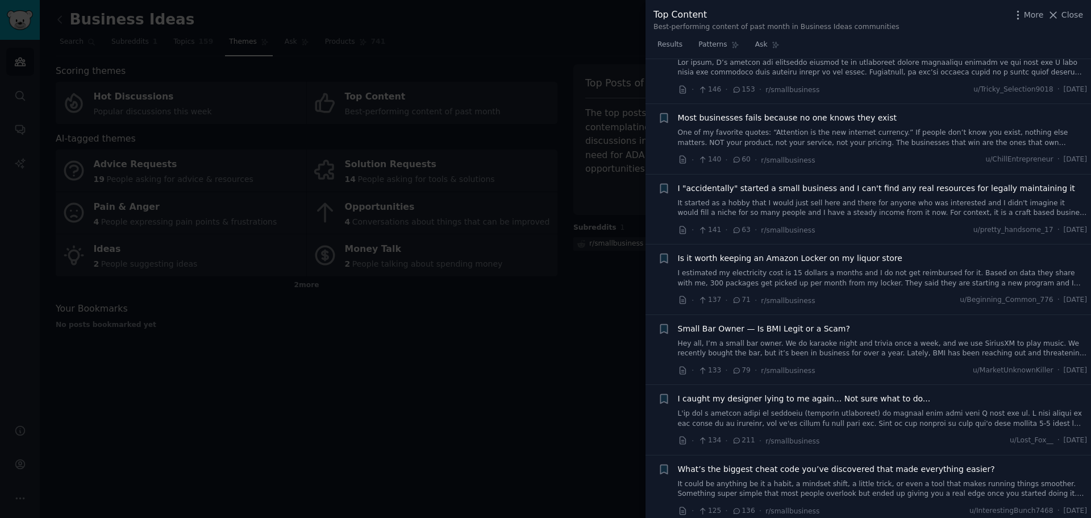
click at [784, 112] on span "Most businesses fails because no one knows they exist" at bounding box center [787, 118] width 219 height 12
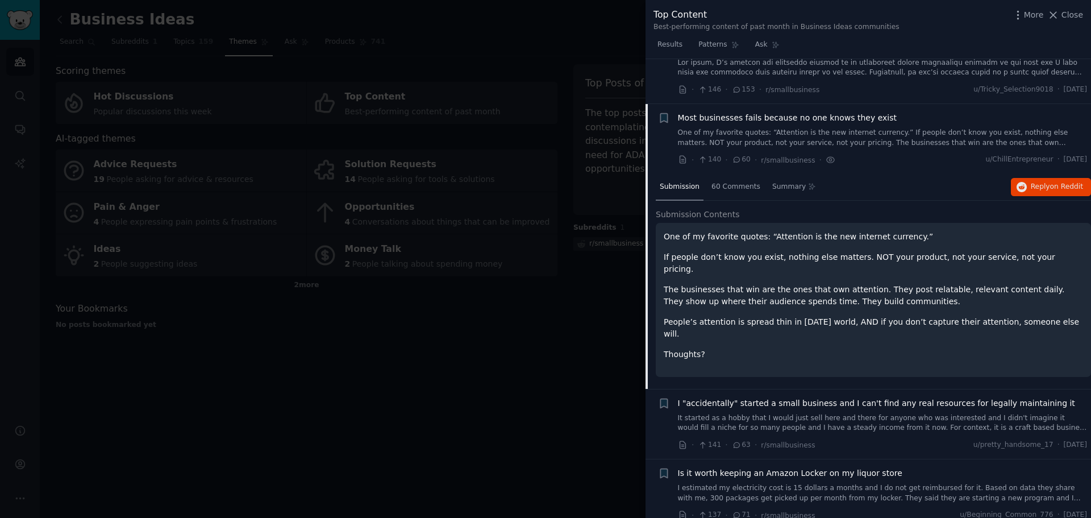
scroll to position [2135, 0]
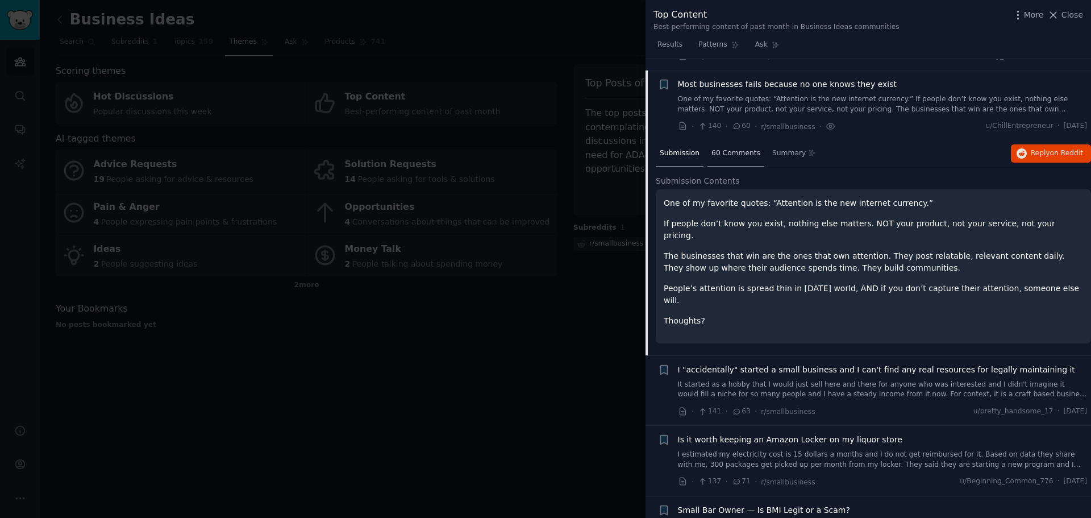
click at [734, 146] on div "60 Comments" at bounding box center [735, 153] width 57 height 27
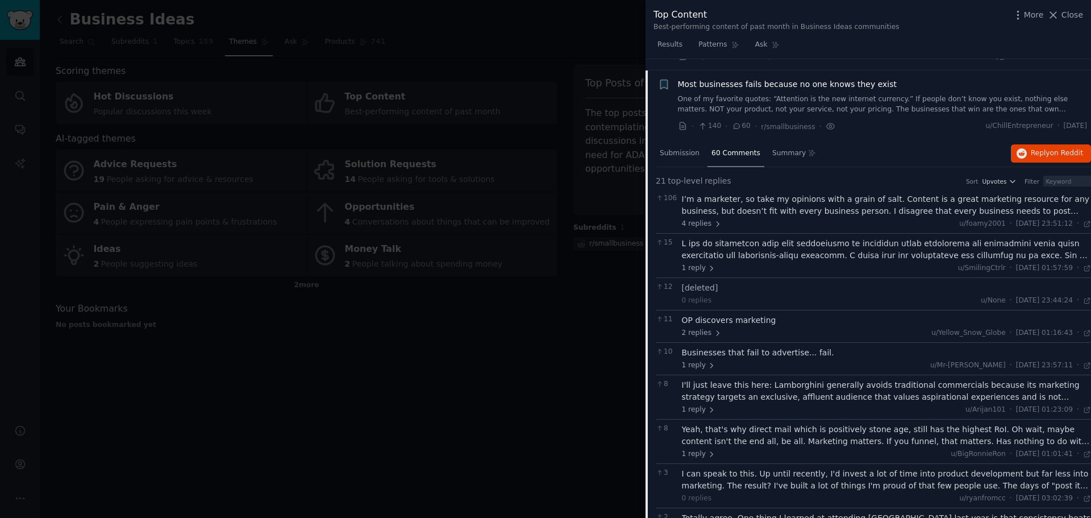
click at [815, 78] on span "Most businesses fails because no one knows they exist" at bounding box center [787, 84] width 219 height 12
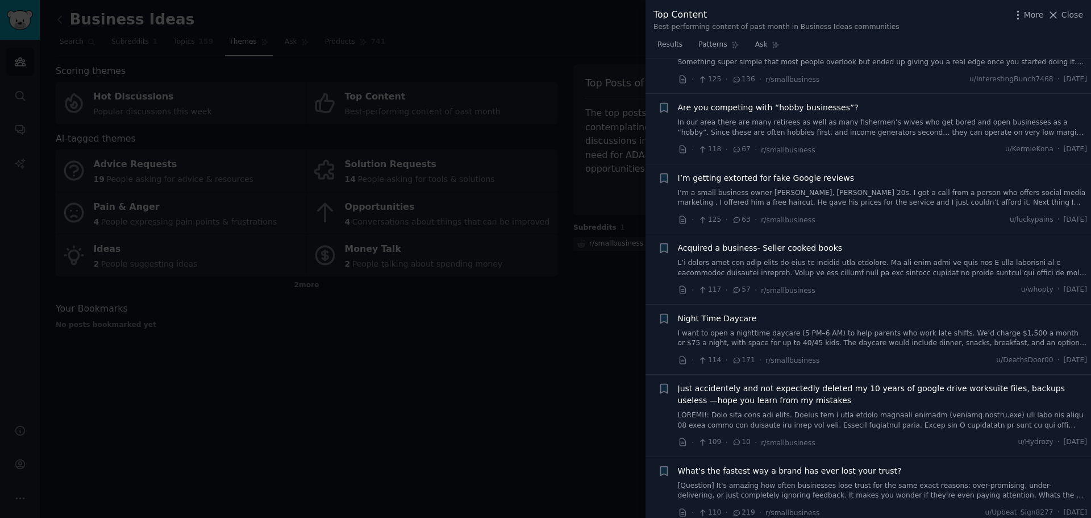
scroll to position [2589, 0]
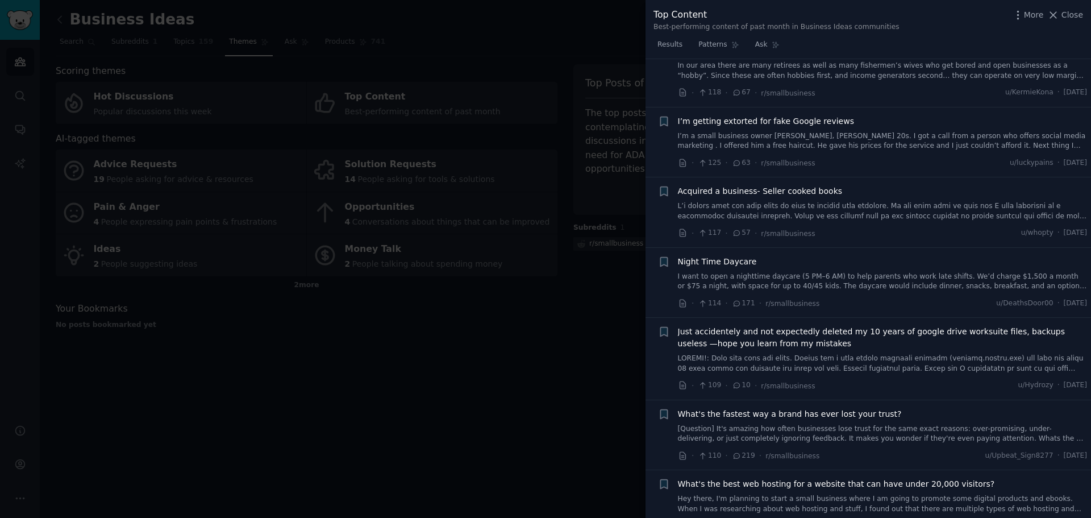
click at [819, 115] on span "I’m getting extorted for fake Google reviews" at bounding box center [766, 121] width 176 height 12
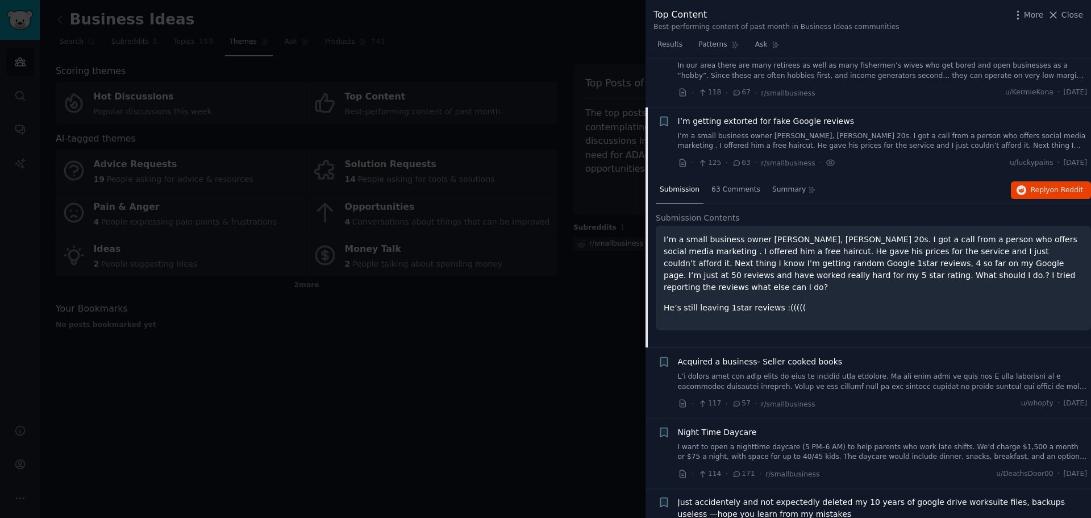
scroll to position [2626, 0]
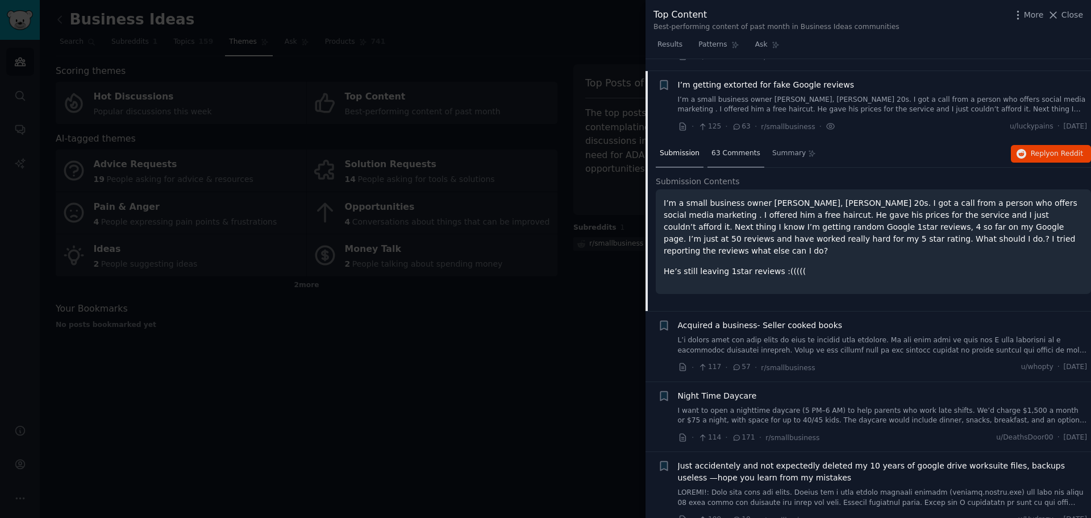
click at [723, 148] on span "63 Comments" at bounding box center [735, 153] width 49 height 10
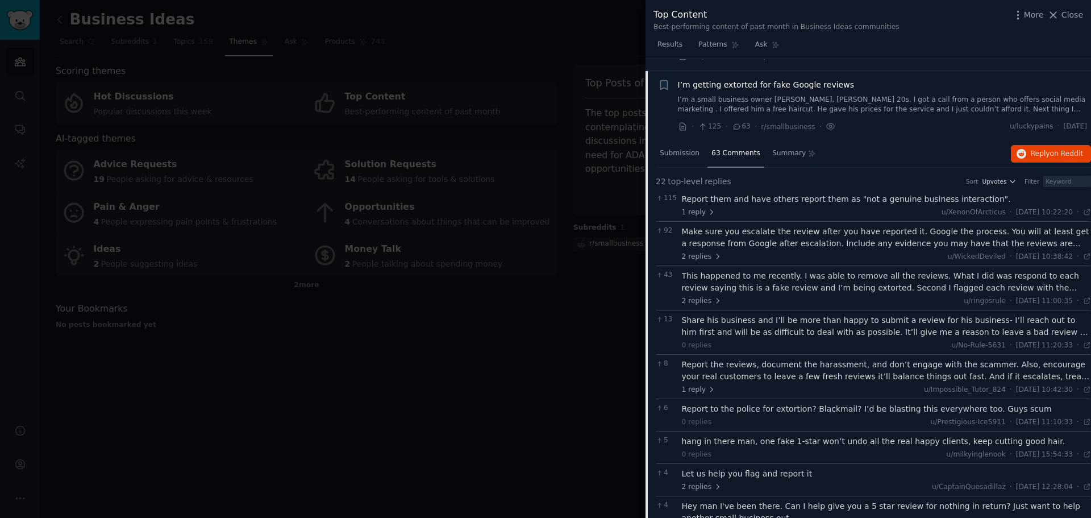
click at [777, 79] on span "I’m getting extorted for fake Google reviews" at bounding box center [766, 85] width 176 height 12
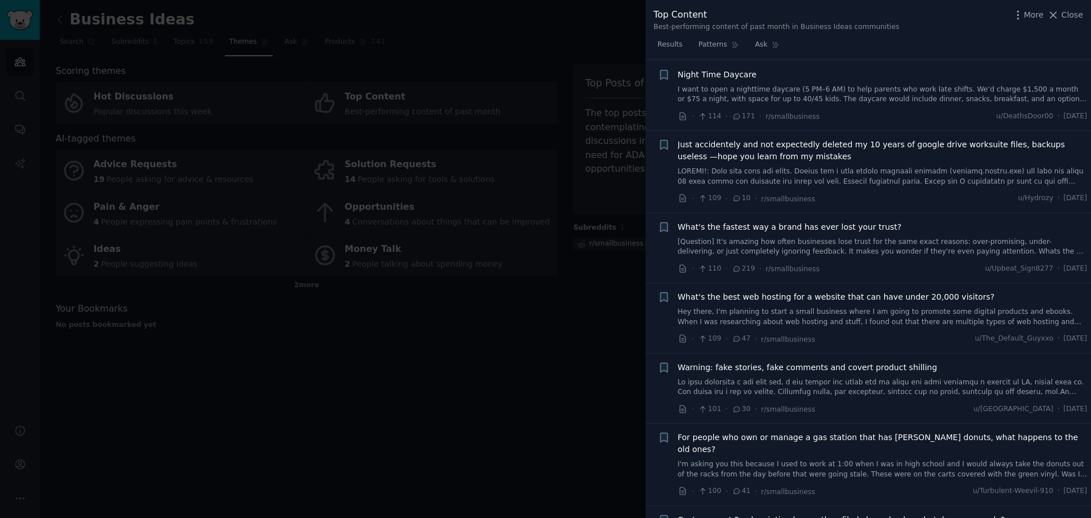
scroll to position [2796, 0]
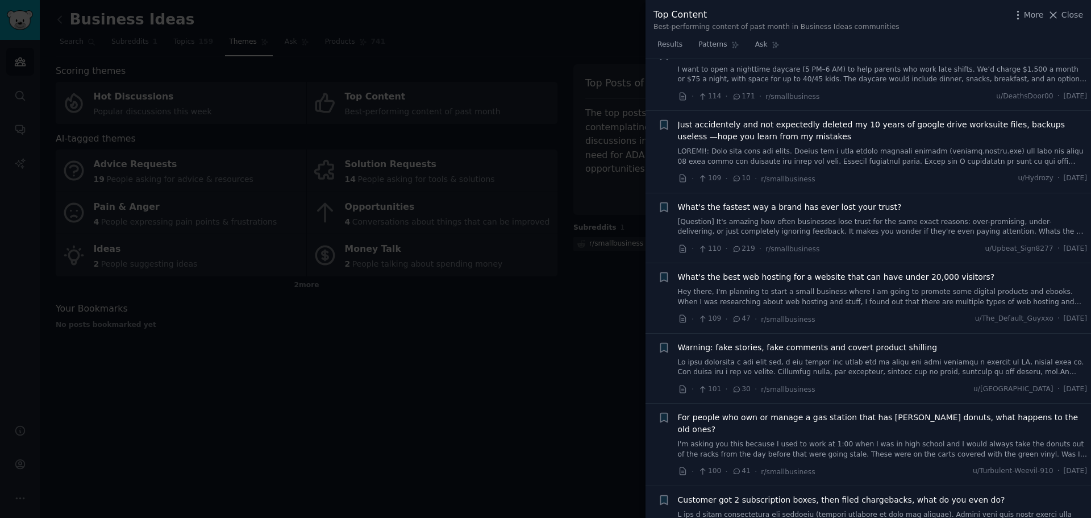
click at [823, 119] on span "Just accidentely and not expectedly deleted my 10 years of google drive worksui…" at bounding box center [883, 131] width 410 height 24
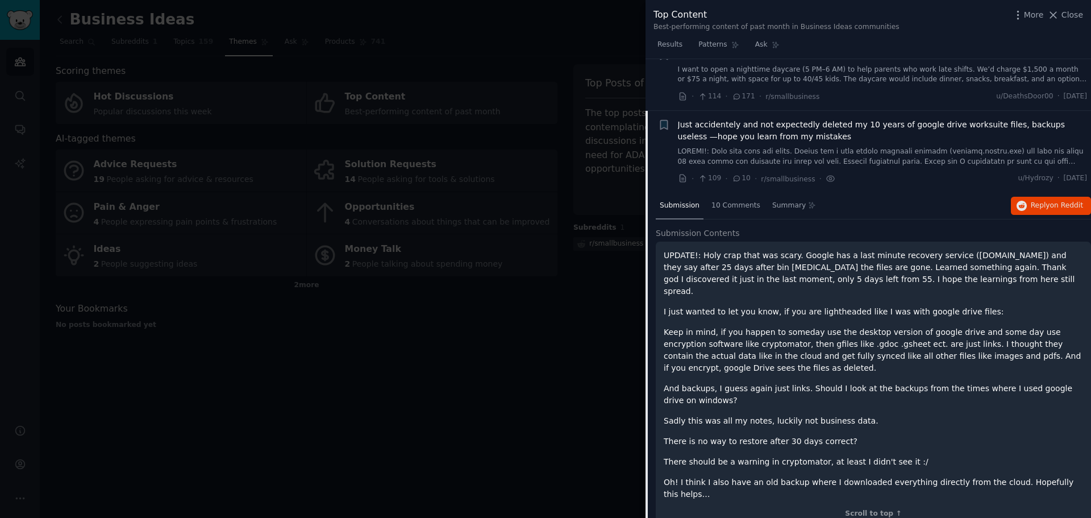
scroll to position [2836, 0]
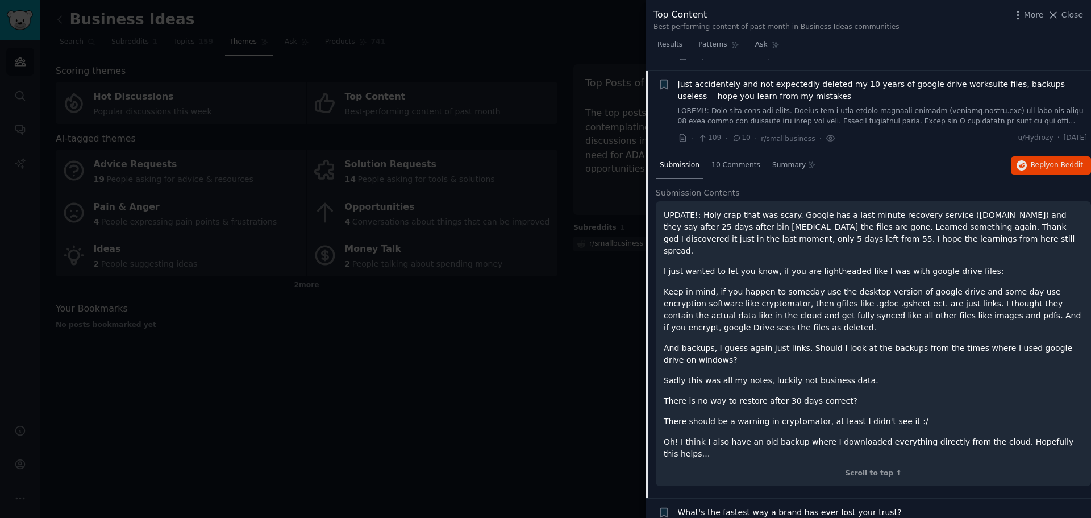
click at [803, 81] on span "Just accidentely and not expectedly deleted my 10 years of google drive worksui…" at bounding box center [883, 90] width 410 height 24
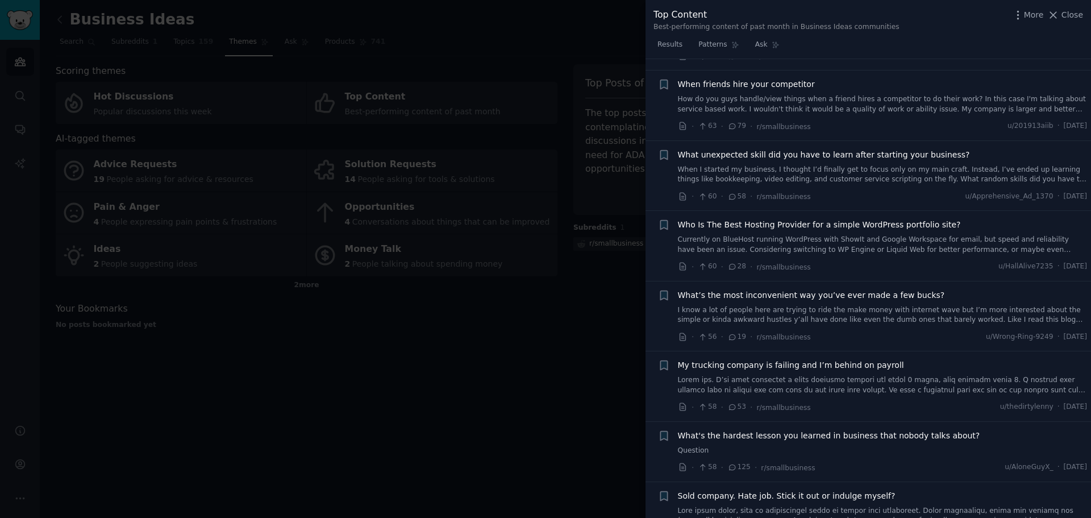
scroll to position [5222, 0]
